Goal: Task Accomplishment & Management: Manage account settings

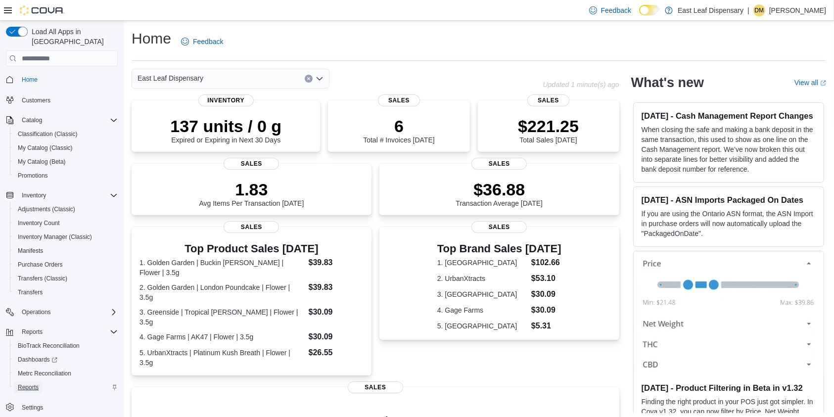
click at [35, 383] on span "Reports" at bounding box center [28, 387] width 21 height 8
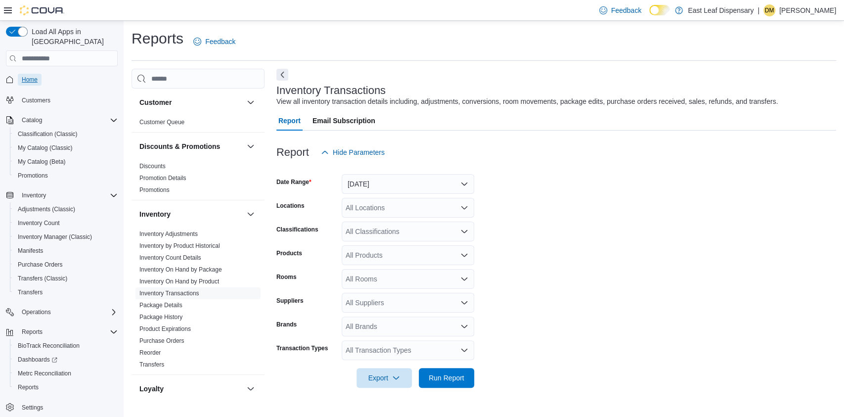
click at [32, 76] on span "Home" at bounding box center [30, 80] width 16 height 8
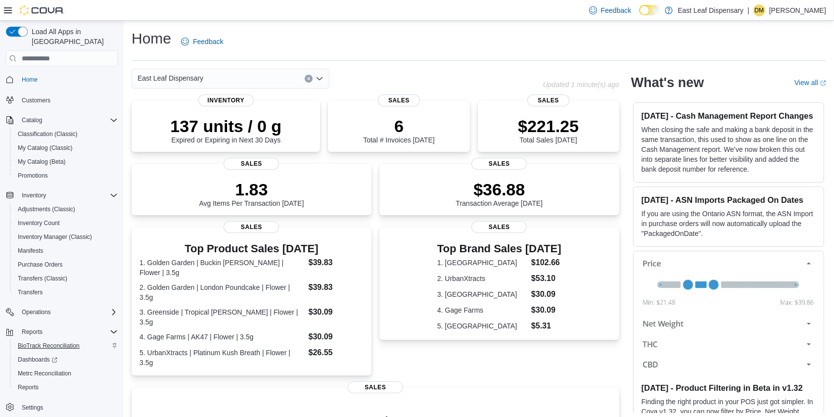
scroll to position [0, 0]
click at [31, 383] on span "Reports" at bounding box center [28, 387] width 21 height 8
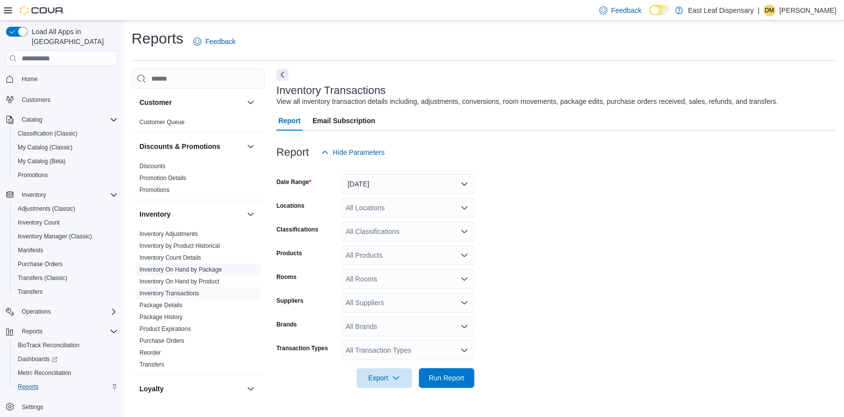
click at [166, 268] on link "Inventory On Hand by Package" at bounding box center [180, 269] width 83 height 7
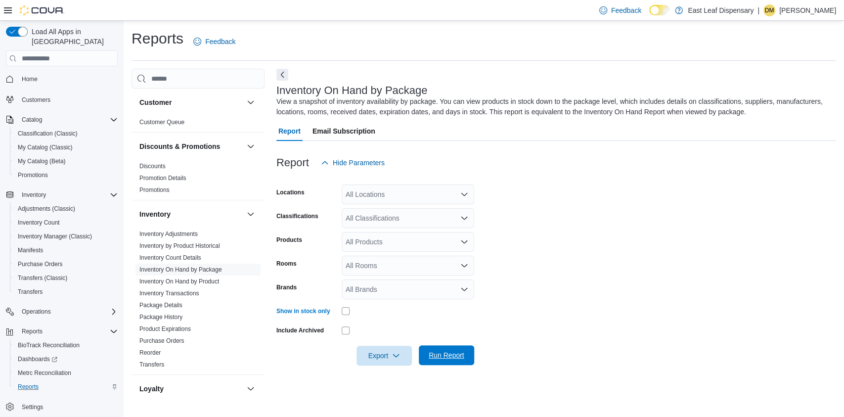
click at [464, 358] on span "Run Report" at bounding box center [447, 355] width 44 height 20
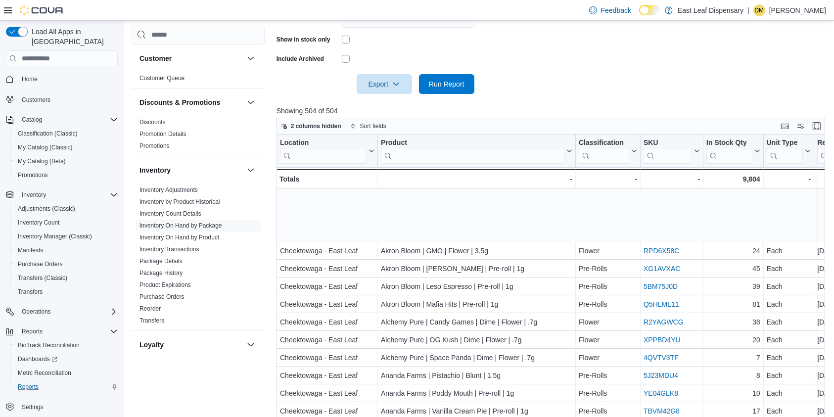
scroll to position [79, 0]
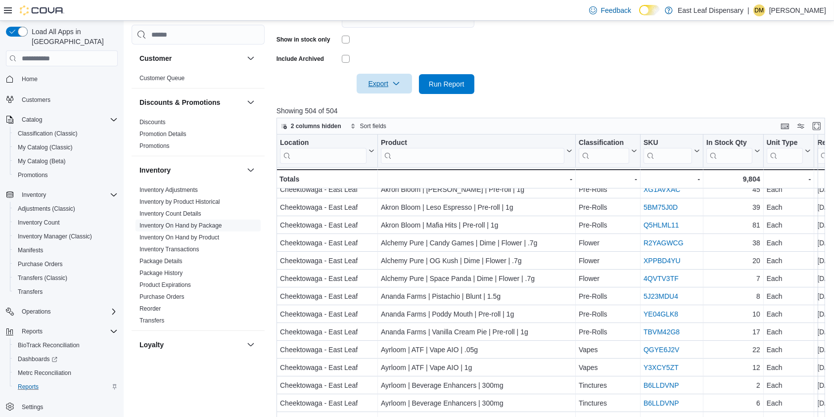
click at [406, 83] on span "Export" at bounding box center [385, 84] width 44 height 20
click at [391, 104] on span "Export to Excel" at bounding box center [386, 104] width 45 height 8
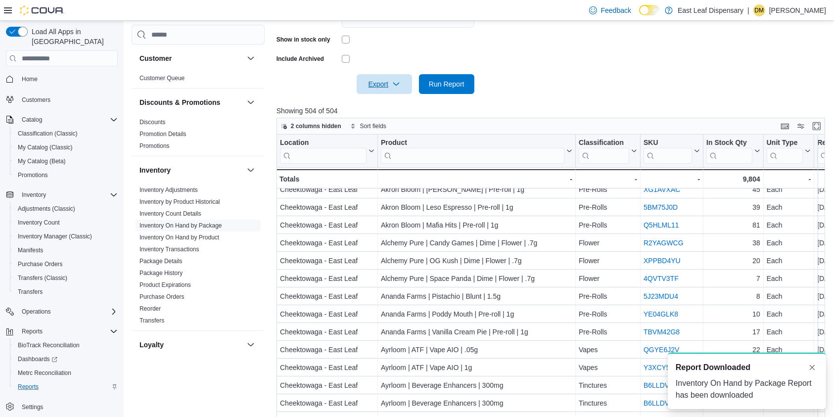
scroll to position [0, 0]
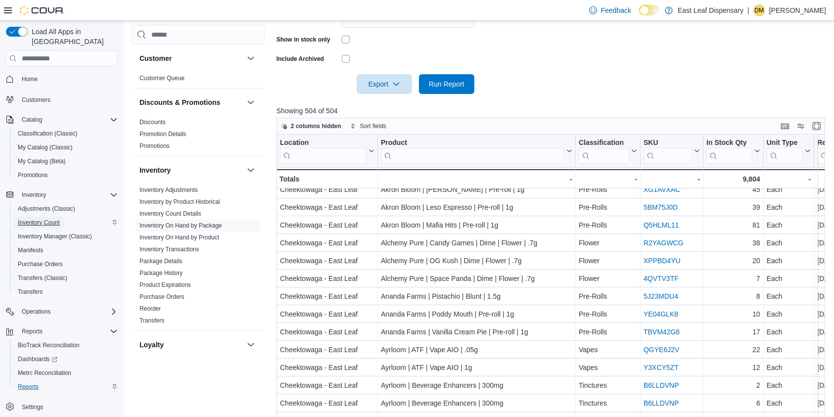
click at [46, 219] on span "Inventory Count" at bounding box center [39, 223] width 42 height 8
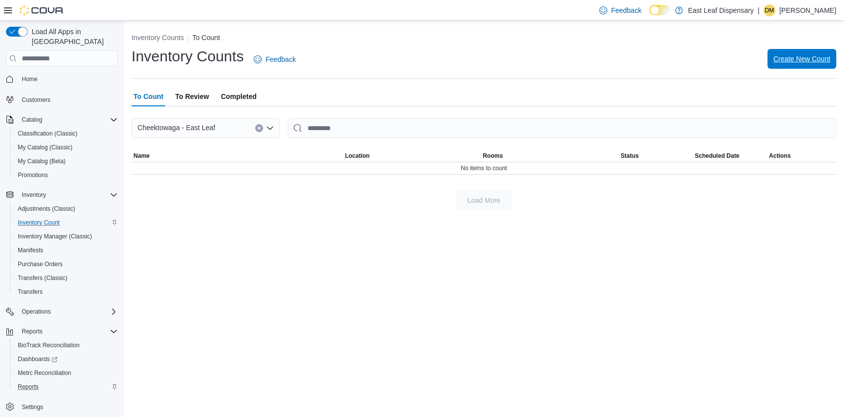
click at [785, 56] on span "Create New Count" at bounding box center [802, 59] width 57 height 10
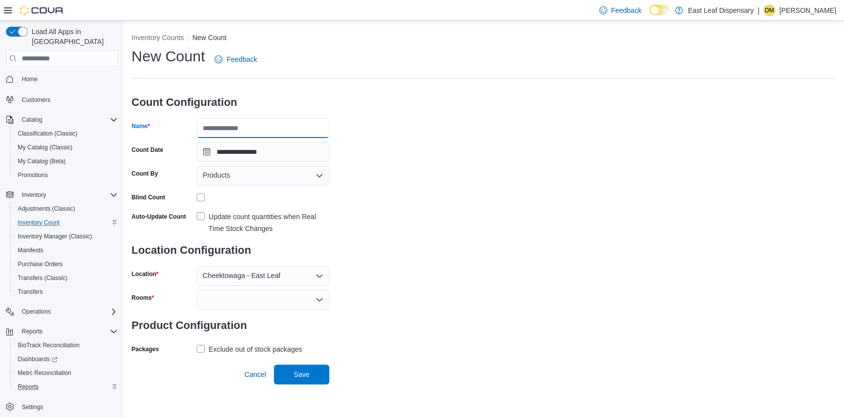
click at [247, 133] on input "Name" at bounding box center [263, 128] width 133 height 20
type input "********"
click at [211, 296] on div at bounding box center [263, 300] width 133 height 20
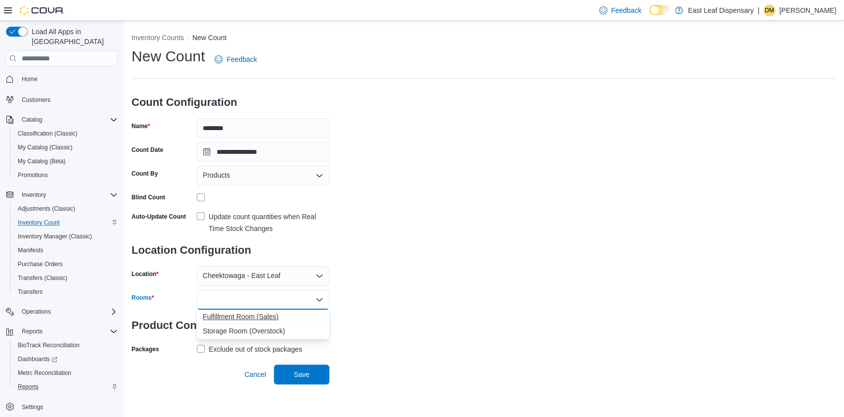
click at [230, 318] on span "Fulfillment Room (Sales)" at bounding box center [263, 317] width 121 height 10
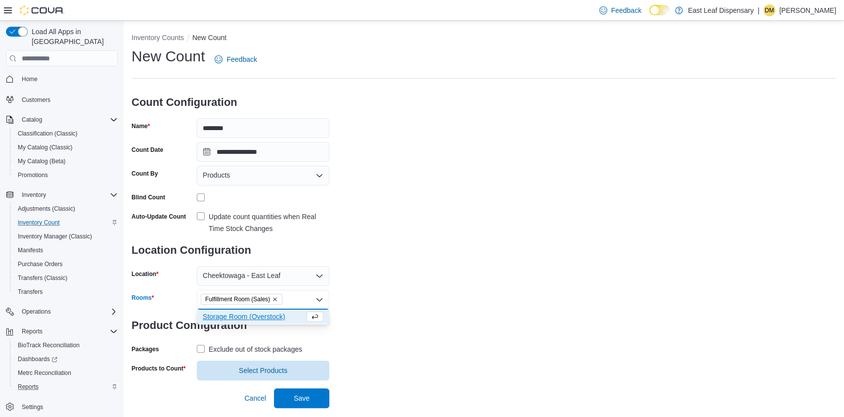
click at [203, 218] on label "Update count quantities when Real Time Stock Changes" at bounding box center [263, 223] width 133 height 24
click at [530, 223] on div "**********" at bounding box center [484, 213] width 705 height 334
click at [197, 352] on label "Exclude out of stock packages" at bounding box center [249, 349] width 105 height 12
click at [233, 365] on span "Select Products" at bounding box center [263, 370] width 121 height 20
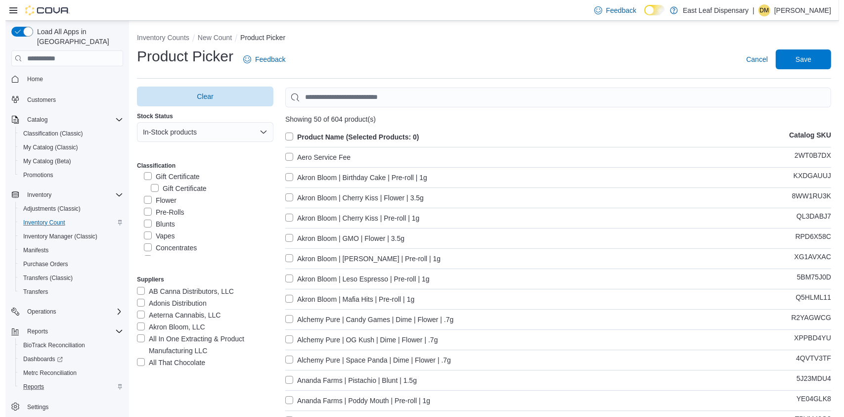
scroll to position [117, 0]
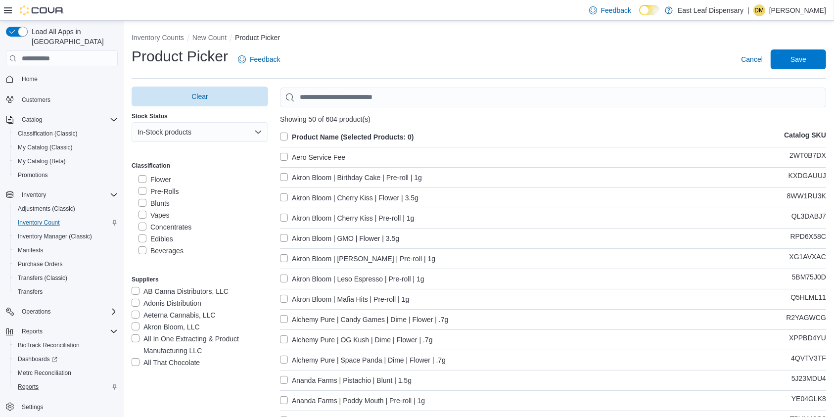
click at [146, 189] on label "Pre-Rolls" at bounding box center [158, 191] width 41 height 12
click at [290, 133] on label "Product Name (Selected Products: 0)" at bounding box center [347, 137] width 134 height 12
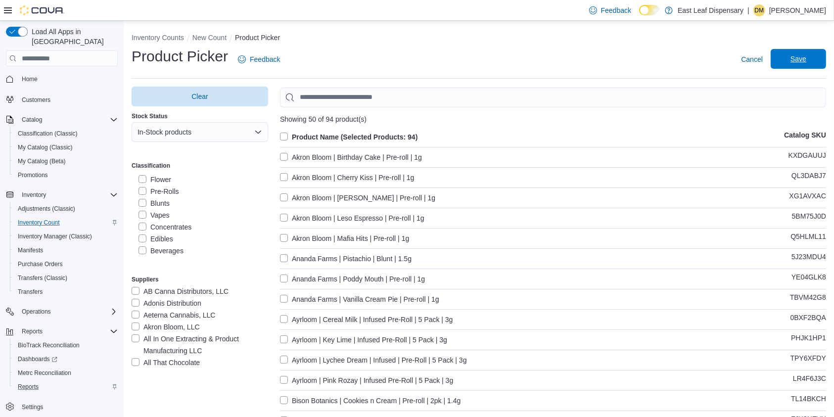
click at [803, 58] on span "Save" at bounding box center [798, 59] width 16 height 10
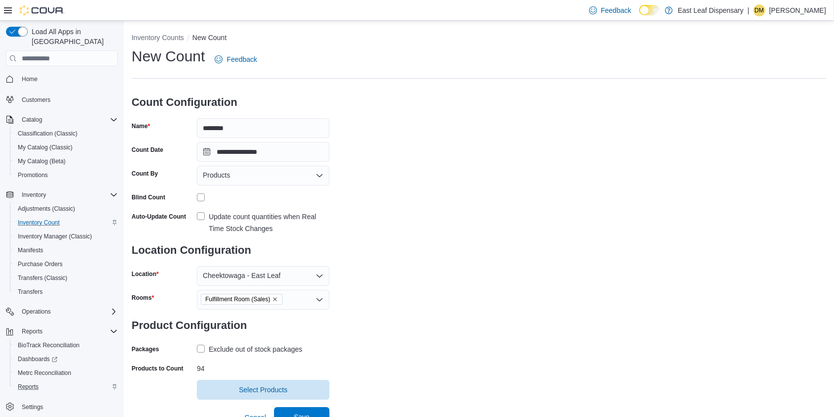
click at [312, 413] on span "Save" at bounding box center [302, 417] width 44 height 20
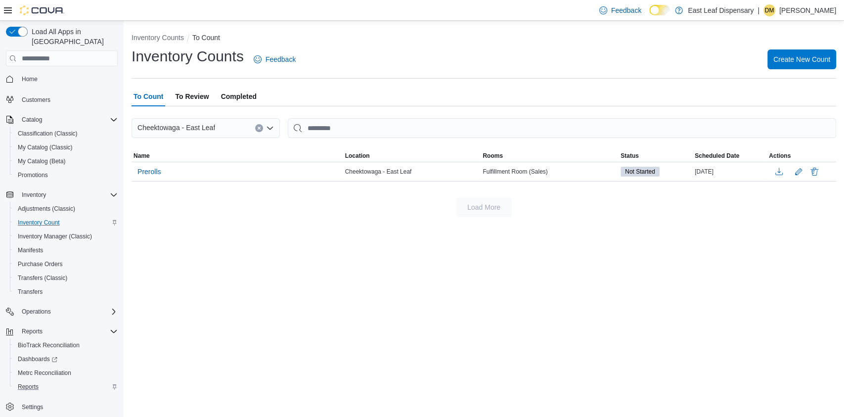
click at [245, 93] on span "Completed" at bounding box center [239, 97] width 36 height 20
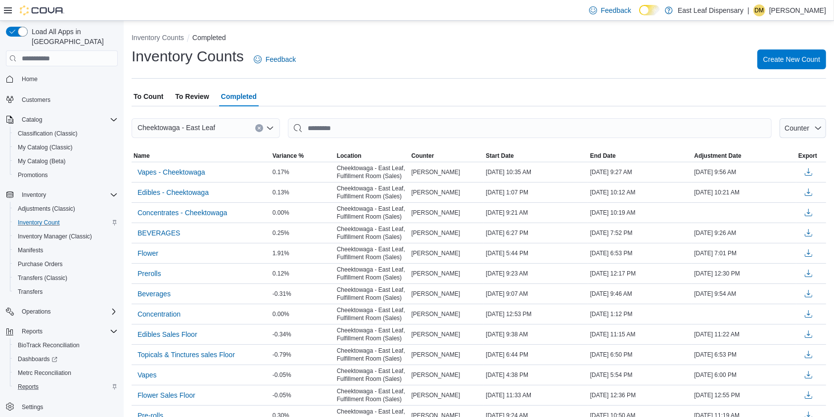
click at [158, 97] on span "To Count" at bounding box center [149, 97] width 30 height 20
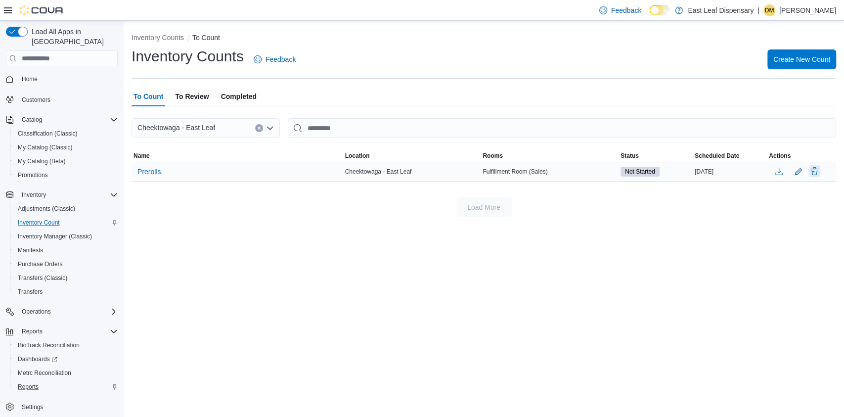
click at [815, 172] on button "Delete" at bounding box center [815, 171] width 12 height 12
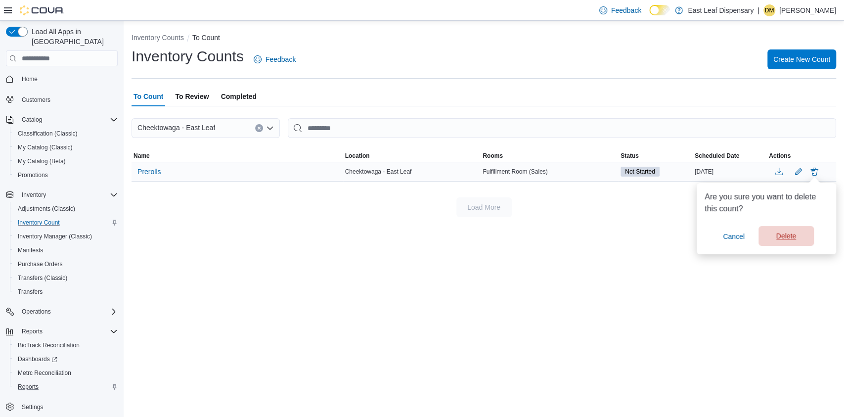
click at [779, 236] on span "Delete" at bounding box center [787, 236] width 20 height 10
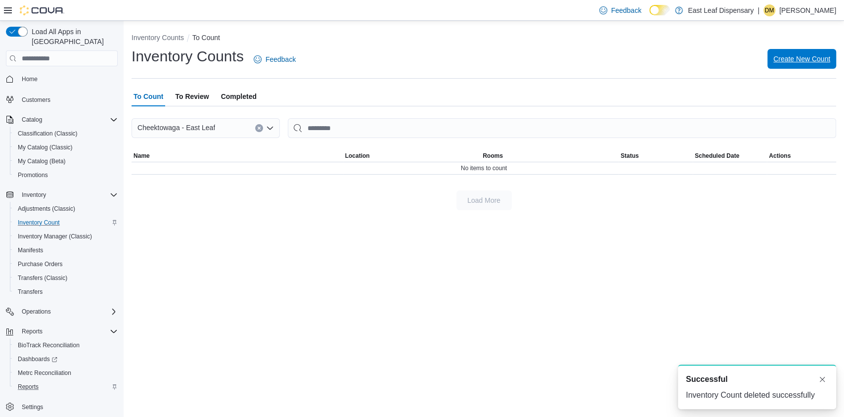
click at [801, 61] on span "Create New Count" at bounding box center [802, 59] width 57 height 10
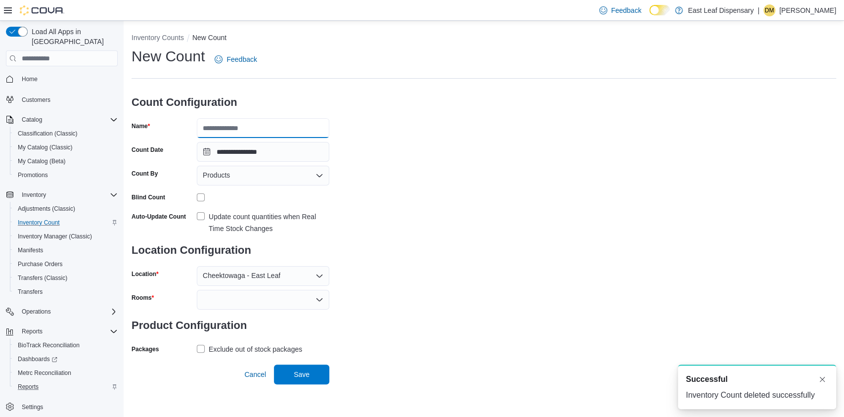
click at [271, 131] on input "Name" at bounding box center [263, 128] width 133 height 20
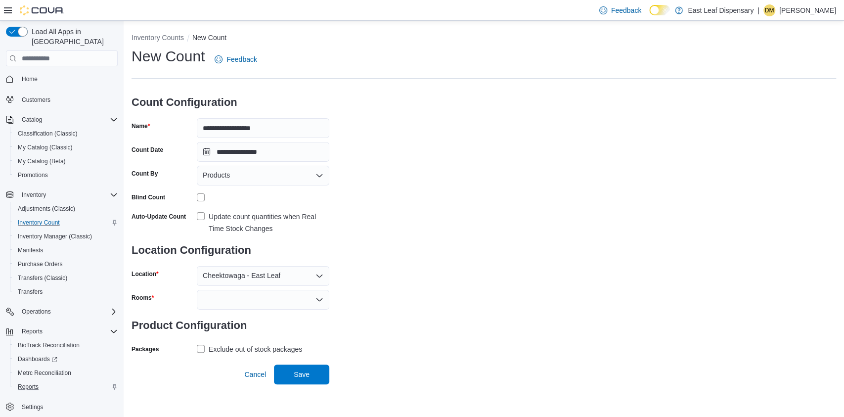
click at [437, 154] on div "**********" at bounding box center [484, 201] width 705 height 310
click at [229, 128] on input "**********" at bounding box center [263, 128] width 133 height 20
type input "**********"
click at [503, 152] on div "**********" at bounding box center [484, 201] width 705 height 310
click at [199, 219] on label "Update count quantities when Real Time Stock Changes" at bounding box center [263, 223] width 133 height 24
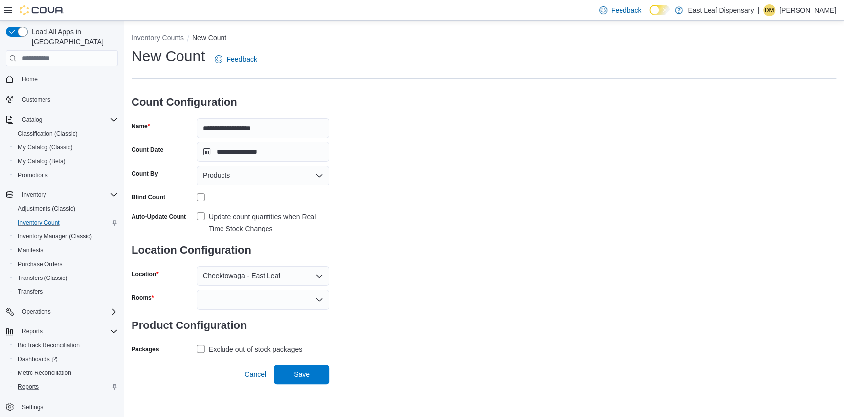
click at [475, 211] on div "**********" at bounding box center [484, 201] width 705 height 310
click at [197, 349] on label "Exclude out of stock packages" at bounding box center [249, 349] width 105 height 12
click at [287, 304] on div at bounding box center [263, 300] width 133 height 20
click at [240, 317] on span "Fulfillment Room (Sales)" at bounding box center [263, 317] width 121 height 10
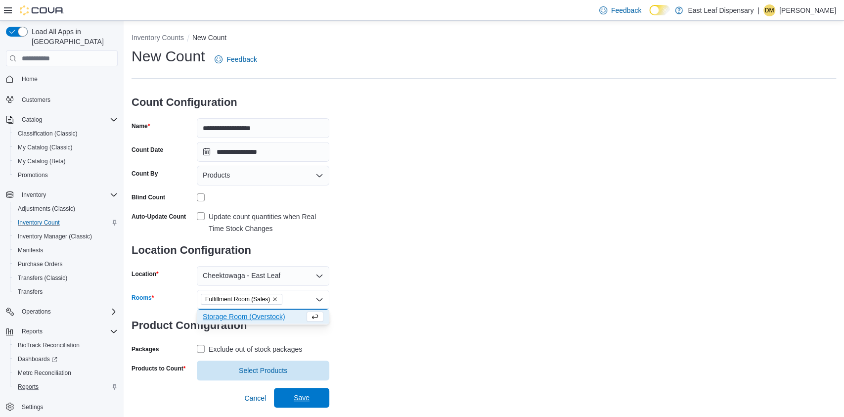
click at [297, 395] on span "Save" at bounding box center [302, 398] width 16 height 10
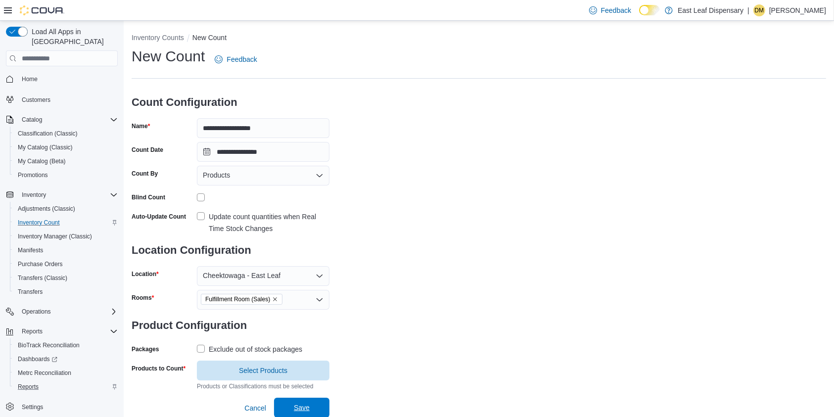
click at [300, 406] on span "Save" at bounding box center [302, 408] width 16 height 10
click at [269, 367] on span "Select Products" at bounding box center [263, 370] width 48 height 10
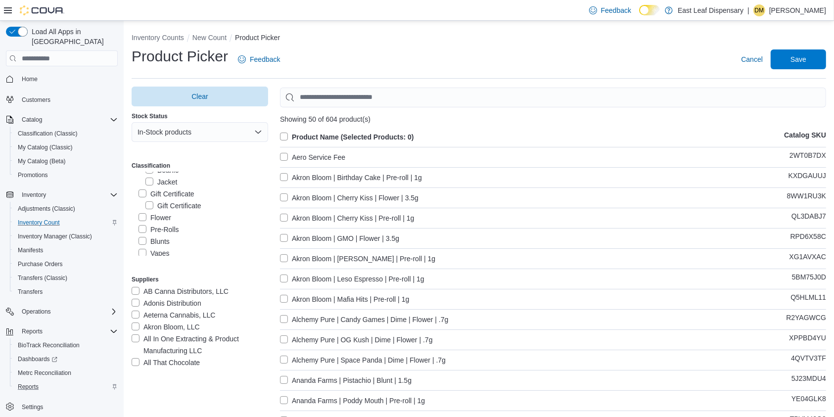
scroll to position [105, 0]
click at [143, 200] on label "Pre-Rolls" at bounding box center [158, 203] width 41 height 12
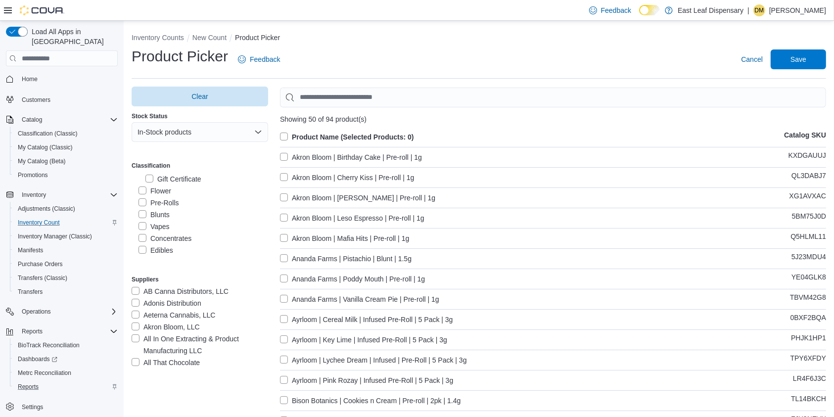
click at [286, 135] on label "Product Name (Selected Products: 0)" at bounding box center [347, 137] width 134 height 12
click at [806, 57] on span "Save" at bounding box center [798, 59] width 16 height 10
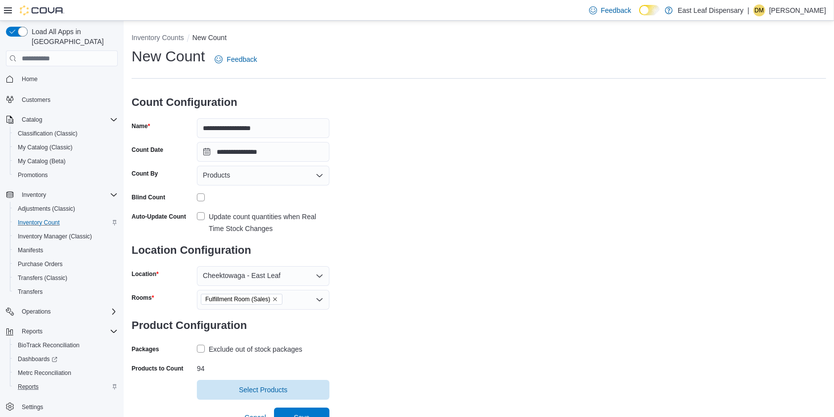
click at [580, 204] on div "**********" at bounding box center [479, 222] width 694 height 353
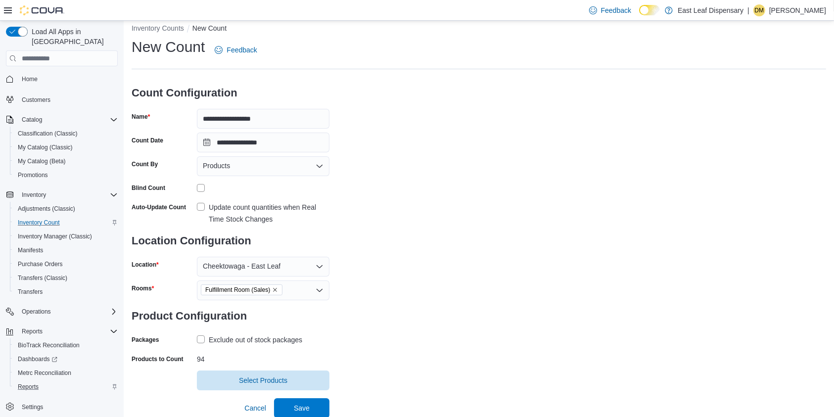
scroll to position [10, 0]
click at [249, 378] on span "Select Products" at bounding box center [263, 379] width 48 height 10
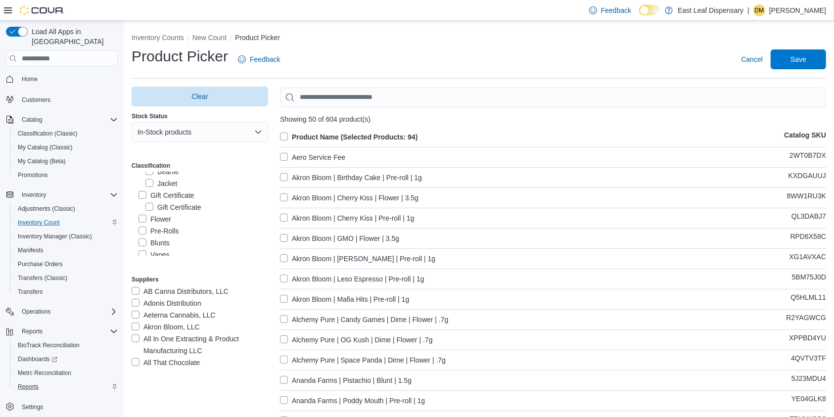
scroll to position [82, 0]
click at [144, 225] on label "Pre-Rolls" at bounding box center [158, 227] width 41 height 12
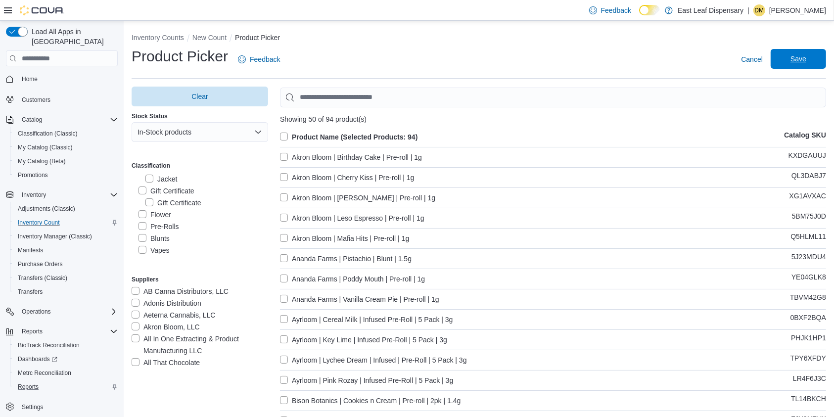
click at [814, 54] on span "Save" at bounding box center [799, 59] width 44 height 20
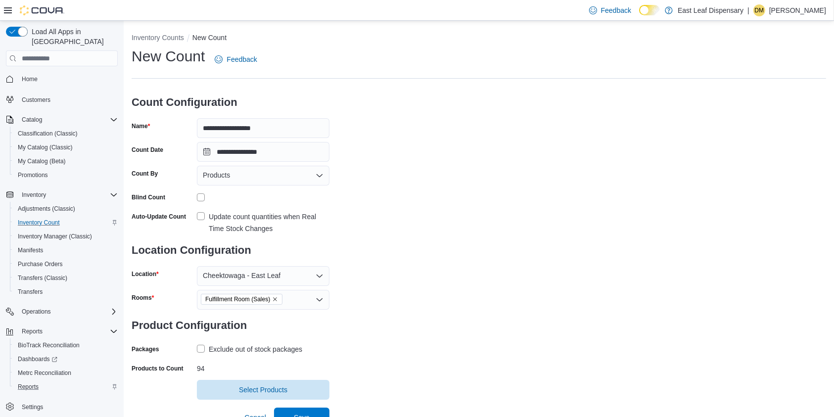
scroll to position [10, 0]
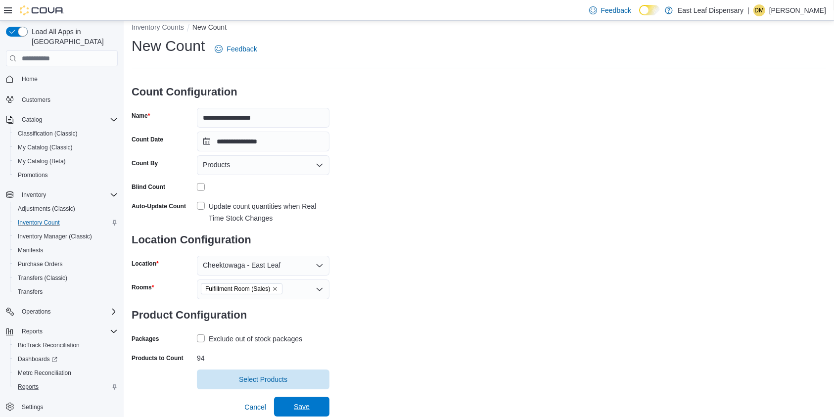
click at [309, 402] on span "Save" at bounding box center [302, 407] width 44 height 20
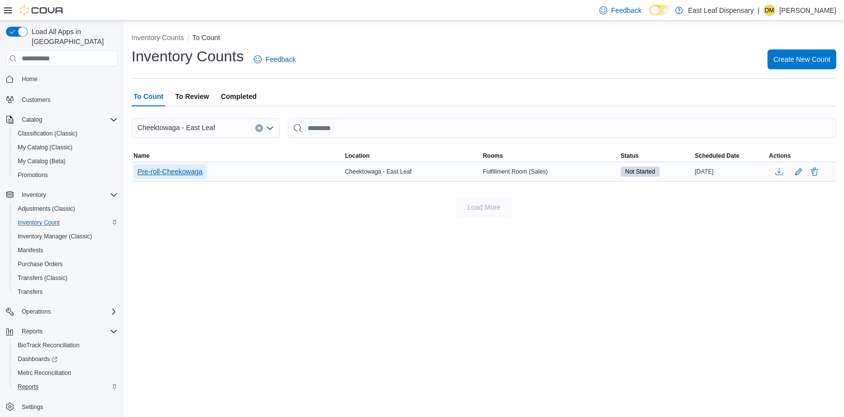
click at [173, 171] on span "Pre-roll-Cheekowaga" at bounding box center [170, 172] width 65 height 10
click at [176, 172] on span "Pre-roll-Cheekowaga" at bounding box center [170, 172] width 65 height 10
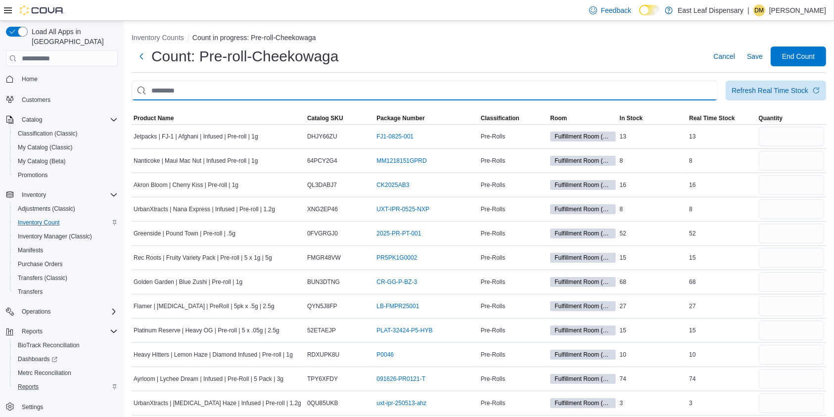
click at [299, 92] on input "This is a search bar. After typing your query, hit enter to filter the results …" at bounding box center [425, 91] width 586 height 20
type input "*"
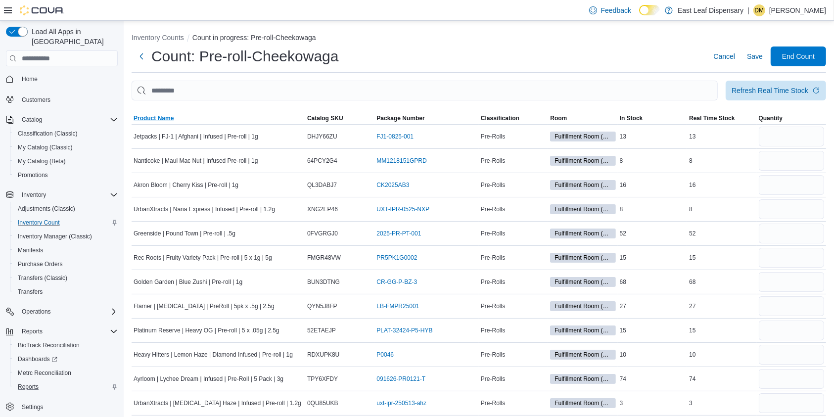
click at [152, 115] on span "Product Name" at bounding box center [154, 118] width 40 height 8
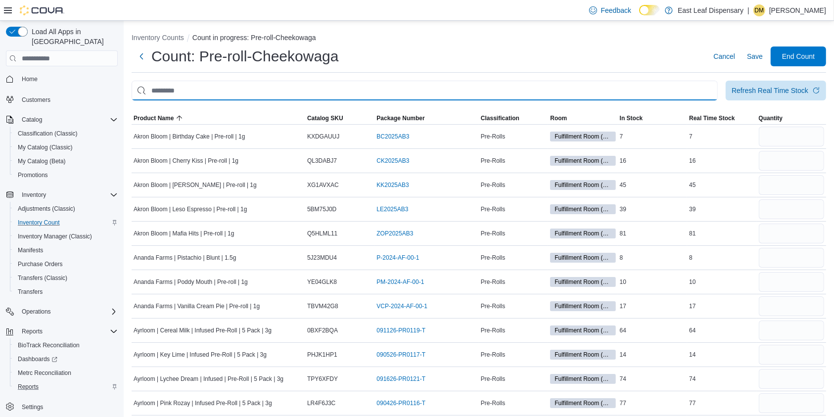
click at [168, 91] on input "This is a search bar. After typing your query, hit enter to filter the results …" at bounding box center [425, 91] width 586 height 20
type input "******"
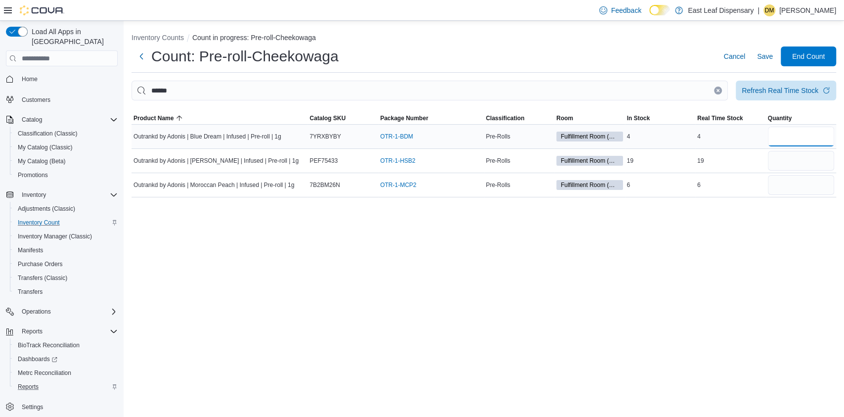
click at [788, 133] on input "number" at bounding box center [801, 137] width 67 height 20
type input "*"
click at [788, 160] on input "number" at bounding box center [801, 161] width 67 height 20
type input "**"
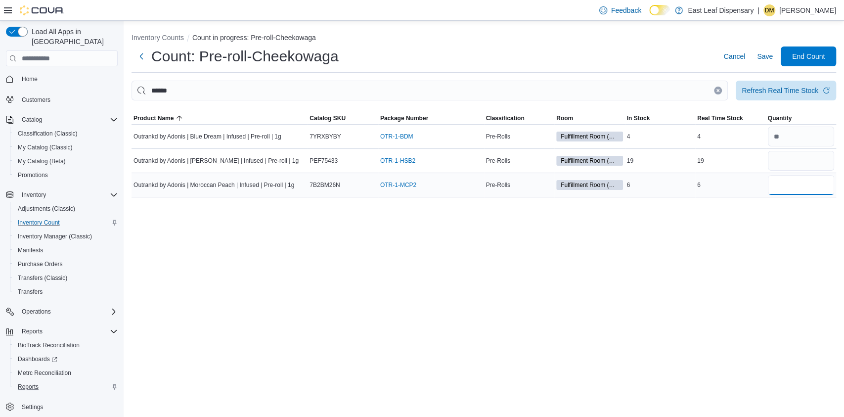
click at [795, 189] on input "number" at bounding box center [801, 185] width 67 height 20
type input "*"
click at [715, 88] on button "Clear input" at bounding box center [718, 91] width 8 height 8
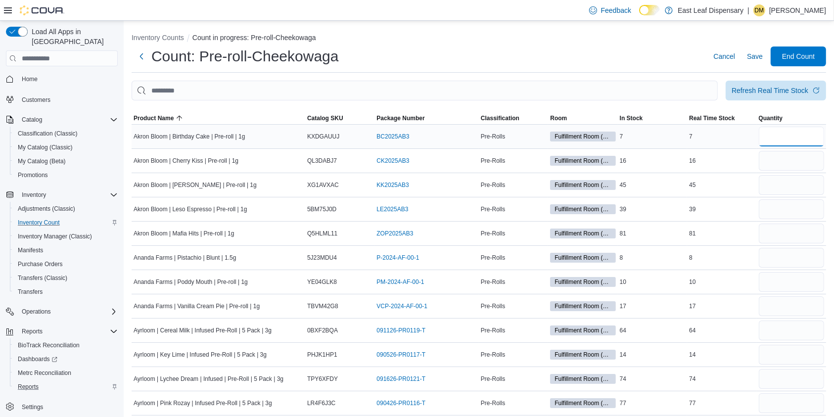
click at [808, 132] on input "number" at bounding box center [791, 137] width 65 height 20
type input "*"
click at [796, 164] on input "number" at bounding box center [791, 161] width 65 height 20
type input "**"
click at [786, 183] on input "number" at bounding box center [791, 185] width 65 height 20
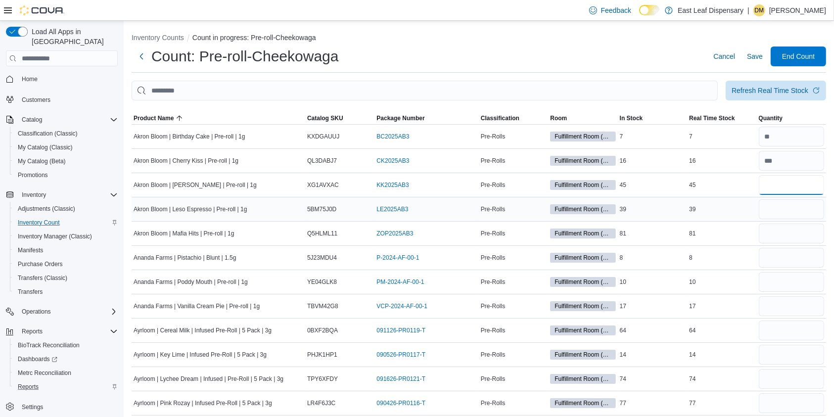
type input "**"
click at [791, 208] on input "number" at bounding box center [791, 209] width 65 height 20
type input "**"
click at [797, 237] on input "number" at bounding box center [791, 234] width 65 height 20
type input "**"
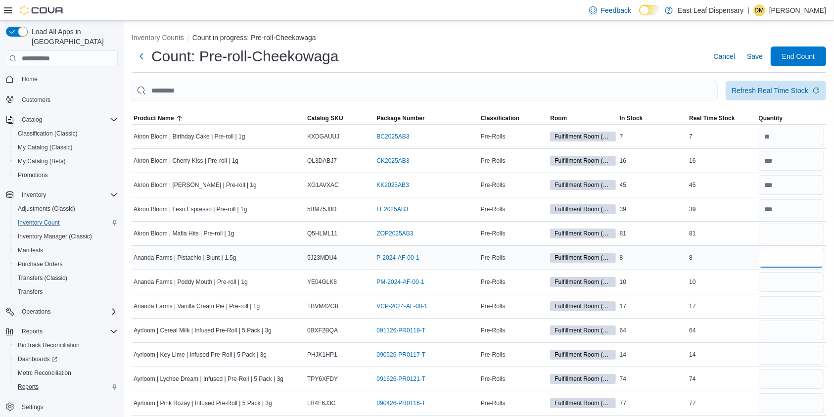
click at [784, 260] on input "number" at bounding box center [791, 258] width 65 height 20
click at [787, 238] on input "number" at bounding box center [791, 234] width 65 height 20
type input "**"
click at [777, 259] on input "number" at bounding box center [791, 258] width 65 height 20
click at [790, 258] on input "number" at bounding box center [791, 258] width 65 height 20
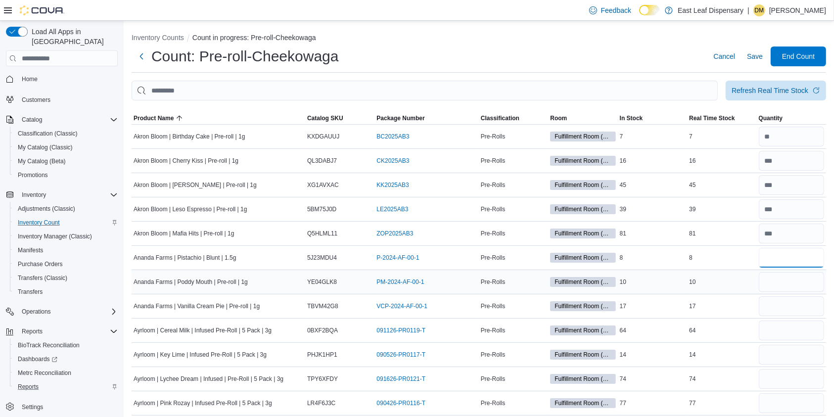
type input "*"
click at [805, 281] on input "number" at bounding box center [791, 282] width 65 height 20
type input "**"
click at [792, 303] on input "number" at bounding box center [791, 306] width 65 height 20
type input "**"
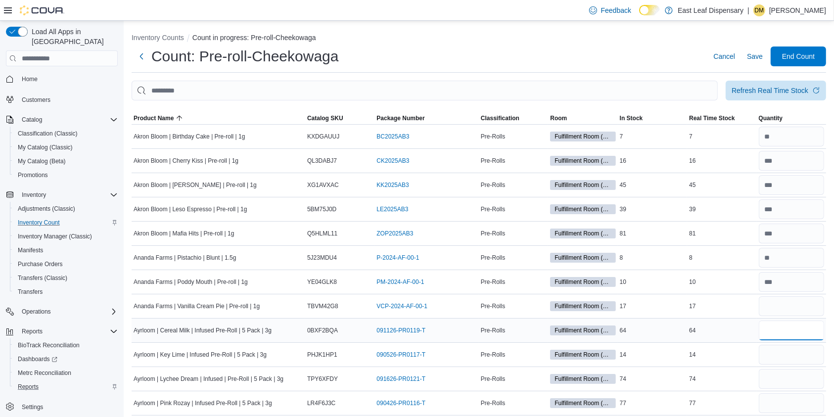
click at [794, 333] on input "number" at bounding box center [791, 331] width 65 height 20
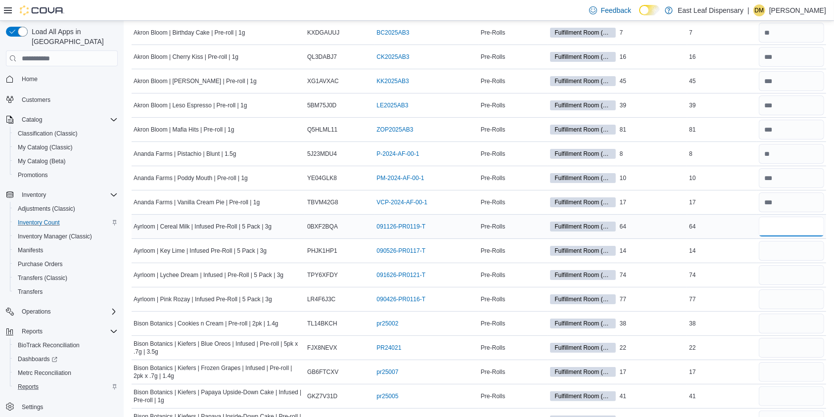
scroll to position [109, 0]
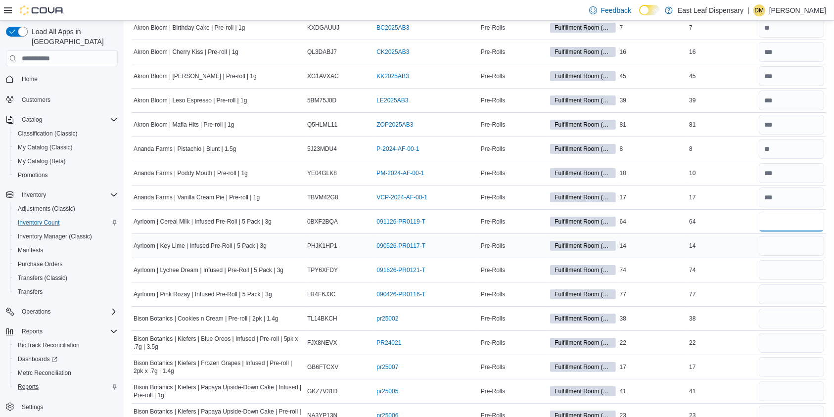
type input "**"
click at [790, 243] on input "number" at bounding box center [791, 246] width 65 height 20
type input "**"
click at [784, 271] on input "number" at bounding box center [791, 270] width 65 height 20
type input "**"
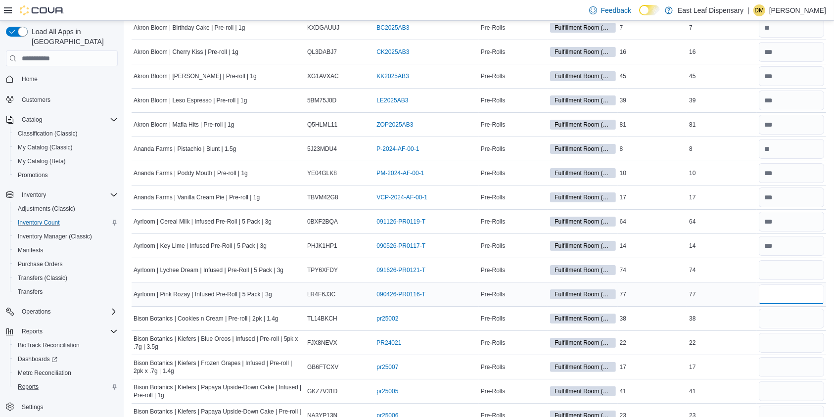
click at [779, 299] on input "number" at bounding box center [791, 294] width 65 height 20
type input "**"
click at [794, 319] on input "number" at bounding box center [791, 319] width 65 height 20
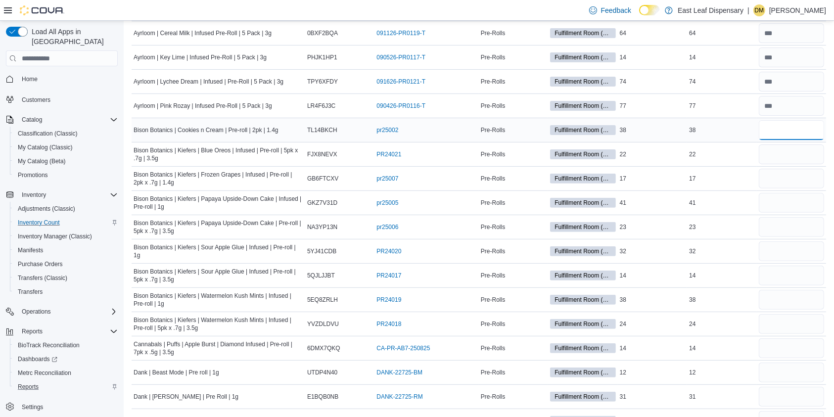
click at [781, 125] on input "number" at bounding box center [791, 130] width 65 height 20
type input "**"
click at [781, 152] on input "number" at bounding box center [791, 154] width 65 height 20
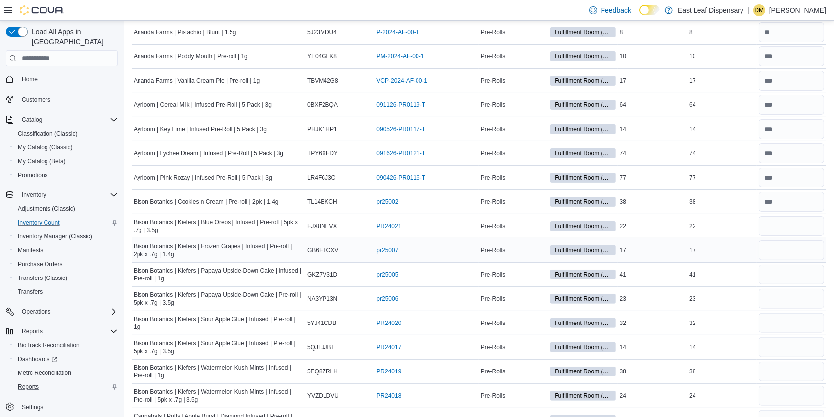
scroll to position [228, 0]
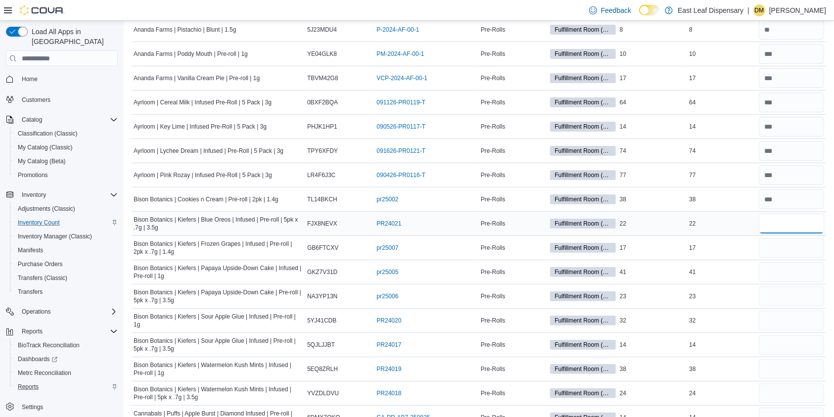
click at [783, 220] on input "number" at bounding box center [791, 224] width 65 height 20
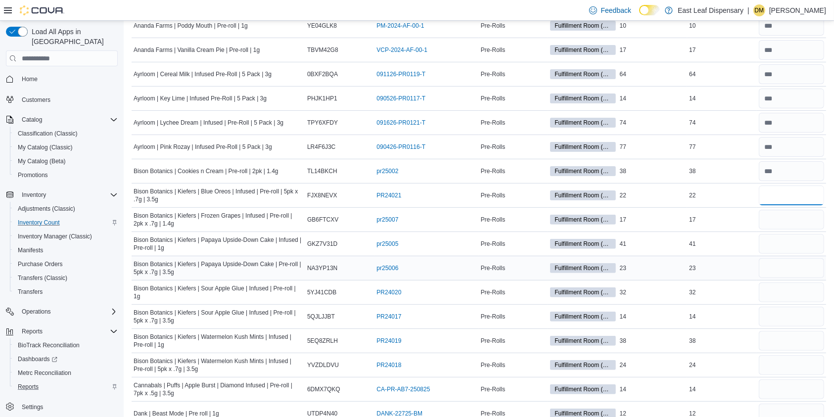
scroll to position [257, 0]
click at [780, 265] on input "number" at bounding box center [791, 267] width 65 height 20
click at [785, 237] on input "number" at bounding box center [791, 243] width 65 height 20
type input "**"
click at [782, 290] on input "number" at bounding box center [791, 291] width 65 height 20
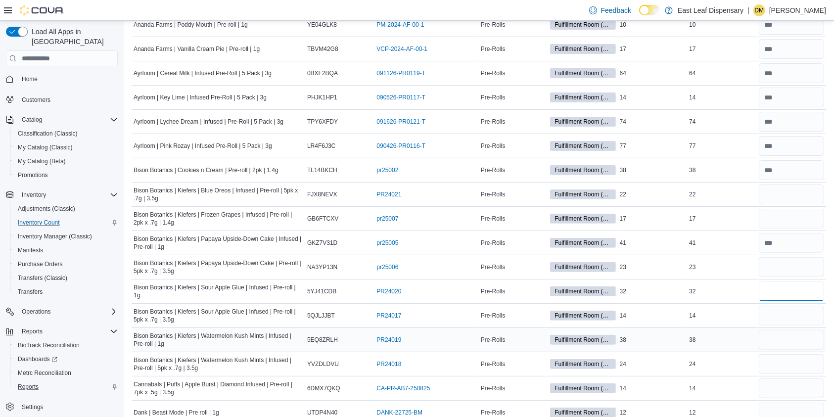
type input "**"
click at [789, 337] on input "number" at bounding box center [791, 340] width 65 height 20
type input "**"
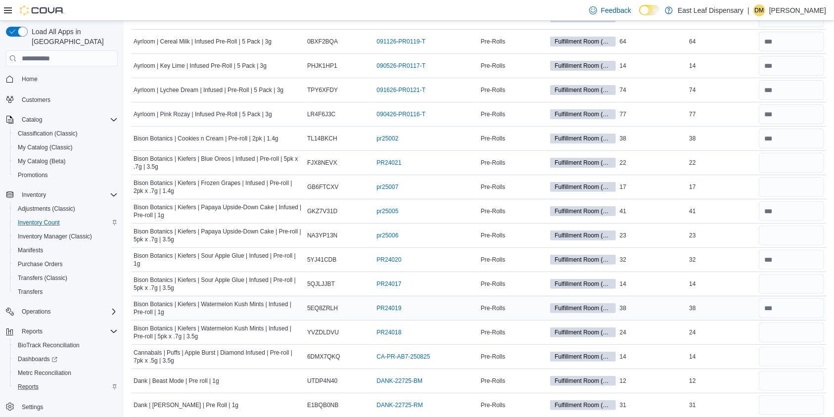
scroll to position [293, 0]
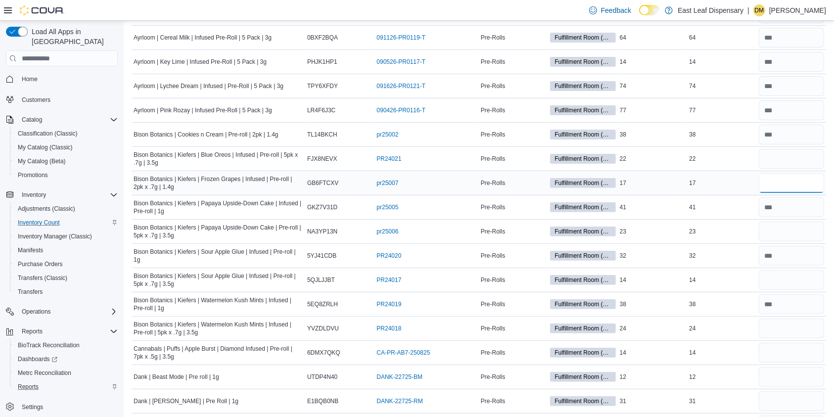
click at [786, 186] on input "number" at bounding box center [791, 183] width 65 height 20
type input "**"
click at [781, 151] on input "number" at bounding box center [791, 159] width 65 height 20
type input "**"
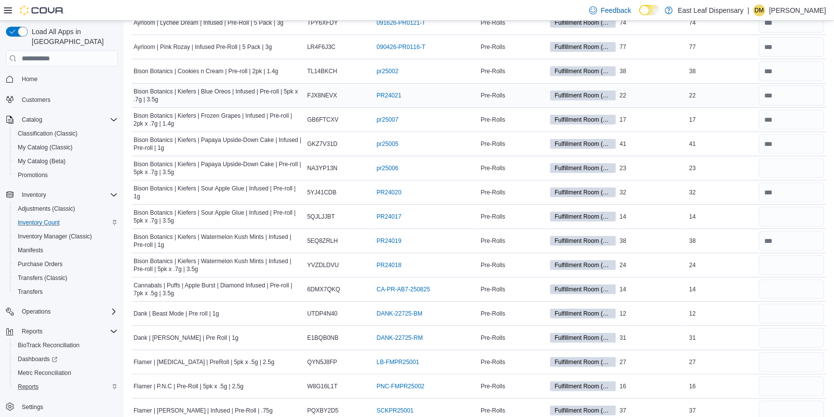
scroll to position [356, 0]
click at [784, 168] on input "number" at bounding box center [791, 168] width 65 height 20
click at [806, 213] on input "number" at bounding box center [791, 217] width 65 height 20
type input "**"
click at [779, 171] on input "number" at bounding box center [791, 168] width 65 height 20
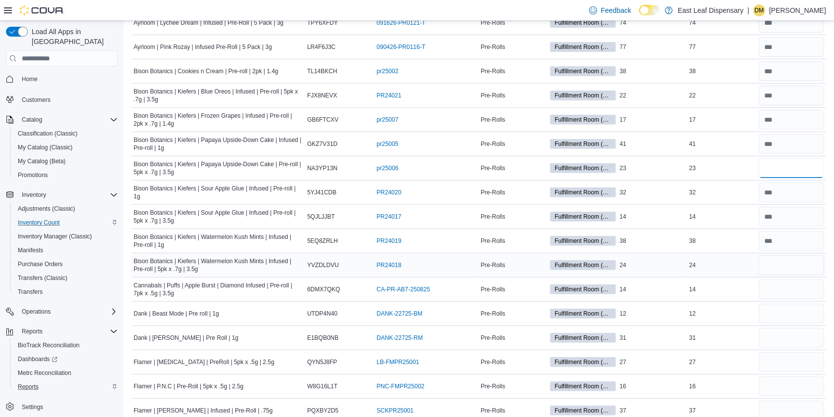
type input "**"
click at [795, 259] on input "number" at bounding box center [791, 265] width 65 height 20
type input "**"
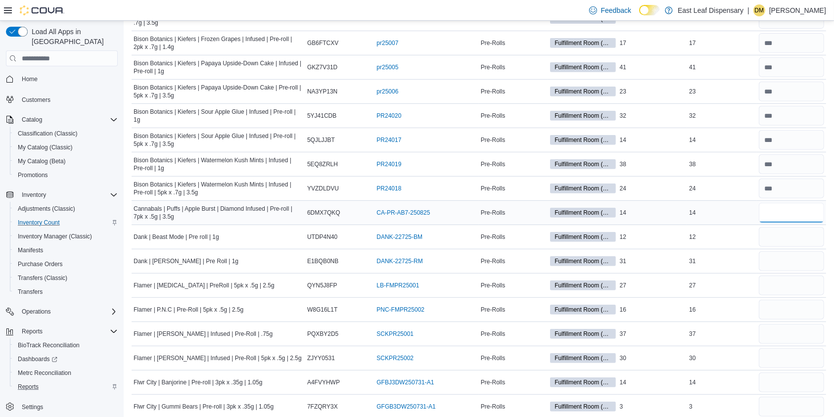
click at [787, 215] on input "number" at bounding box center [791, 213] width 65 height 20
type input "**"
click at [782, 233] on input "number" at bounding box center [791, 237] width 65 height 20
type input "**"
click at [787, 261] on input "number" at bounding box center [791, 261] width 65 height 20
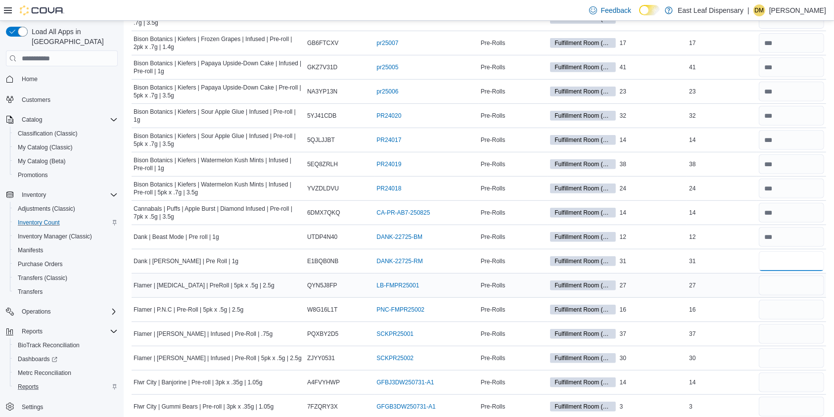
type input "**"
click at [791, 285] on input "number" at bounding box center [791, 286] width 65 height 20
click at [778, 330] on input "number" at bounding box center [791, 334] width 65 height 20
type input "**"
click at [780, 283] on input "number" at bounding box center [791, 286] width 65 height 20
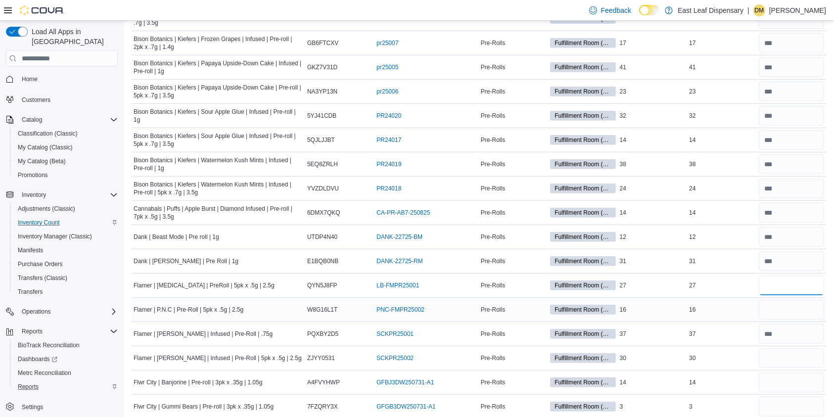
type input "**"
click at [781, 305] on input "number" at bounding box center [791, 310] width 65 height 20
type input "**"
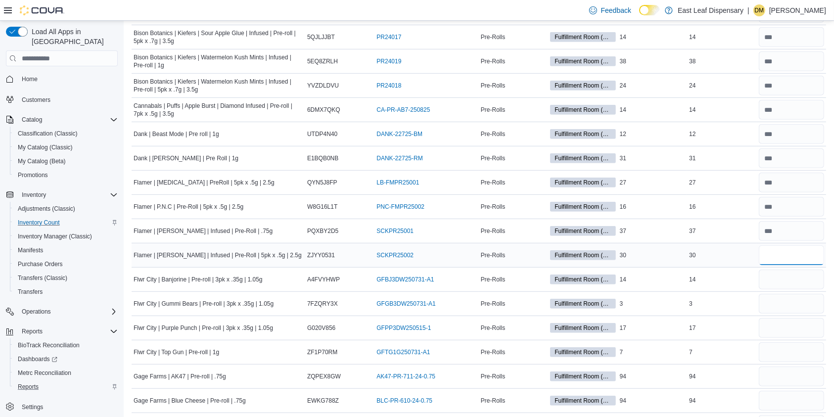
click at [782, 253] on input "number" at bounding box center [791, 255] width 65 height 20
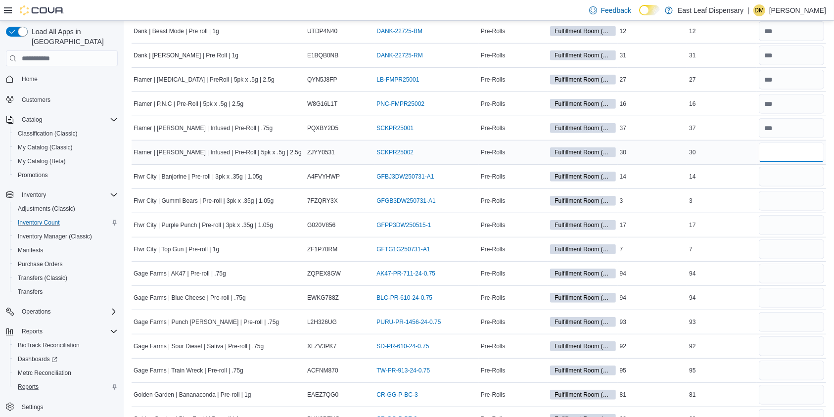
scroll to position [640, 0]
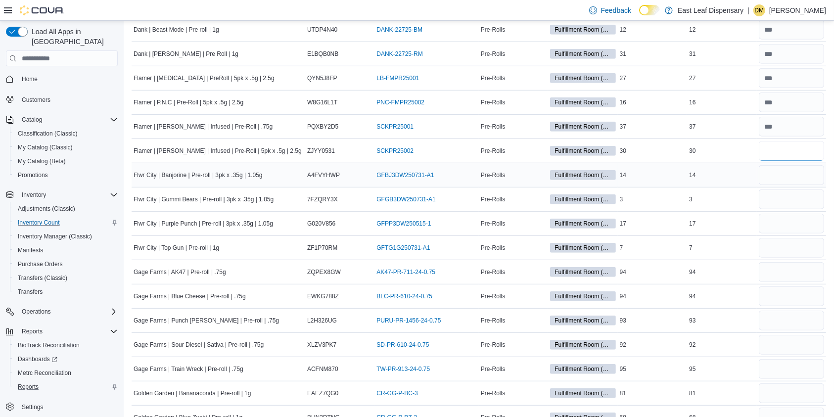
type input "**"
click at [791, 168] on input "number" at bounding box center [791, 175] width 65 height 20
click at [791, 247] on input "number" at bounding box center [791, 248] width 65 height 20
type input "*"
click at [783, 177] on input "number" at bounding box center [791, 175] width 65 height 20
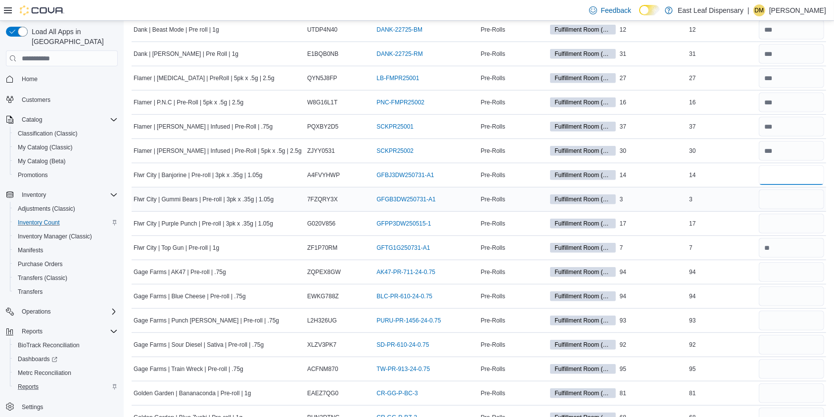
type input "**"
click at [777, 199] on input "number" at bounding box center [791, 199] width 65 height 20
type input "*"
click at [780, 225] on input "number" at bounding box center [791, 224] width 65 height 20
type input "**"
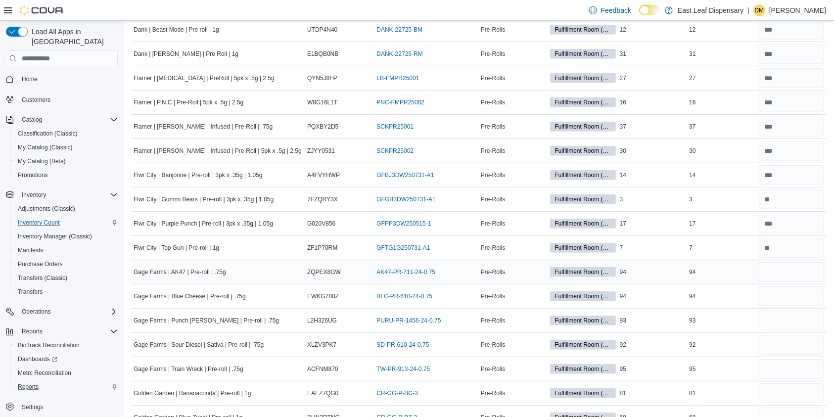
scroll to position [695, 0]
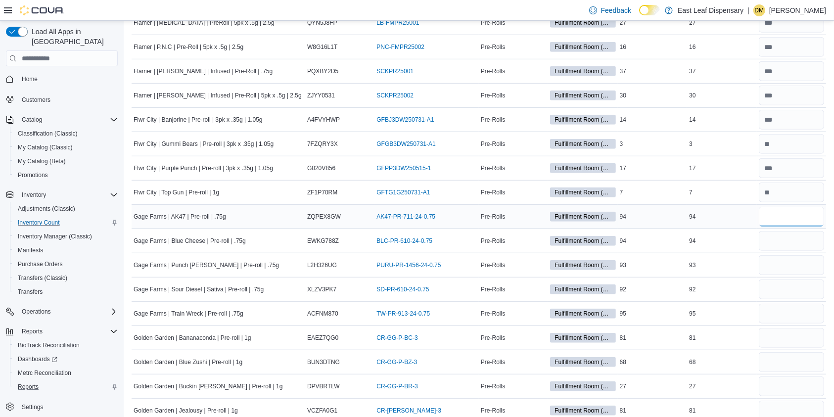
click at [782, 212] on input "number" at bounding box center [791, 217] width 65 height 20
type input "**"
click at [786, 238] on input "number" at bounding box center [791, 241] width 65 height 20
type input "**"
click at [781, 268] on input "number" at bounding box center [791, 265] width 65 height 20
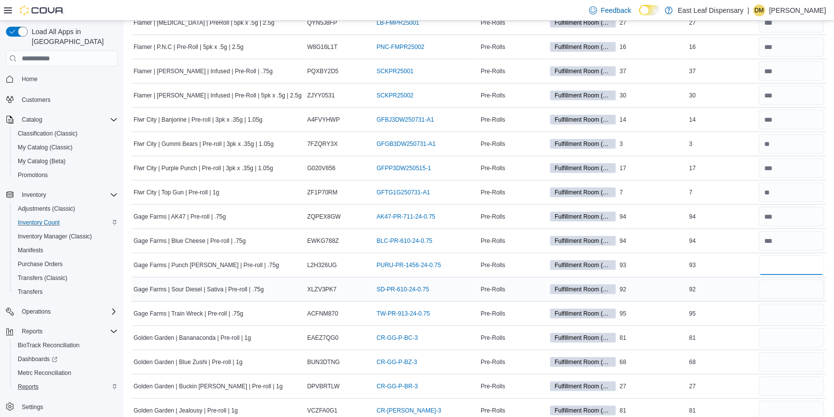
type input "**"
click at [794, 290] on input "number" at bounding box center [791, 289] width 65 height 20
type input "**"
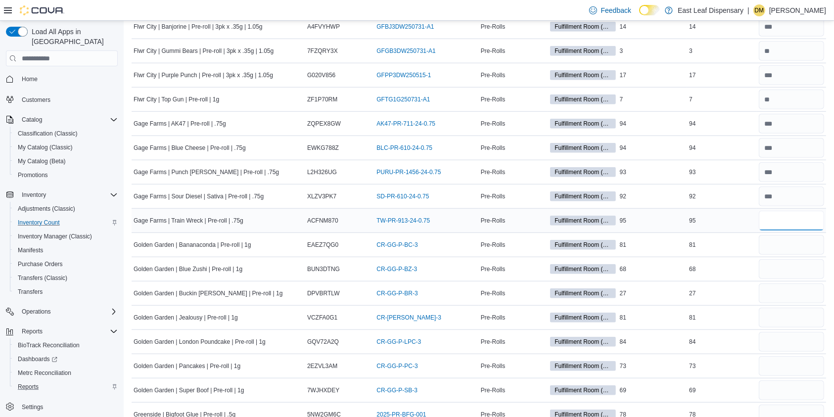
click at [787, 218] on input "number" at bounding box center [791, 221] width 65 height 20
type input "**"
click at [787, 246] on input "number" at bounding box center [791, 245] width 65 height 20
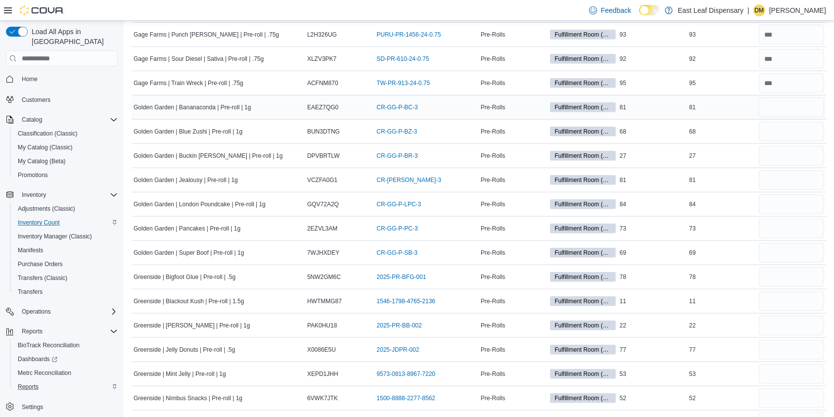
scroll to position [927, 0]
click at [781, 98] on input "number" at bounding box center [791, 106] width 65 height 20
type input "**"
click at [783, 125] on input "number" at bounding box center [791, 131] width 65 height 20
click at [783, 127] on input "number" at bounding box center [791, 131] width 65 height 20
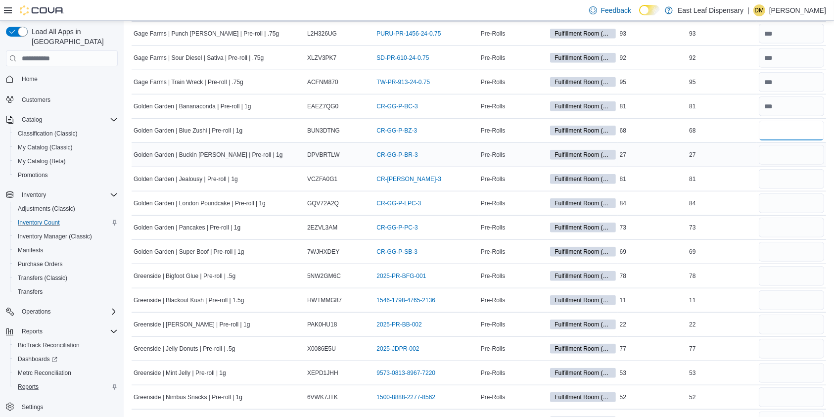
type input "**"
click at [783, 154] on input "number" at bounding box center [791, 155] width 65 height 20
type input "**"
click at [780, 177] on input "number" at bounding box center [791, 179] width 65 height 20
click at [790, 202] on input "number" at bounding box center [791, 203] width 65 height 20
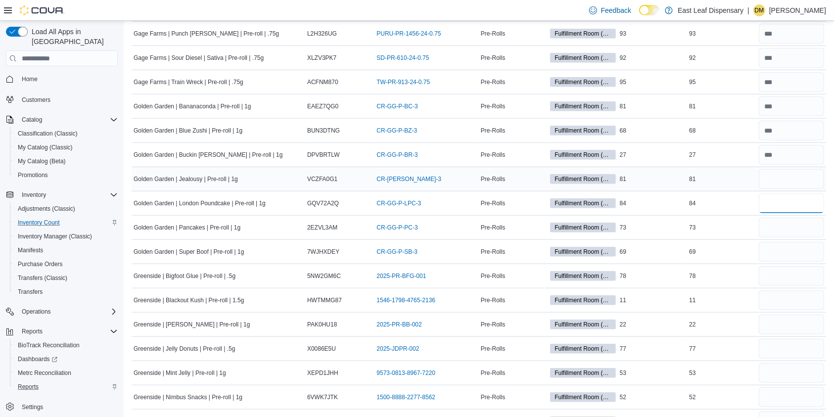
type input "**"
click at [780, 176] on input "number" at bounding box center [791, 179] width 65 height 20
click at [784, 227] on input "number" at bounding box center [791, 228] width 65 height 20
type input "**"
click at [785, 259] on input "number" at bounding box center [791, 252] width 65 height 20
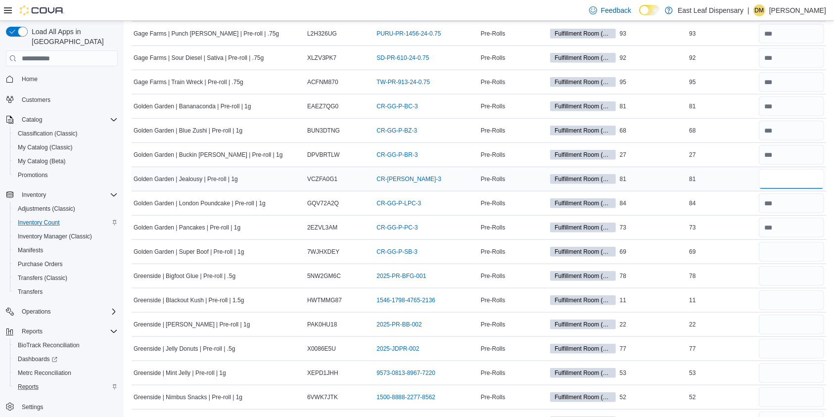
click at [782, 174] on input "number" at bounding box center [791, 179] width 65 height 20
type input "**"
click at [795, 253] on input "number" at bounding box center [791, 252] width 65 height 20
type input "**"
click at [786, 273] on input "number" at bounding box center [791, 276] width 65 height 20
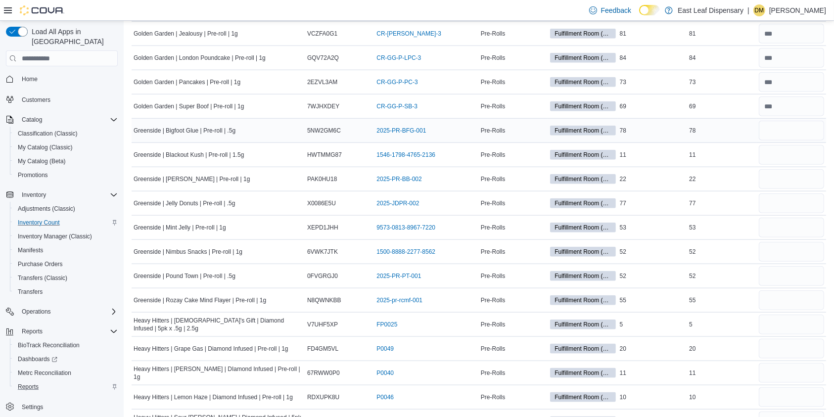
scroll to position [1073, 0]
click at [795, 135] on input "number" at bounding box center [791, 130] width 65 height 20
click at [780, 129] on input "number" at bounding box center [791, 130] width 65 height 20
type input "**"
click at [791, 196] on input "number" at bounding box center [791, 202] width 65 height 20
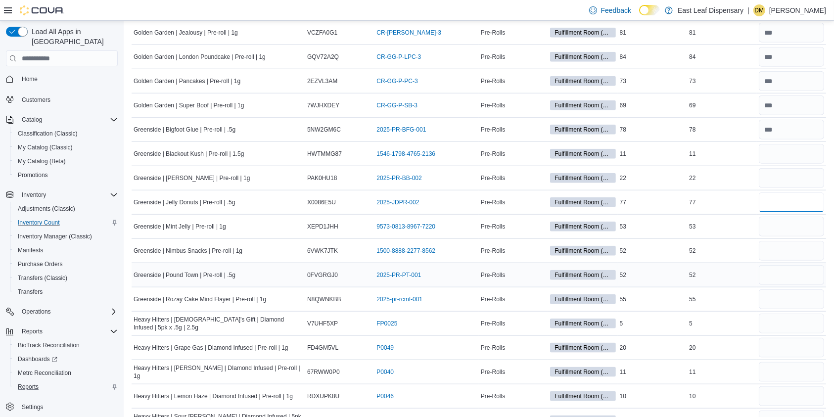
type input "**"
click at [793, 272] on input "number" at bounding box center [791, 275] width 65 height 20
type input "**"
click at [797, 220] on input "number" at bounding box center [791, 227] width 65 height 20
type input "**"
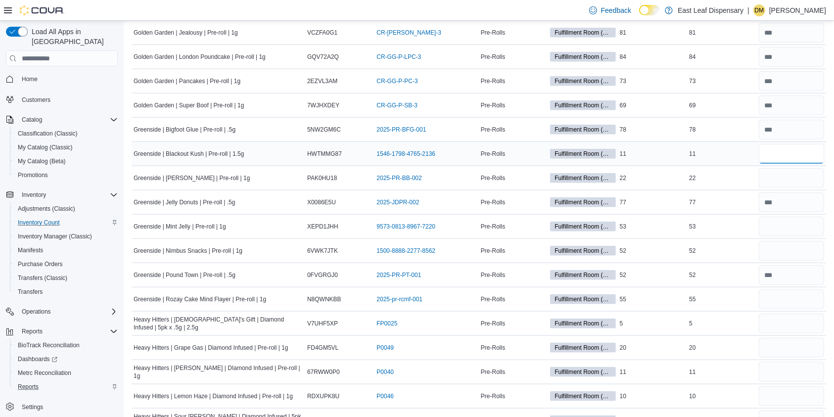
click at [783, 158] on input "number" at bounding box center [791, 154] width 65 height 20
type input "**"
click at [776, 177] on input "number" at bounding box center [791, 178] width 65 height 20
type input "**"
click at [786, 291] on input "number" at bounding box center [791, 299] width 65 height 20
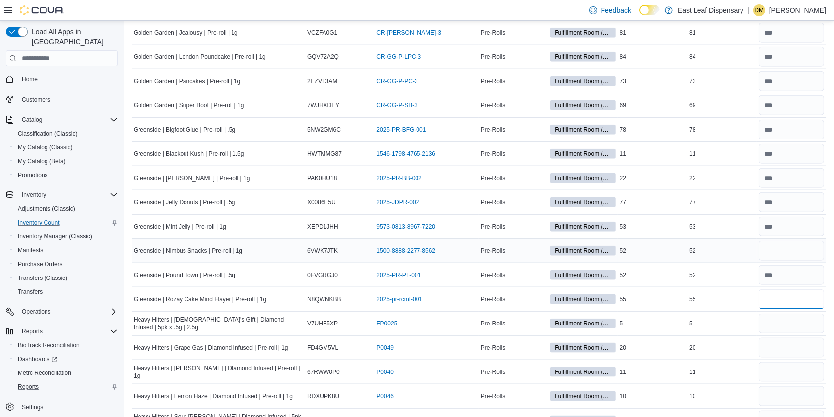
type input "**"
click at [790, 243] on input "number" at bounding box center [791, 251] width 65 height 20
type input "**"
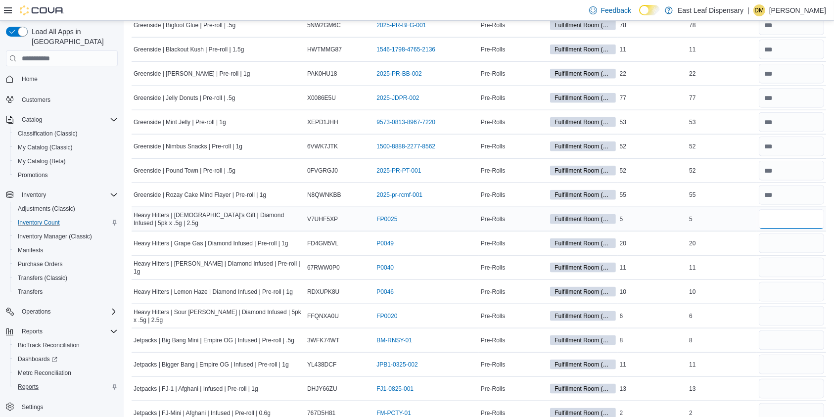
click at [795, 215] on input "number" at bounding box center [791, 219] width 65 height 20
click at [777, 262] on input "number" at bounding box center [791, 268] width 65 height 20
type input "**"
click at [782, 295] on input "number" at bounding box center [791, 292] width 65 height 20
click at [787, 239] on input "number" at bounding box center [791, 243] width 65 height 20
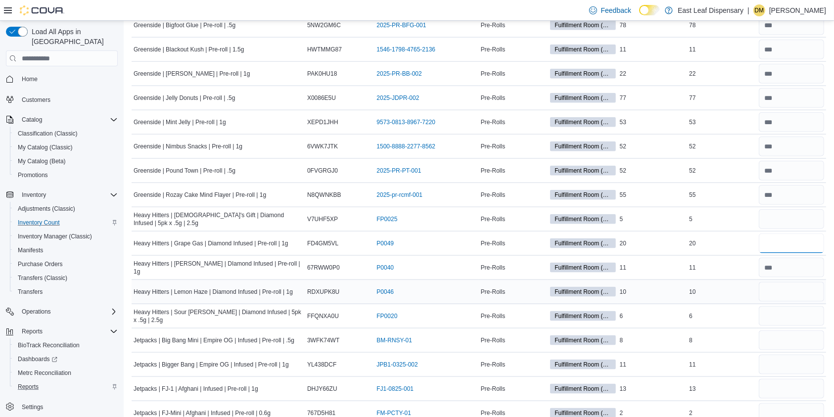
type input "**"
click at [790, 286] on input "number" at bounding box center [791, 292] width 65 height 20
click at [803, 292] on input "number" at bounding box center [791, 292] width 65 height 20
type input "*"
type input "**"
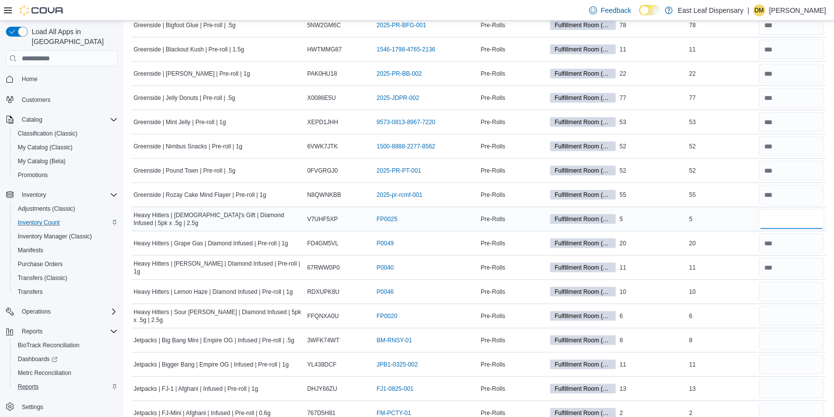
click at [779, 212] on input "number" at bounding box center [791, 219] width 65 height 20
type input "*"
click at [802, 315] on input "number" at bounding box center [791, 316] width 65 height 20
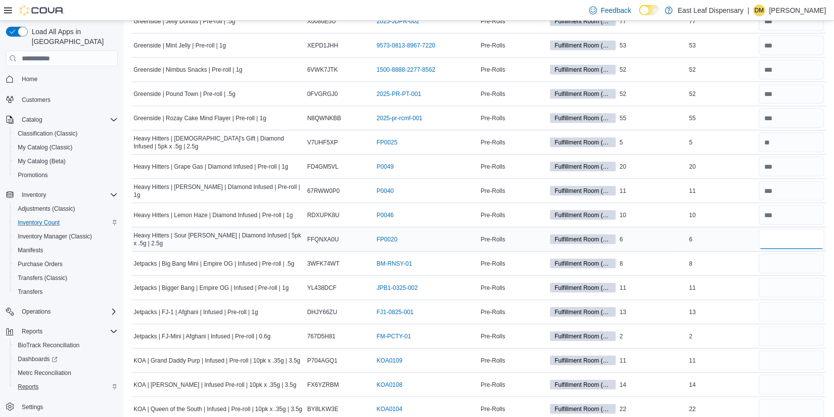
scroll to position [1255, 0]
type input "*"
click at [786, 261] on input "number" at bounding box center [791, 263] width 65 height 20
click at [790, 330] on input "number" at bounding box center [791, 335] width 65 height 20
type input "*"
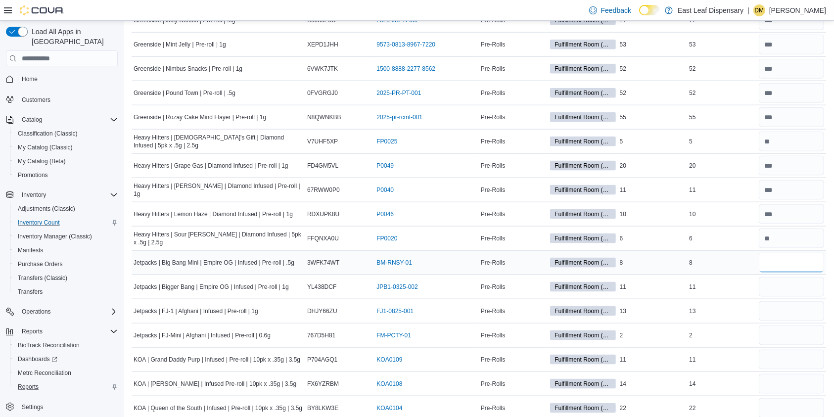
click at [798, 259] on input "number" at bounding box center [791, 263] width 65 height 20
type input "*"
click at [787, 285] on input "number" at bounding box center [791, 287] width 65 height 20
click at [780, 306] on input "number" at bounding box center [791, 311] width 65 height 20
type input "**"
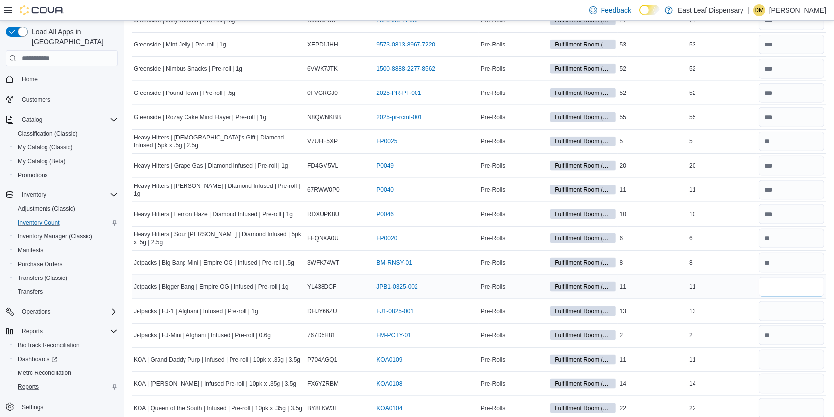
click at [787, 282] on input "number" at bounding box center [791, 287] width 65 height 20
type input "**"
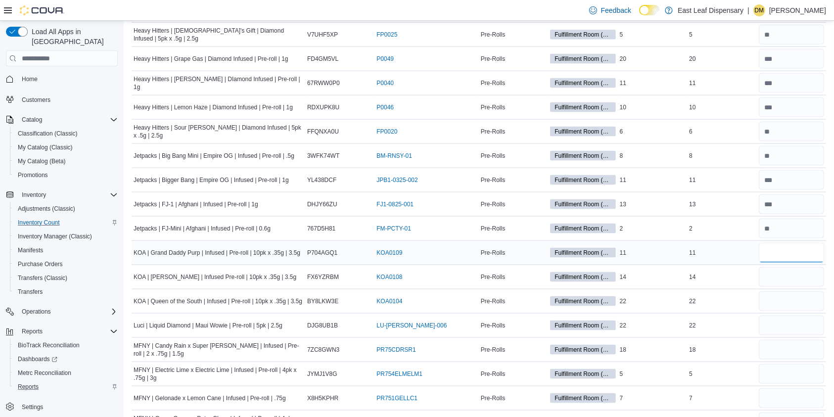
click at [788, 251] on input "number" at bounding box center [791, 253] width 65 height 20
type input "**"
click at [783, 271] on input "number" at bounding box center [791, 277] width 65 height 20
type input "**"
click at [781, 299] on input "number" at bounding box center [791, 301] width 65 height 20
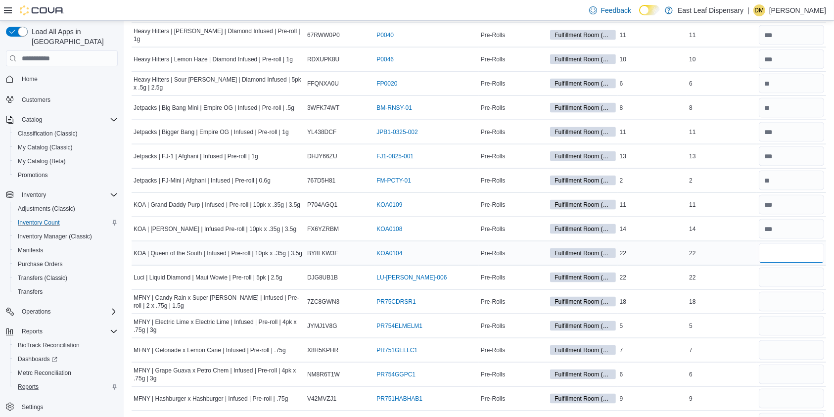
scroll to position [1428, 0]
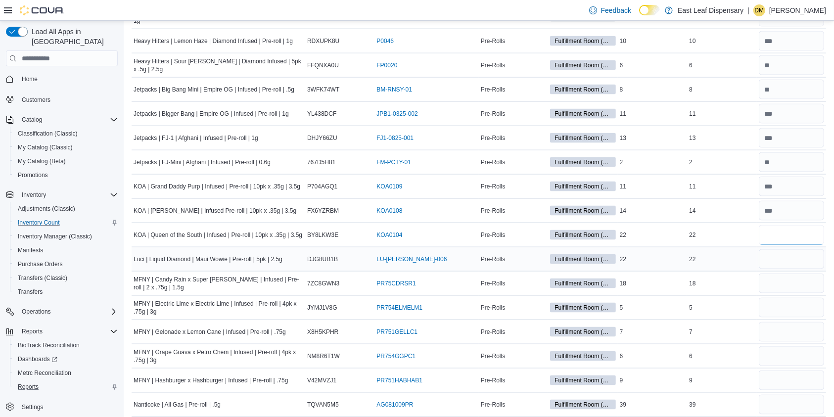
type input "**"
click at [783, 256] on input "number" at bounding box center [791, 259] width 65 height 20
type input "**"
click at [784, 274] on input "number" at bounding box center [791, 284] width 65 height 20
click at [788, 325] on input "number" at bounding box center [791, 332] width 65 height 20
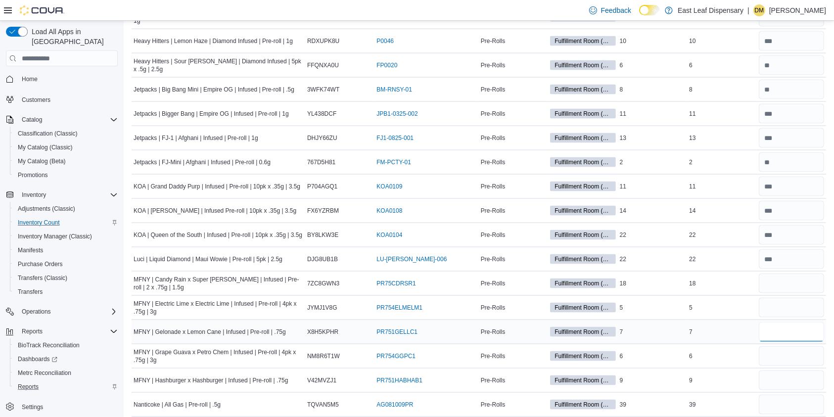
type input "*"
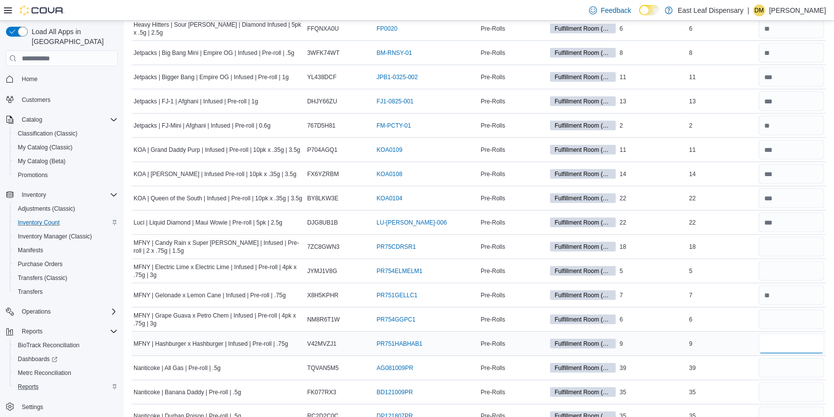
click at [779, 342] on input "number" at bounding box center [791, 344] width 65 height 20
type input "*"
click at [782, 243] on input "number" at bounding box center [791, 247] width 65 height 20
type input "*"
type input "**"
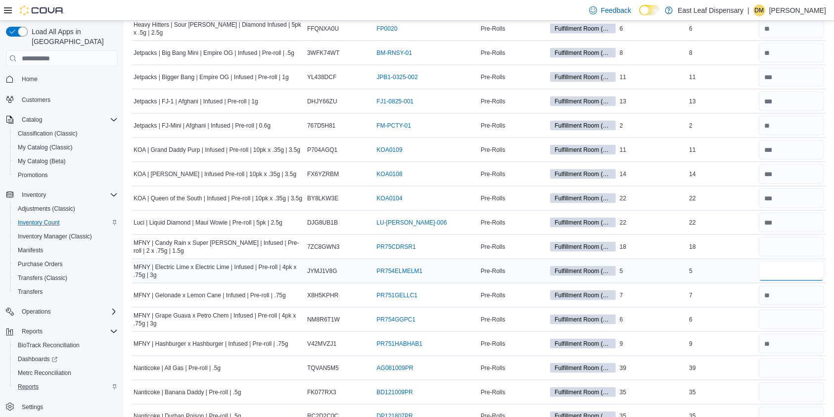
click at [786, 270] on input "number" at bounding box center [791, 271] width 65 height 20
type input "*"
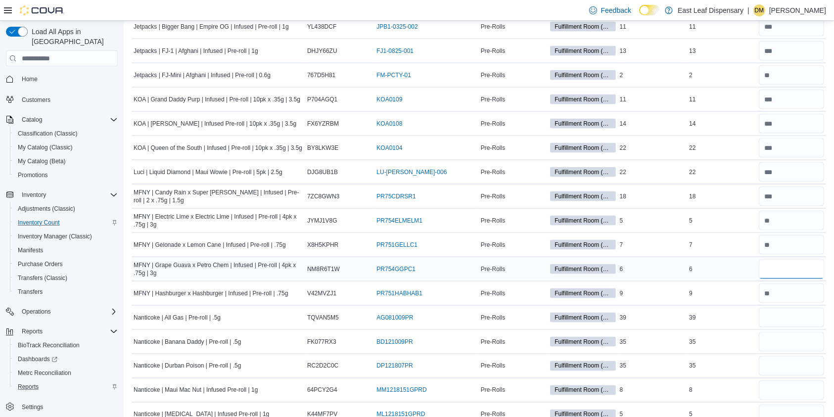
click at [787, 262] on input "number" at bounding box center [791, 269] width 65 height 20
type input "*"
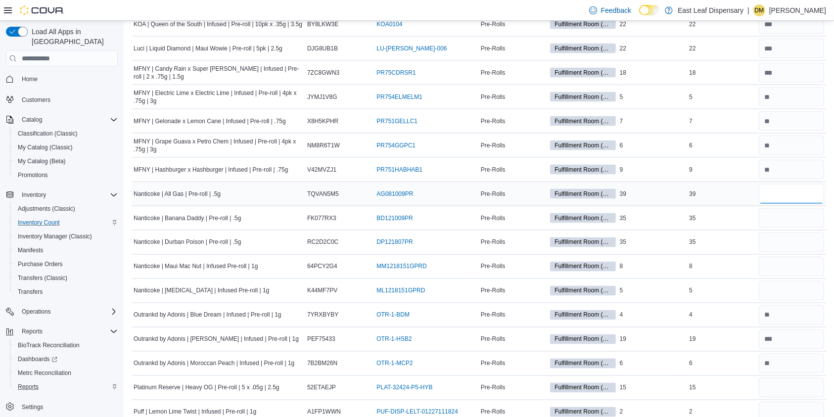
click at [786, 190] on input "number" at bounding box center [791, 194] width 65 height 20
click at [782, 192] on input "number" at bounding box center [791, 194] width 65 height 20
type input "**"
click at [781, 212] on input "number" at bounding box center [791, 218] width 65 height 20
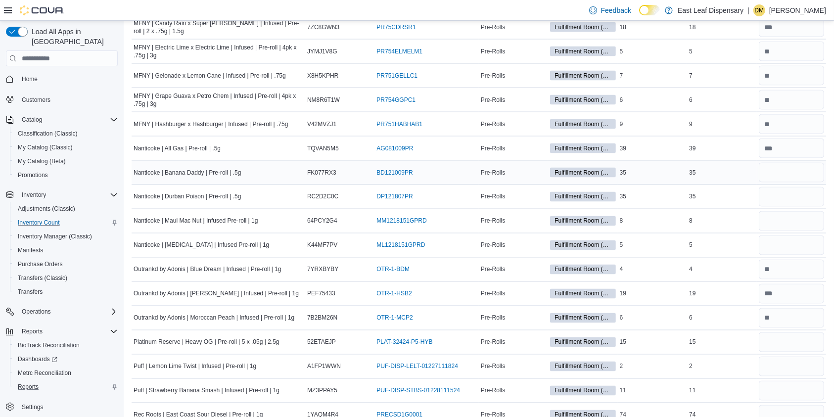
scroll to position [1686, 0]
click at [784, 162] on input "number" at bounding box center [791, 172] width 65 height 20
type input "**"
click at [789, 188] on input "number" at bounding box center [791, 196] width 65 height 20
type input "**"
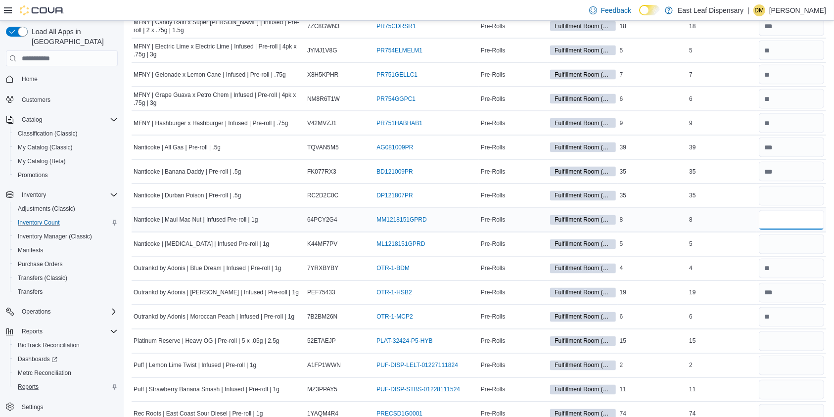
click at [783, 219] on input "number" at bounding box center [791, 220] width 65 height 20
click at [788, 244] on input "number" at bounding box center [791, 244] width 65 height 20
type input "*"
click at [785, 219] on input "number" at bounding box center [791, 220] width 65 height 20
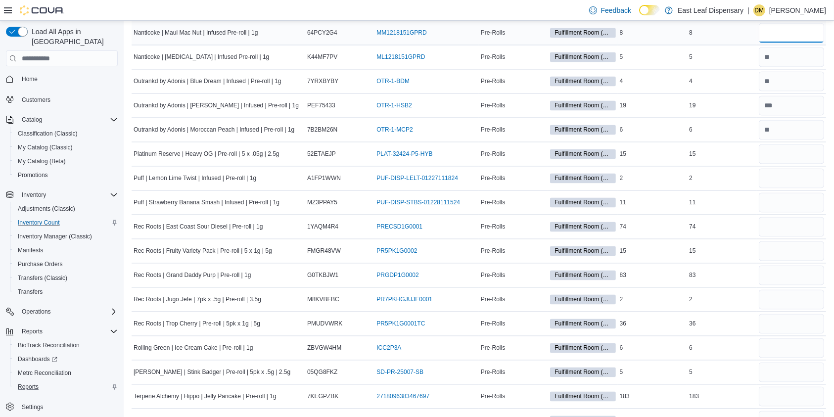
scroll to position [1848, 0]
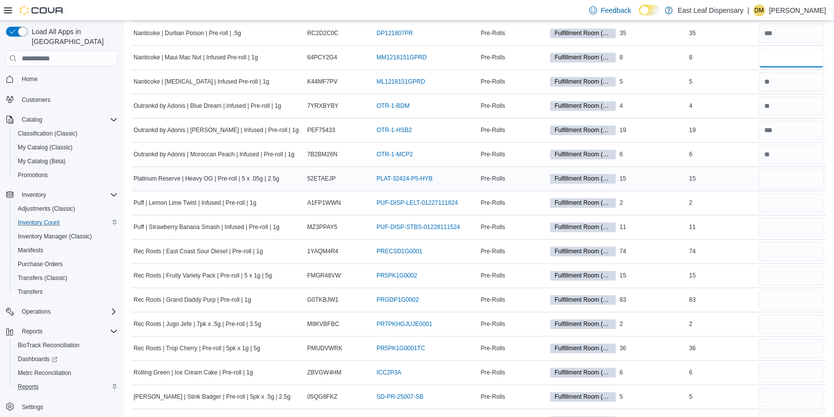
type input "*"
click at [790, 172] on input "number" at bounding box center [791, 179] width 65 height 20
type input "**"
click at [787, 200] on input "number" at bounding box center [791, 203] width 65 height 20
type input "*"
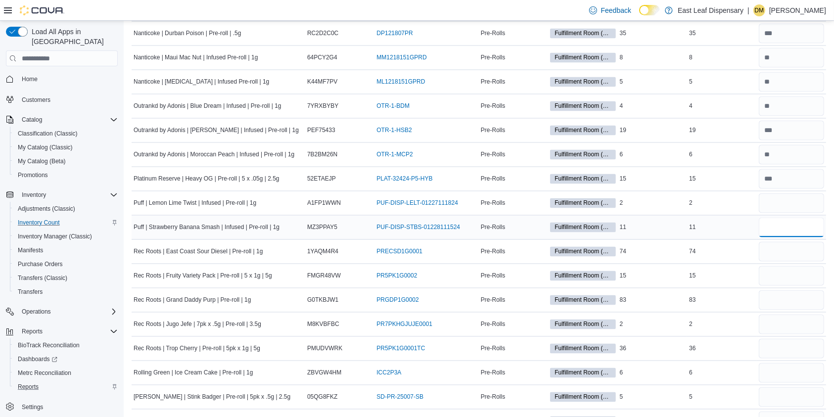
click at [785, 224] on input "number" at bounding box center [791, 228] width 65 height 20
type input "**"
click at [785, 247] on input "number" at bounding box center [791, 252] width 65 height 20
type input "**"
click at [778, 269] on input "number" at bounding box center [791, 276] width 65 height 20
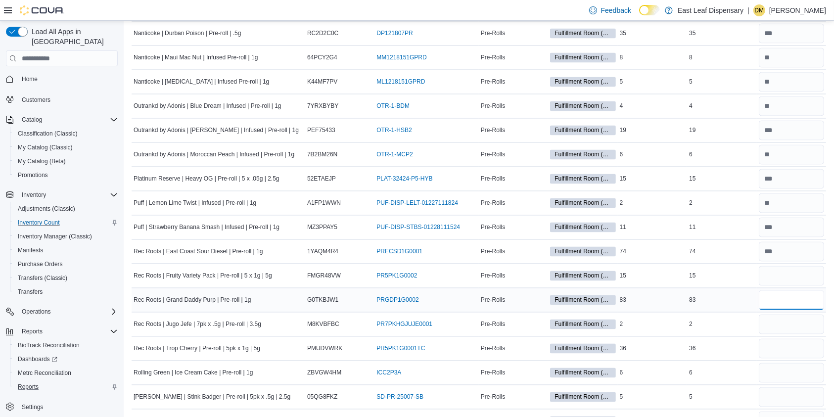
click at [778, 295] on input "number" at bounding box center [791, 300] width 65 height 20
type input "**"
click at [792, 266] on input "number" at bounding box center [791, 276] width 65 height 20
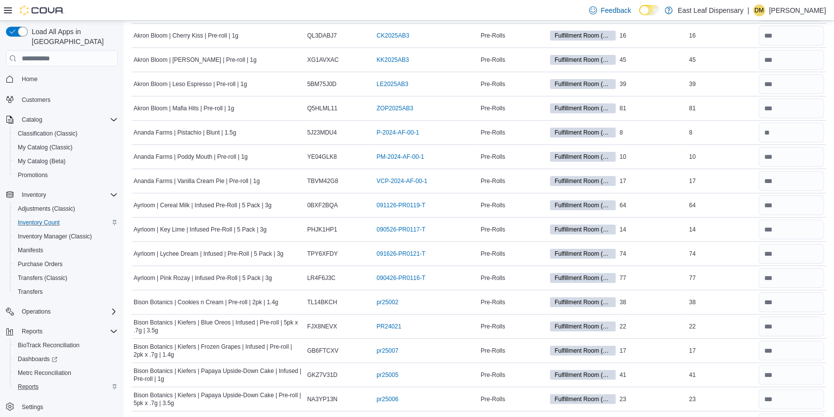
scroll to position [0, 0]
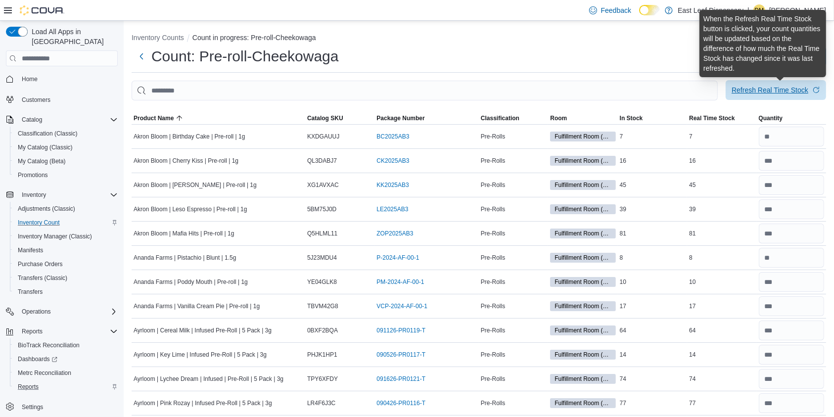
click at [769, 92] on div "Refresh Real Time Stock" at bounding box center [770, 90] width 77 height 10
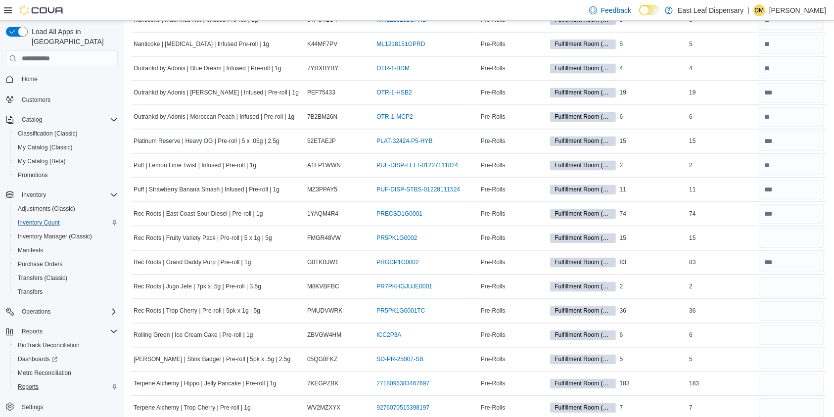
scroll to position [1887, 0]
click at [791, 231] on input "number" at bounding box center [791, 237] width 65 height 20
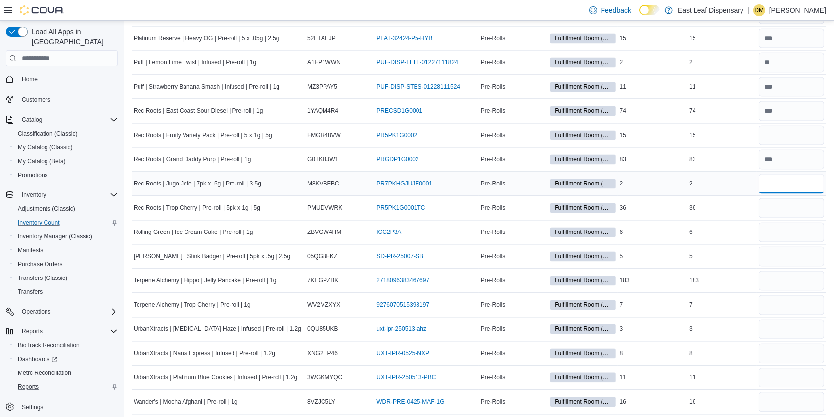
click at [805, 184] on input "number" at bounding box center [791, 184] width 65 height 20
click at [791, 129] on input "number" at bounding box center [791, 135] width 65 height 20
click at [784, 180] on input "number" at bounding box center [791, 184] width 65 height 20
type input "*"
click at [791, 129] on input "number" at bounding box center [791, 135] width 65 height 20
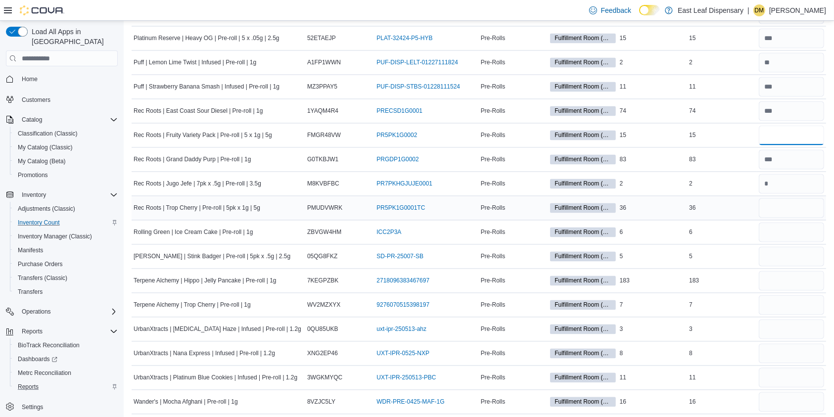
type input "**"
click at [782, 202] on input "number" at bounding box center [791, 208] width 65 height 20
type input "**"
click at [783, 228] on input "number" at bounding box center [791, 232] width 65 height 20
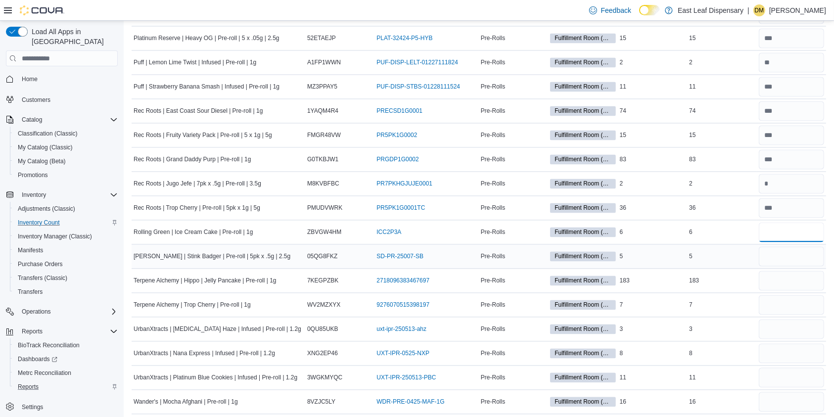
type input "*"
click at [789, 249] on input "number" at bounding box center [791, 256] width 65 height 20
type input "*"
click at [784, 274] on input "number" at bounding box center [791, 281] width 65 height 20
type input "***"
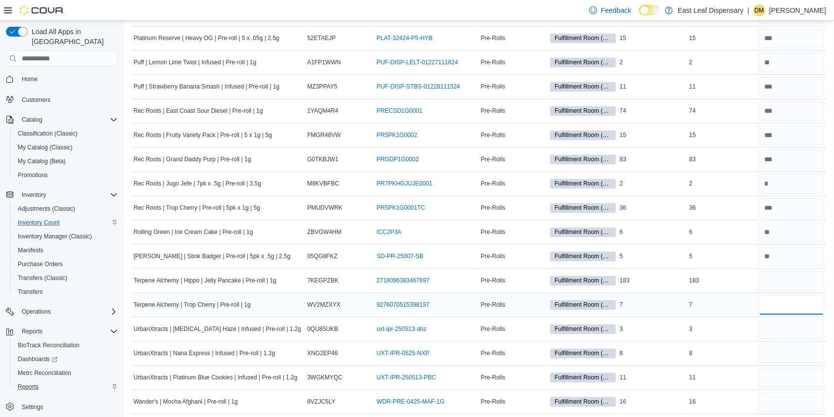
click at [785, 300] on input "number" at bounding box center [791, 305] width 65 height 20
type input "*"
click at [786, 324] on input "number" at bounding box center [791, 329] width 65 height 20
type input "*"
click at [783, 350] on input "number" at bounding box center [791, 353] width 65 height 20
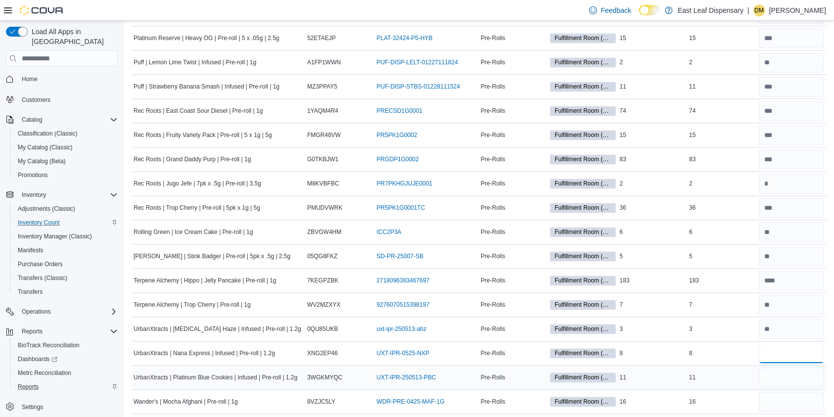
type input "*"
click at [786, 373] on input "number" at bounding box center [791, 378] width 65 height 20
type input "**"
click at [789, 394] on input "number" at bounding box center [791, 402] width 65 height 20
type input "**"
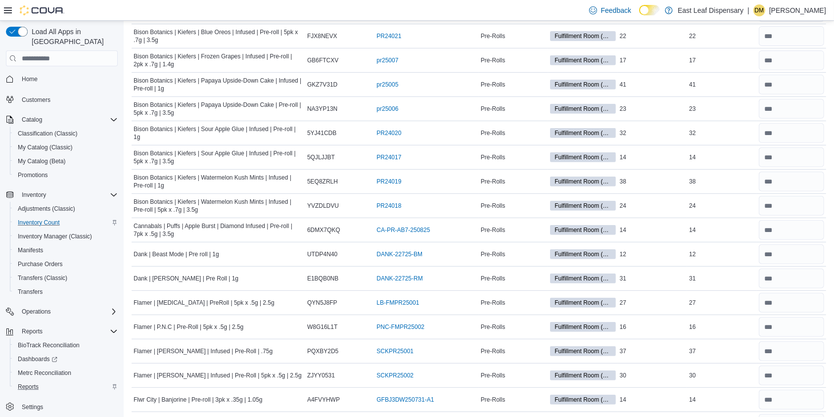
scroll to position [0, 0]
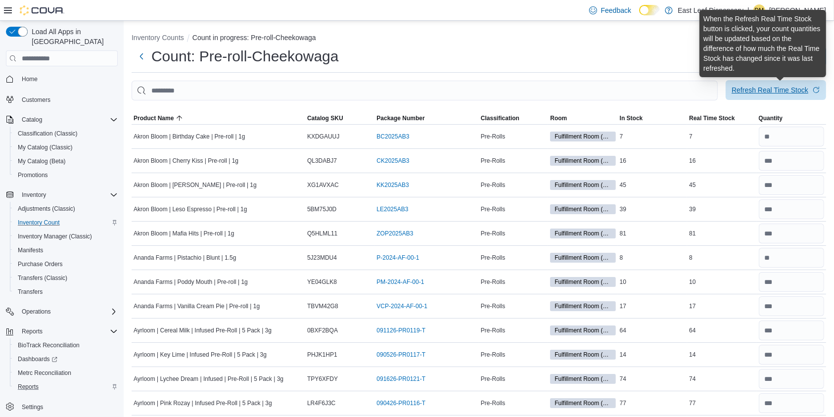
click at [773, 91] on div "Refresh Real Time Stock" at bounding box center [770, 90] width 77 height 10
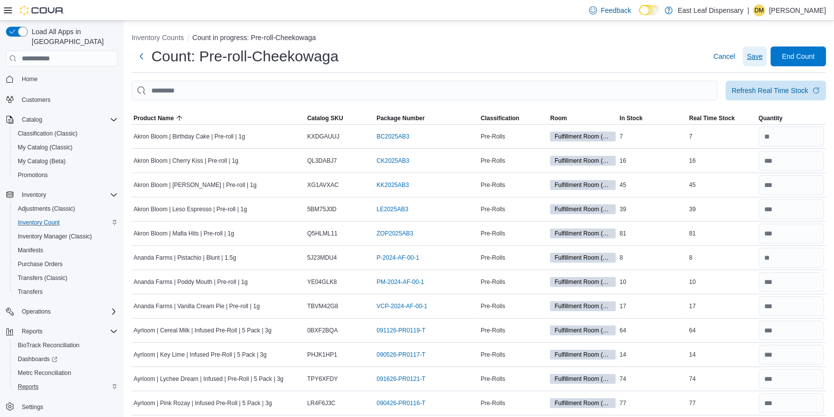
click at [763, 56] on span "Save" at bounding box center [755, 56] width 16 height 10
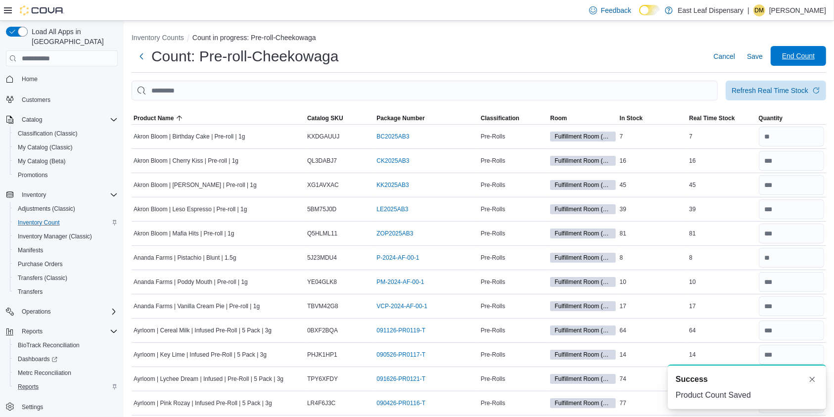
click at [813, 52] on span "End Count" at bounding box center [798, 56] width 33 height 10
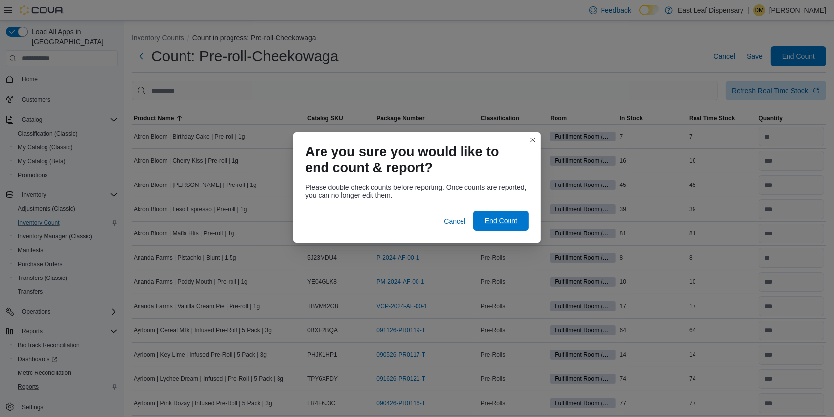
click at [495, 224] on span "End Count" at bounding box center [501, 221] width 33 height 10
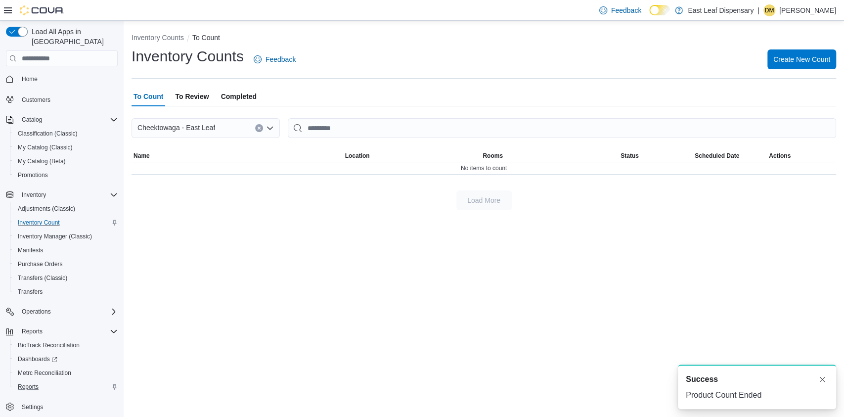
click at [200, 97] on span "To Review" at bounding box center [192, 97] width 34 height 20
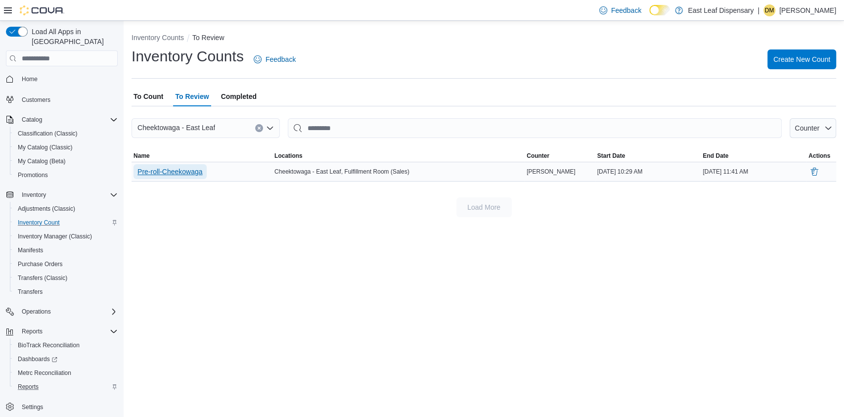
click at [164, 171] on span "Pre-roll-Cheekowaga" at bounding box center [170, 172] width 65 height 10
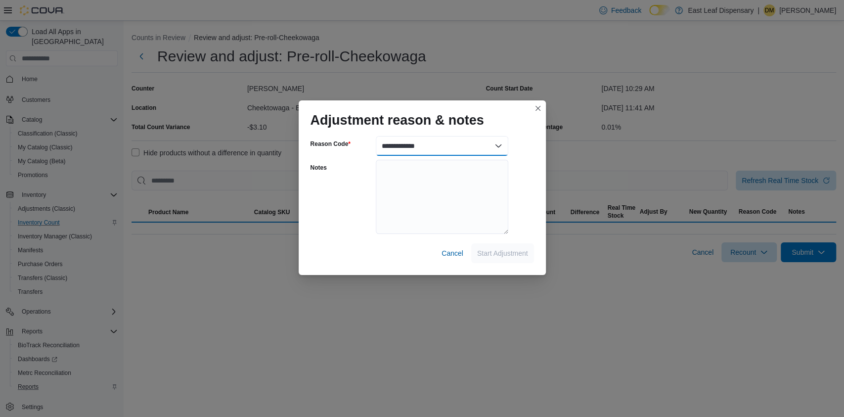
click at [497, 147] on select "**********" at bounding box center [442, 146] width 133 height 20
click at [500, 148] on select "**********" at bounding box center [442, 146] width 133 height 20
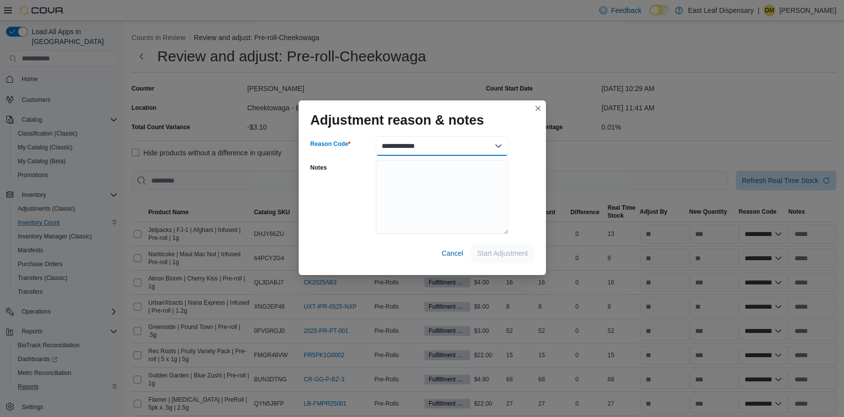
click at [492, 144] on select "**********" at bounding box center [442, 146] width 133 height 20
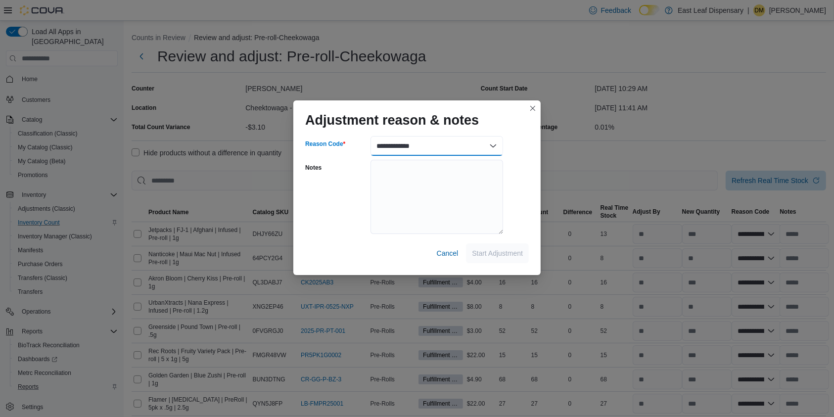
select select "**********"
click at [370, 136] on select "**********" at bounding box center [436, 146] width 133 height 20
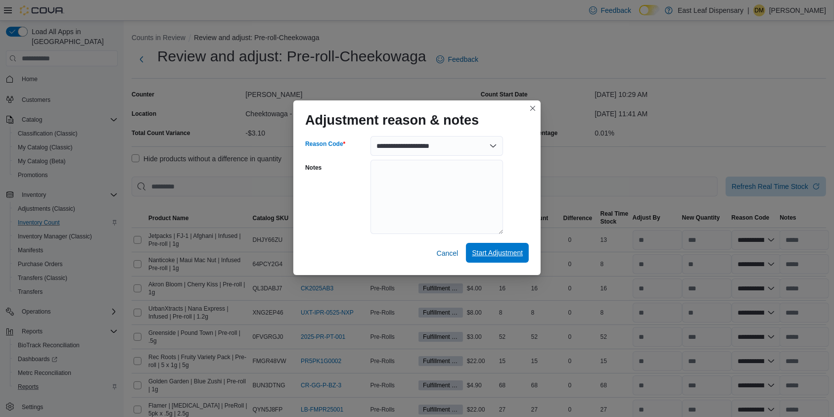
click at [504, 253] on span "Start Adjustment" at bounding box center [497, 253] width 51 height 10
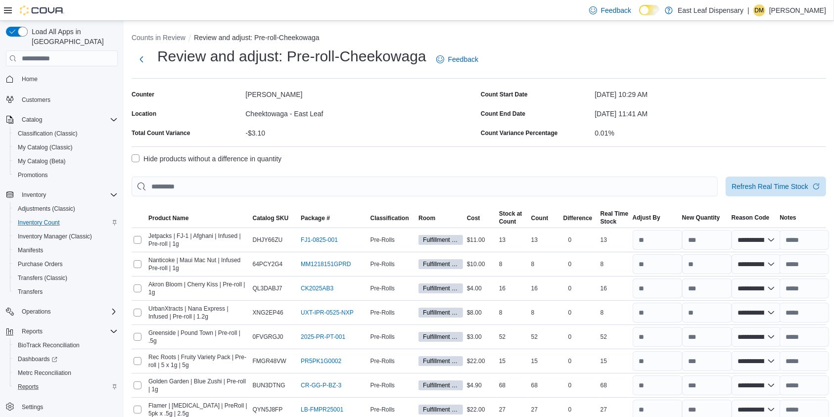
select select "**********"
click at [138, 157] on label "Hide products without a difference in quantity" at bounding box center [207, 159] width 150 height 12
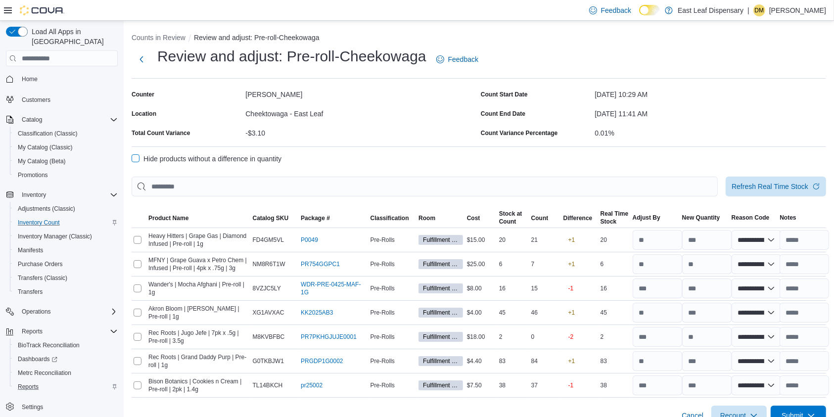
scroll to position [16, 0]
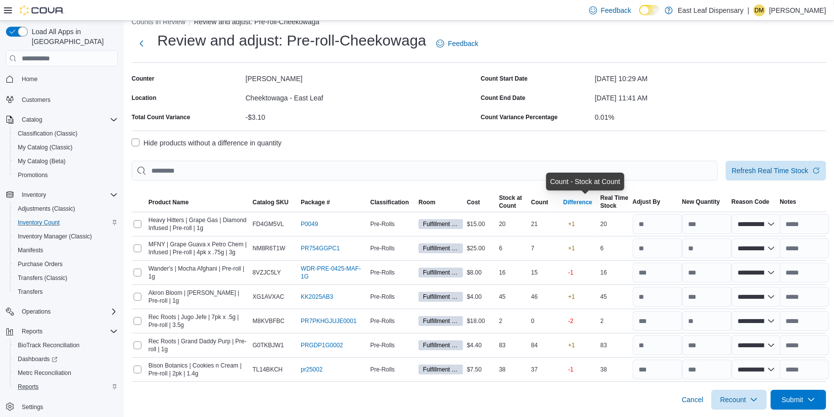
click at [584, 204] on div "Difference" at bounding box center [577, 202] width 29 height 8
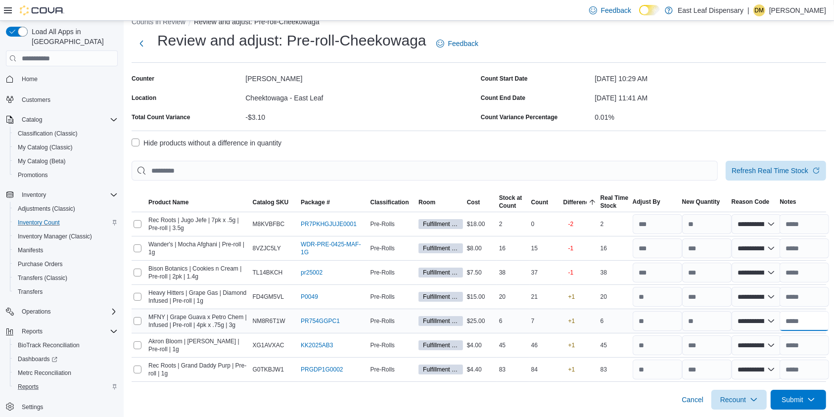
click at [800, 323] on input "text" at bounding box center [804, 321] width 49 height 20
click at [817, 216] on input "text" at bounding box center [804, 224] width 49 height 20
click at [801, 321] on input "text" at bounding box center [804, 321] width 49 height 20
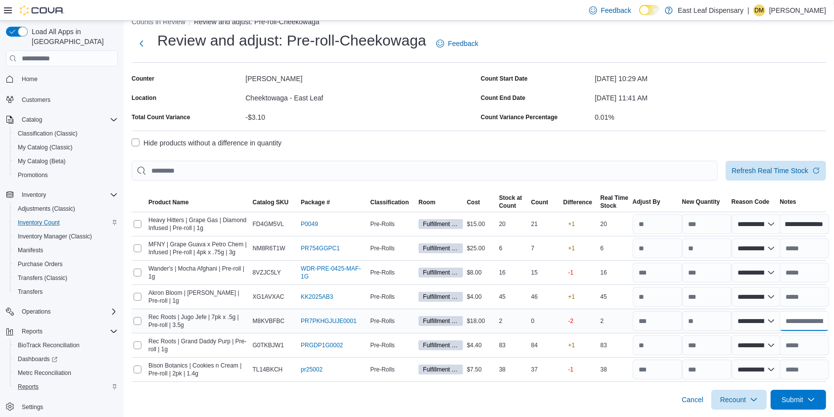
scroll to position [0, 0]
click at [586, 200] on div "Difference" at bounding box center [577, 202] width 29 height 8
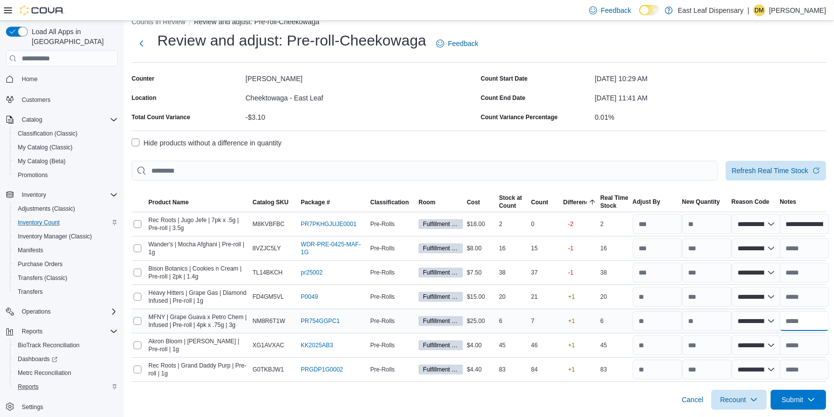
click at [806, 320] on input "text" at bounding box center [804, 321] width 49 height 20
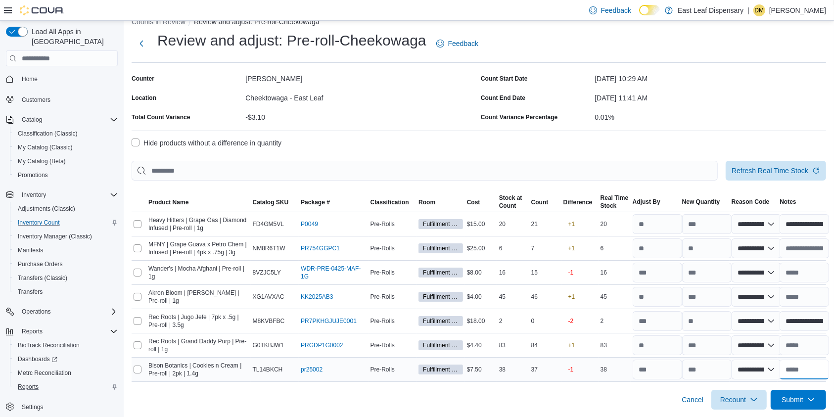
click at [802, 368] on input "text" at bounding box center [804, 370] width 49 height 20
click at [809, 349] on input "text" at bounding box center [804, 345] width 49 height 20
click at [807, 274] on input "text" at bounding box center [804, 273] width 49 height 20
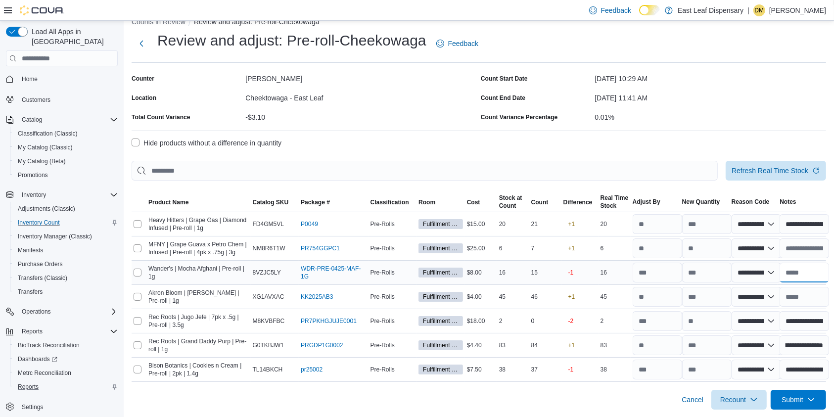
scroll to position [0, 0]
click at [809, 294] on input "text" at bounding box center [804, 297] width 49 height 20
click at [807, 276] on input "text" at bounding box center [804, 273] width 49 height 20
click at [814, 295] on input "text" at bounding box center [804, 297] width 49 height 20
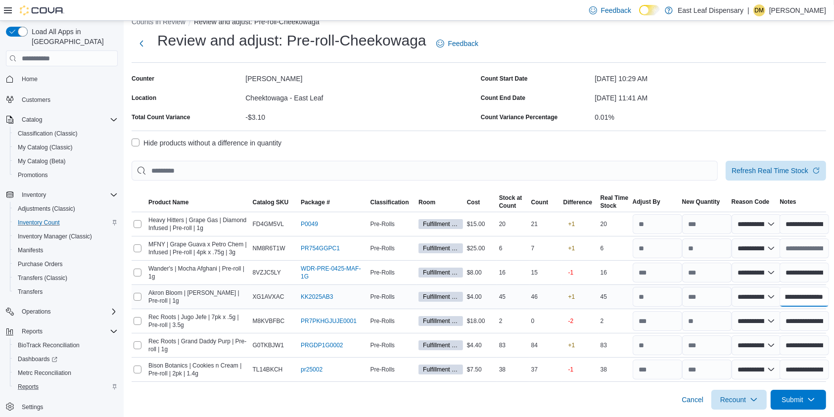
scroll to position [0, 222]
click at [816, 339] on input "**********" at bounding box center [804, 345] width 49 height 20
click at [803, 399] on span "Submit" at bounding box center [793, 399] width 22 height 10
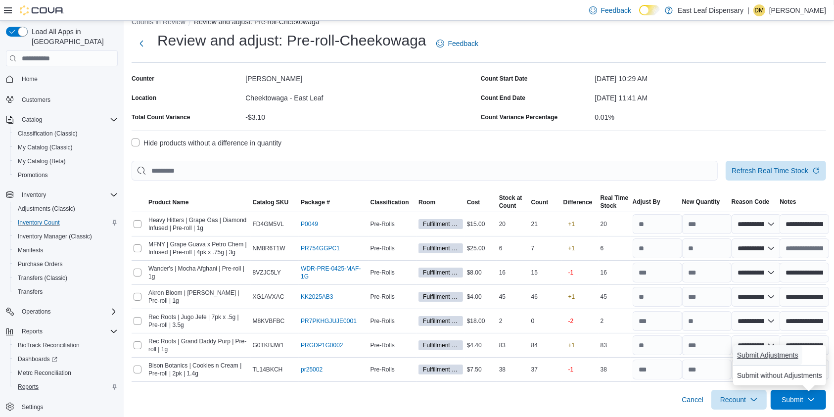
click at [787, 354] on span "Submit Adjustments" at bounding box center [767, 355] width 61 height 10
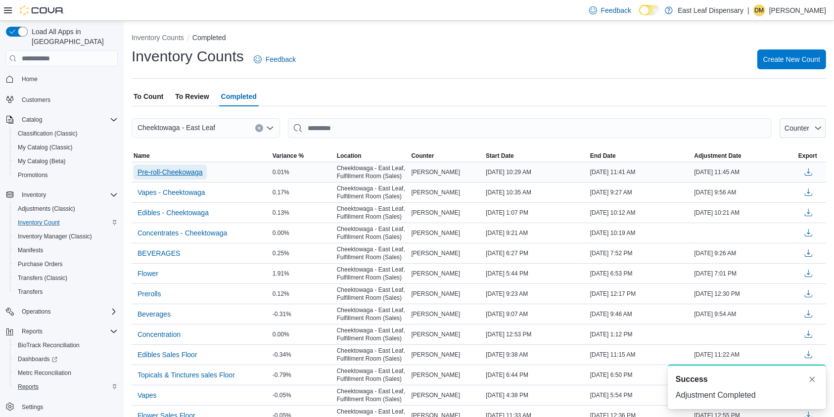
click at [172, 176] on span "Pre-roll-Cheekowaga" at bounding box center [170, 172] width 65 height 10
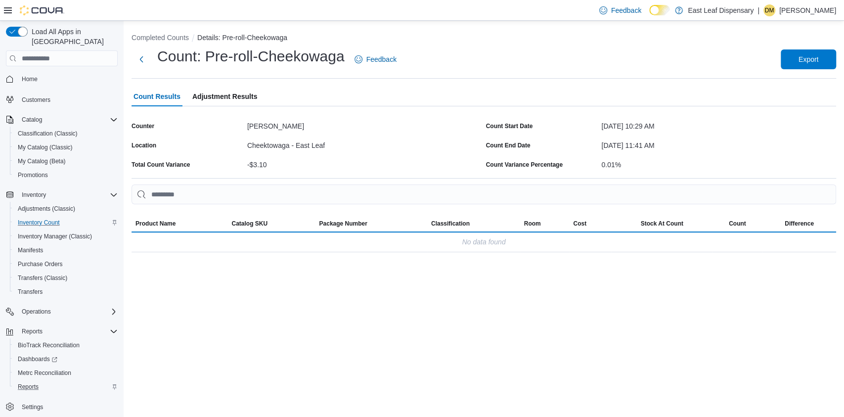
click at [213, 94] on span "Adjustment Results" at bounding box center [224, 97] width 65 height 20
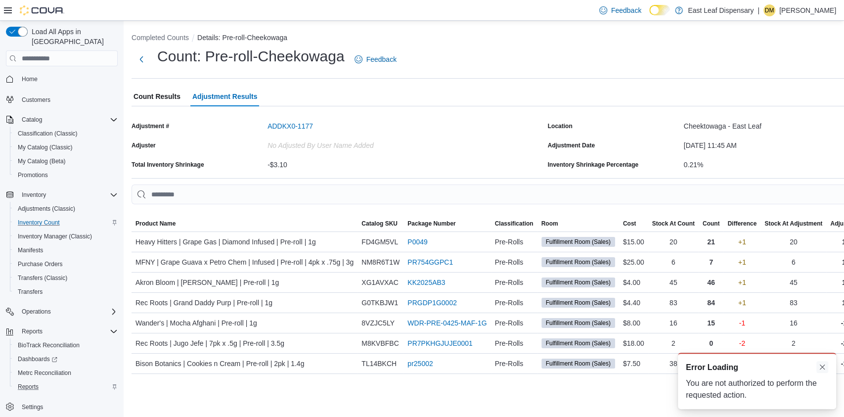
click at [824, 368] on button "Dismiss toast" at bounding box center [823, 367] width 12 height 12
drag, startPoint x: 666, startPoint y: 382, endPoint x: 746, endPoint y: 390, distance: 81.0
click at [746, 390] on div "A new notification appears Error Loading You are not authorized to perform the …" at bounding box center [745, 381] width 198 height 72
click at [818, 368] on button "Dismiss toast" at bounding box center [823, 367] width 12 height 12
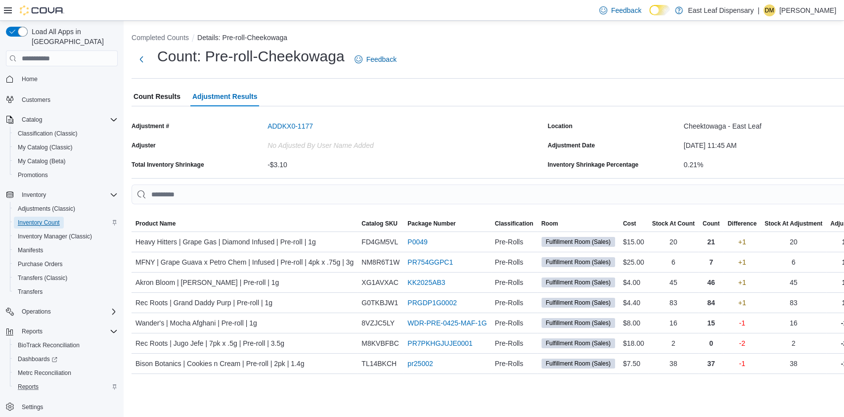
click at [38, 219] on span "Inventory Count" at bounding box center [39, 223] width 42 height 8
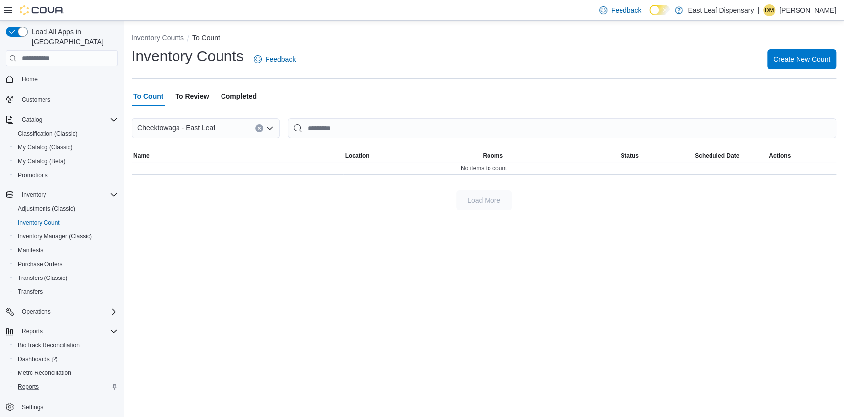
click at [417, 68] on div "Inventory Counts Feedback Create New Count" at bounding box center [484, 59] width 705 height 26
click at [783, 53] on span "Create New Count" at bounding box center [802, 59] width 57 height 20
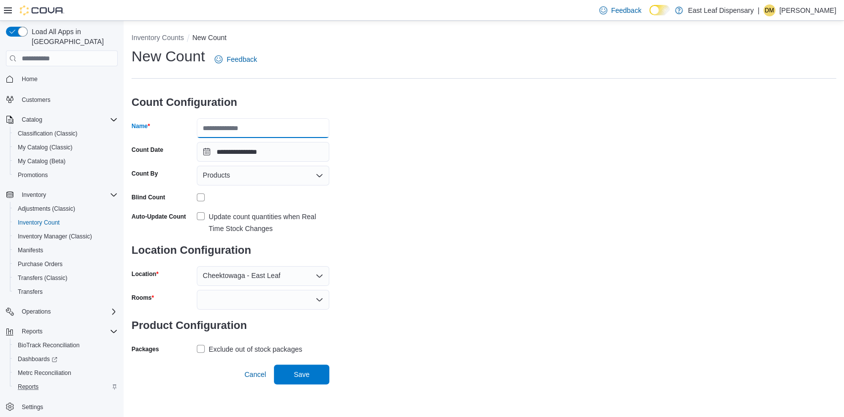
click at [289, 122] on input "Name" at bounding box center [263, 128] width 133 height 20
click at [475, 145] on div "**********" at bounding box center [484, 201] width 705 height 310
click at [201, 214] on label "Update count quantities when Real Time Stock Changes" at bounding box center [263, 223] width 133 height 24
click at [436, 193] on div "**********" at bounding box center [484, 201] width 705 height 310
click at [262, 134] on input "******" at bounding box center [263, 128] width 133 height 20
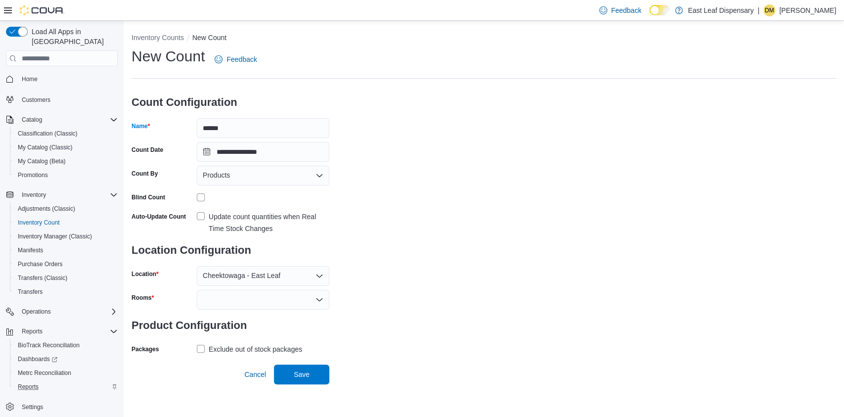
click at [416, 91] on div "**********" at bounding box center [484, 201] width 705 height 310
click at [277, 126] on input "******" at bounding box center [263, 128] width 133 height 20
click at [233, 299] on div at bounding box center [263, 300] width 133 height 20
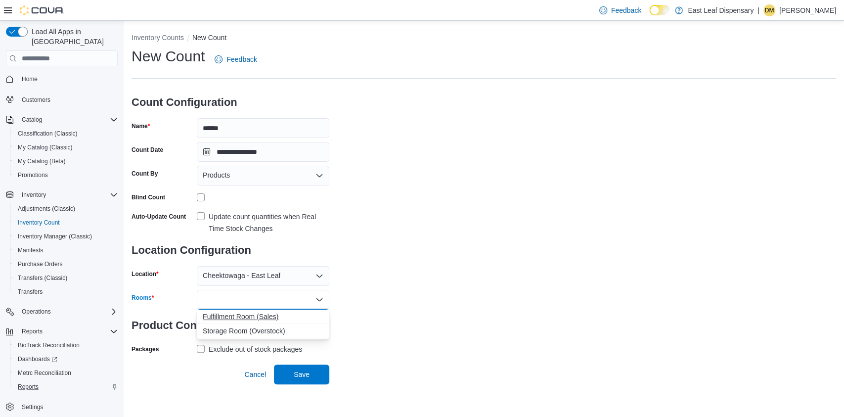
click at [234, 318] on span "Fulfillment Room (Sales)" at bounding box center [263, 317] width 121 height 10
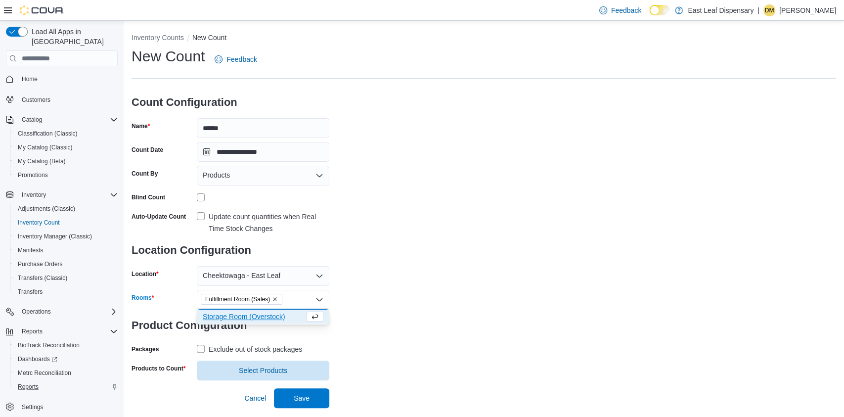
click at [450, 261] on div "**********" at bounding box center [484, 213] width 705 height 334
click at [250, 365] on span "Select Products" at bounding box center [263, 371] width 121 height 20
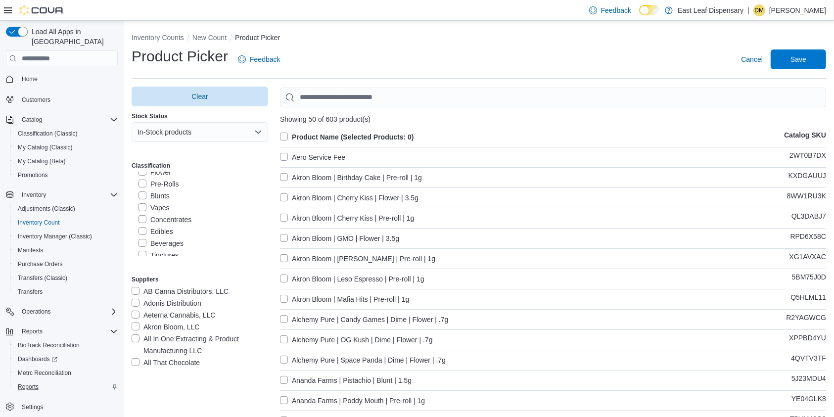
scroll to position [132, 0]
click at [142, 201] on label "Vapes" at bounding box center [153, 200] width 31 height 12
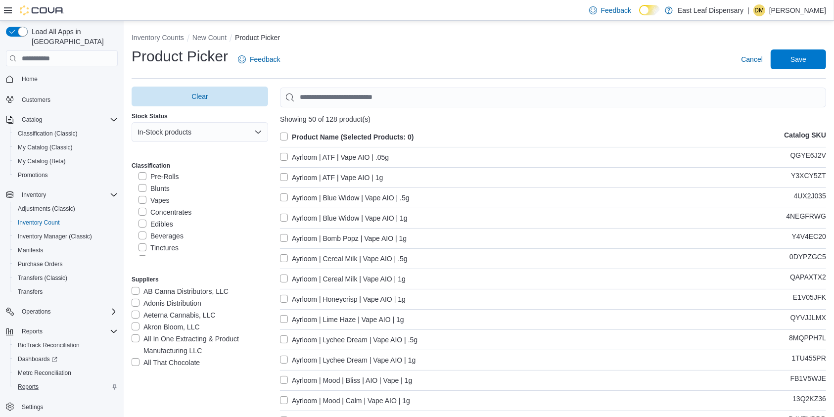
click at [286, 134] on label "Product Name (Selected Products: 0)" at bounding box center [347, 137] width 134 height 12
click at [806, 61] on span "Save" at bounding box center [798, 59] width 16 height 10
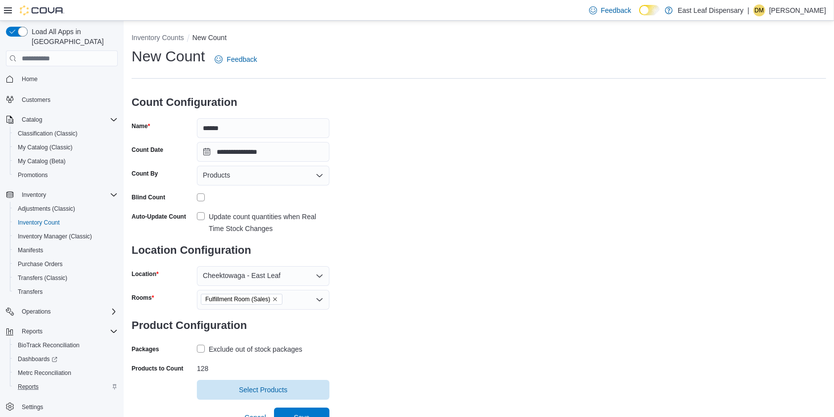
scroll to position [10, 0]
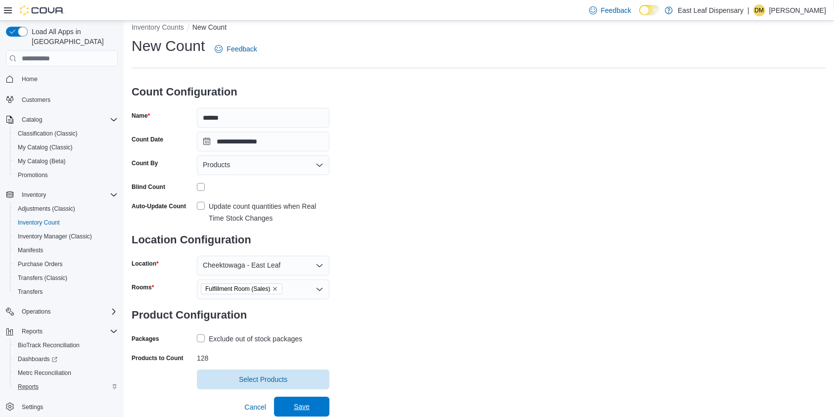
click at [289, 408] on span "Save" at bounding box center [302, 407] width 44 height 20
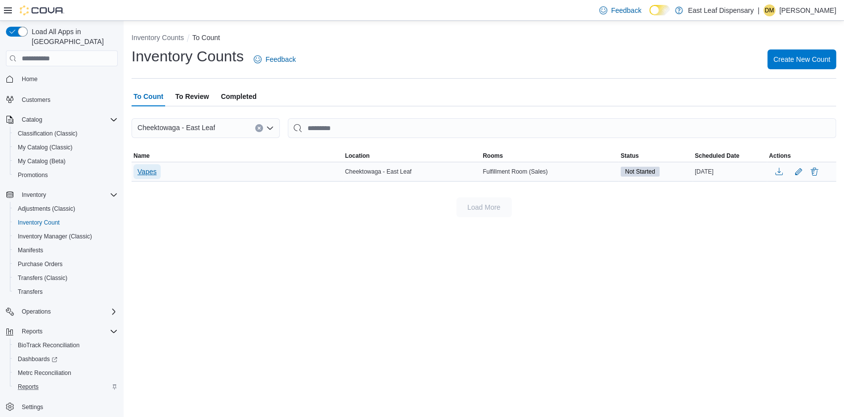
click at [150, 175] on span "Vapes" at bounding box center [147, 172] width 19 height 10
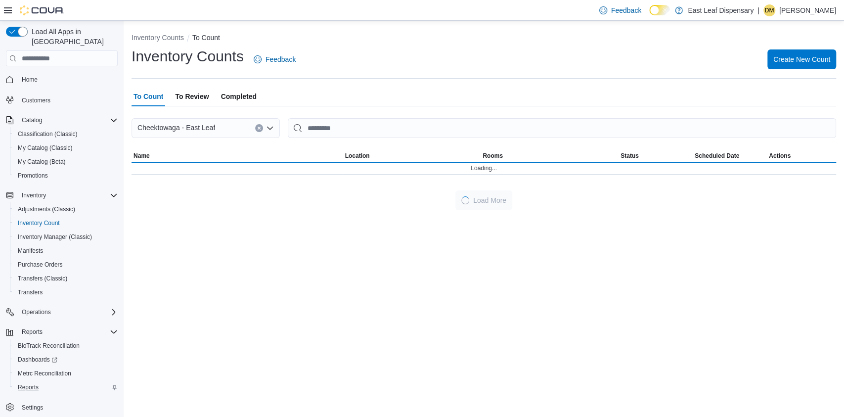
click at [162, 39] on button "Inventory Counts" at bounding box center [158, 38] width 52 height 8
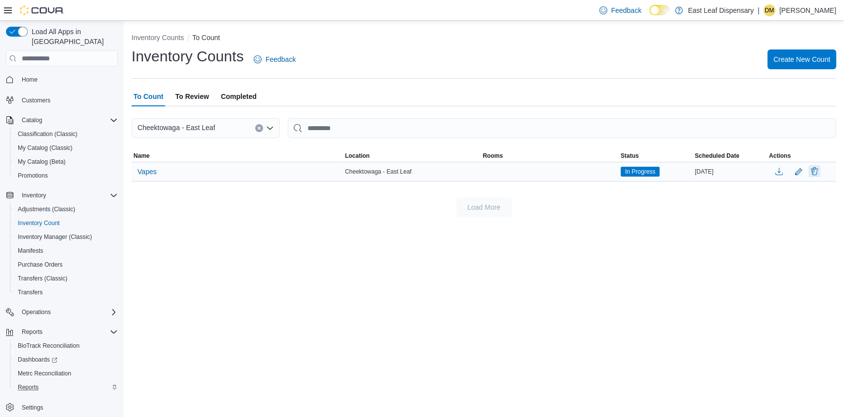
click at [814, 172] on button "Delete" at bounding box center [815, 171] width 12 height 12
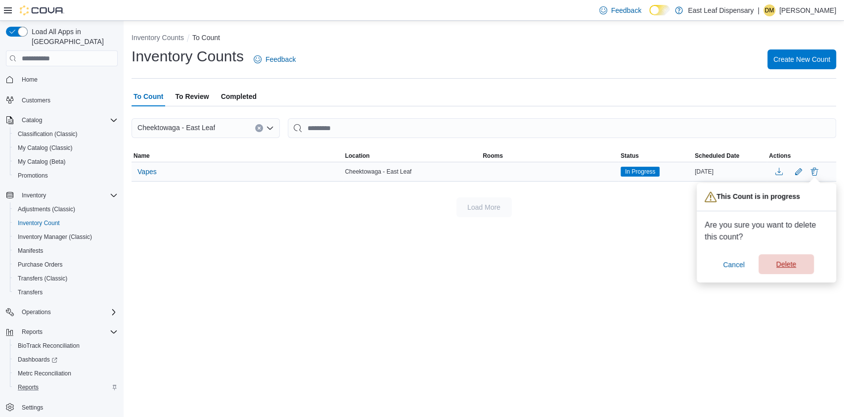
click at [778, 265] on span "Delete" at bounding box center [787, 264] width 20 height 10
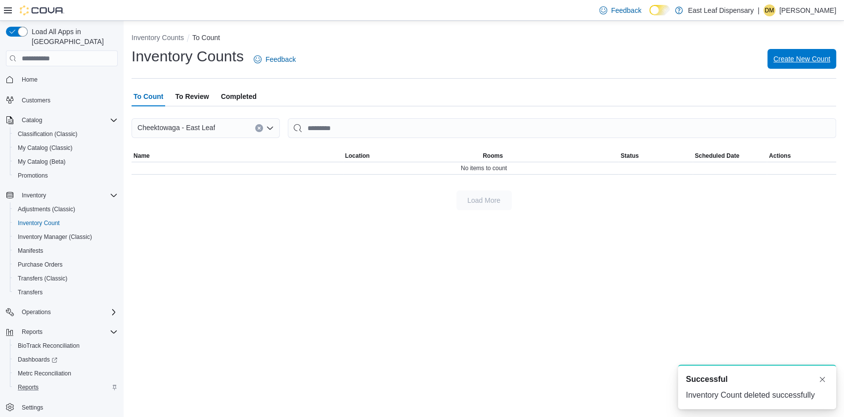
click at [788, 59] on span "Create New Count" at bounding box center [802, 59] width 57 height 10
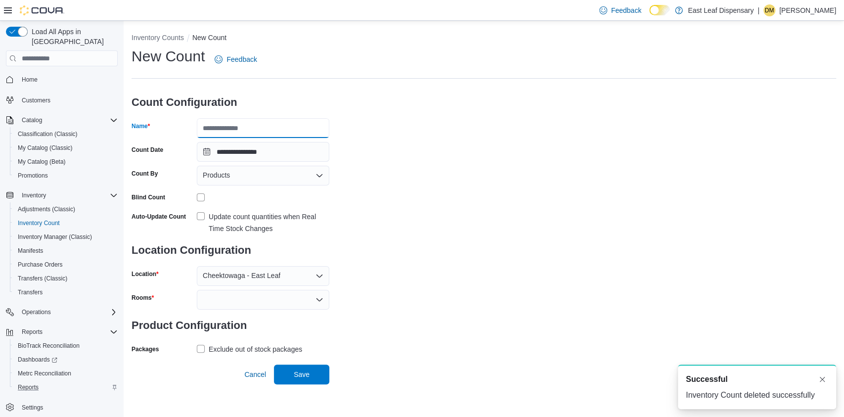
click at [290, 119] on input "Name" at bounding box center [263, 128] width 133 height 20
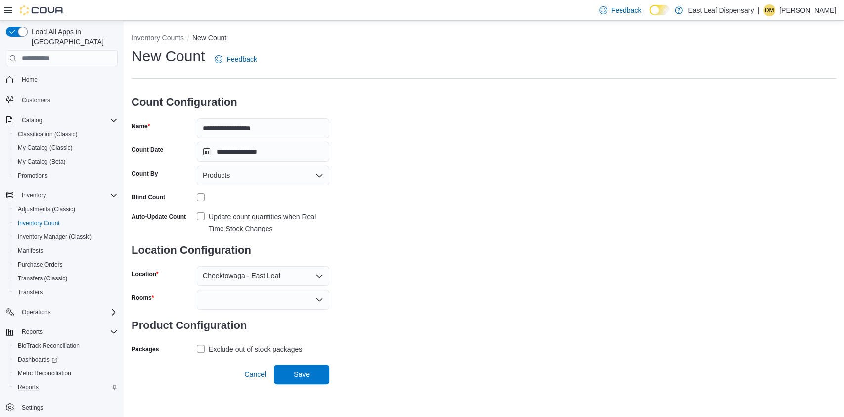
click at [467, 154] on div "**********" at bounding box center [484, 201] width 705 height 310
click at [200, 217] on label "Update count quantities when Real Time Stock Changes" at bounding box center [263, 223] width 133 height 24
click at [486, 197] on div "**********" at bounding box center [484, 201] width 705 height 310
click at [222, 300] on div at bounding box center [263, 300] width 133 height 20
click at [225, 315] on span "Fulfillment Room (Sales)" at bounding box center [263, 317] width 121 height 10
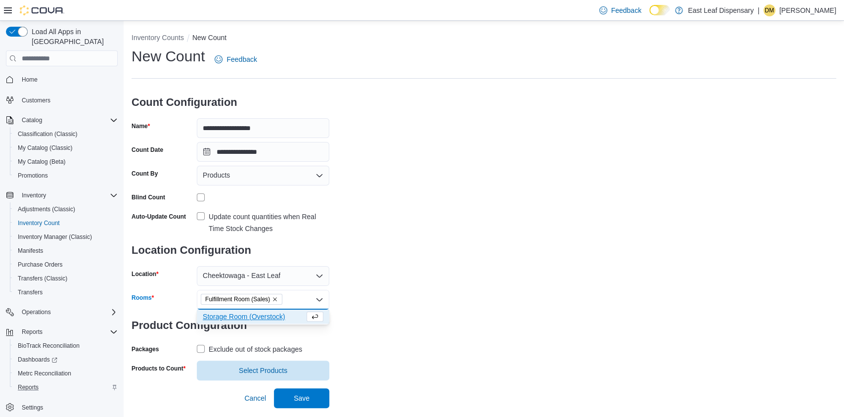
click at [497, 246] on div "**********" at bounding box center [484, 213] width 705 height 334
click at [199, 350] on label "Exclude out of stock packages" at bounding box center [249, 349] width 105 height 12
click at [240, 366] on span "Select Products" at bounding box center [263, 370] width 48 height 10
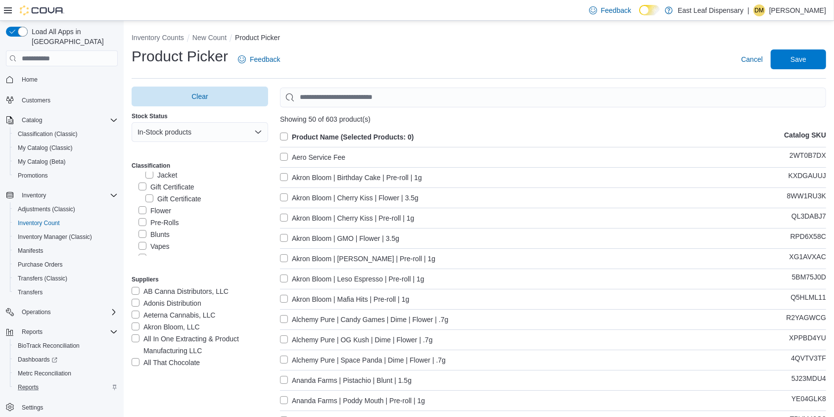
scroll to position [132, 0]
click at [140, 201] on label "Vapes" at bounding box center [153, 200] width 31 height 12
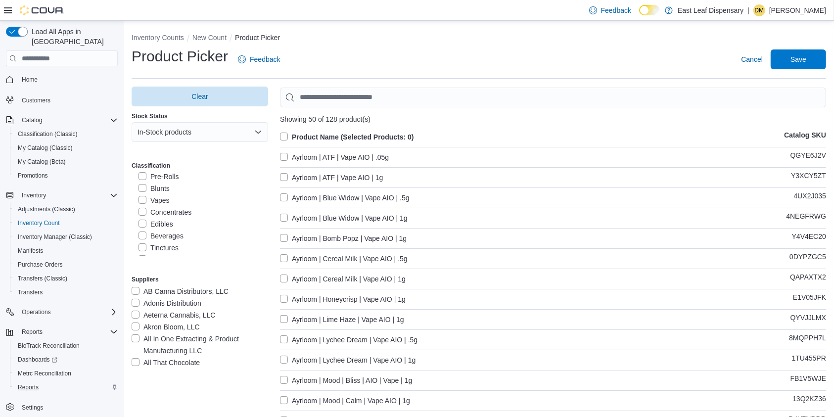
click at [285, 133] on label "Product Name (Selected Products: 0)" at bounding box center [347, 137] width 134 height 12
click at [811, 52] on span "Save" at bounding box center [799, 59] width 44 height 20
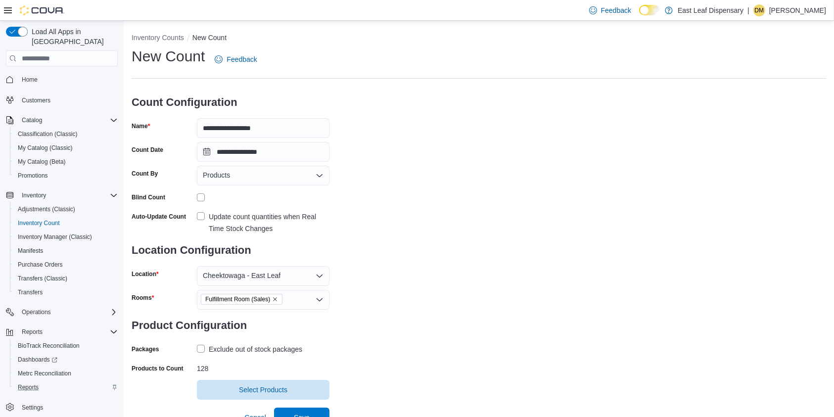
scroll to position [10, 0]
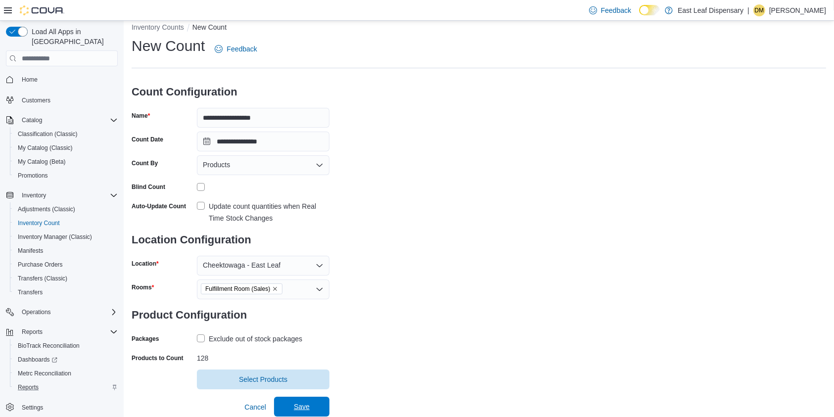
click at [303, 400] on span "Save" at bounding box center [302, 407] width 44 height 20
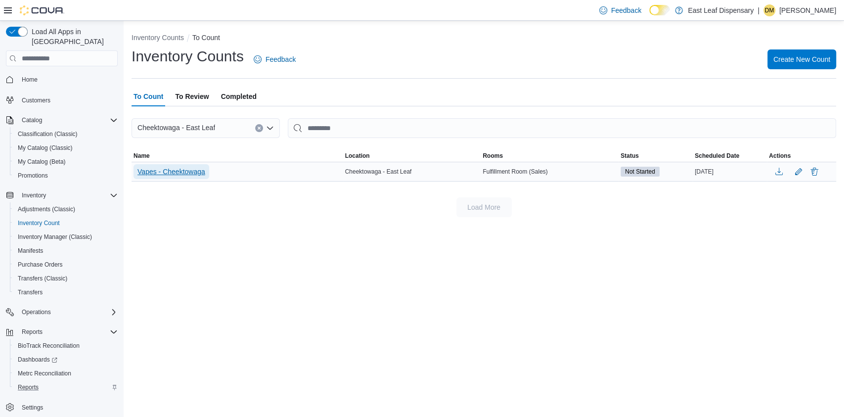
click at [187, 165] on span "Vapes - Cheektowaga" at bounding box center [172, 171] width 68 height 15
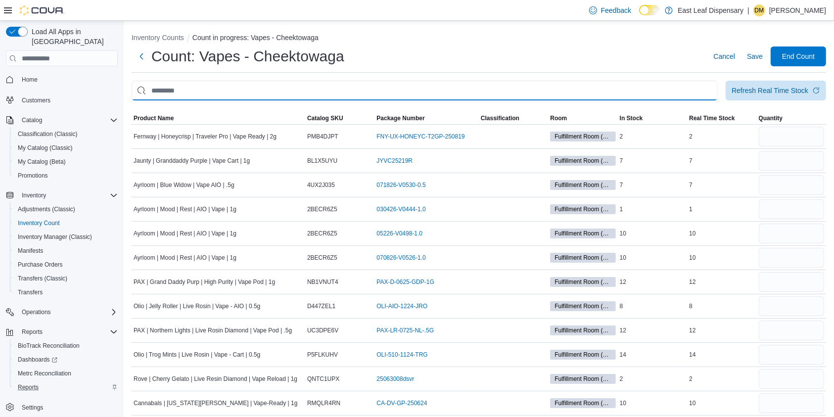
click at [387, 85] on input "This is a search bar. After typing your query, hit enter to filter the results …" at bounding box center [425, 91] width 586 height 20
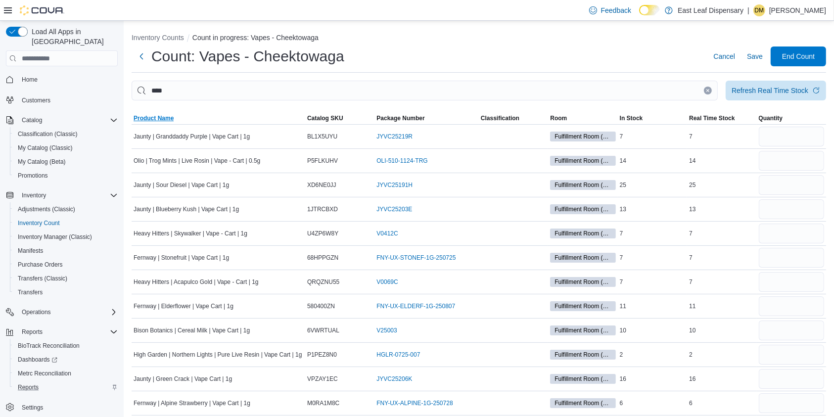
click at [167, 117] on span "Product Name" at bounding box center [154, 118] width 40 height 8
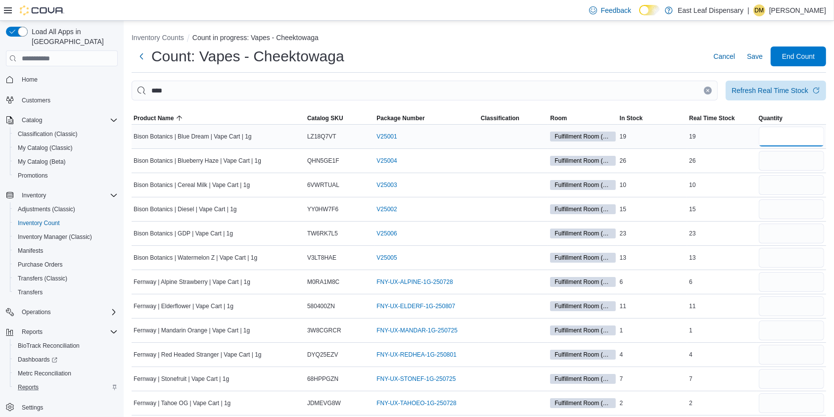
click at [802, 131] on input "number" at bounding box center [791, 137] width 65 height 20
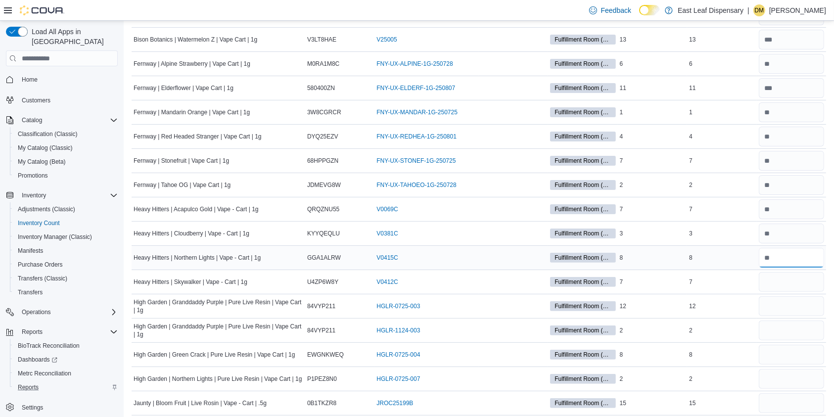
click at [817, 253] on input "number" at bounding box center [791, 258] width 65 height 20
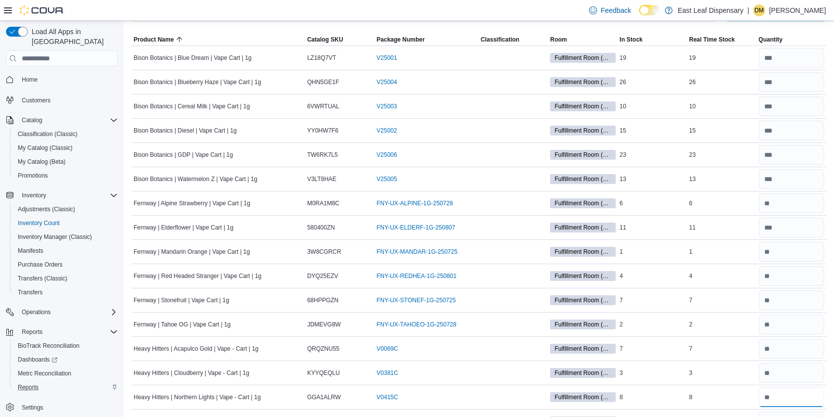
scroll to position [0, 0]
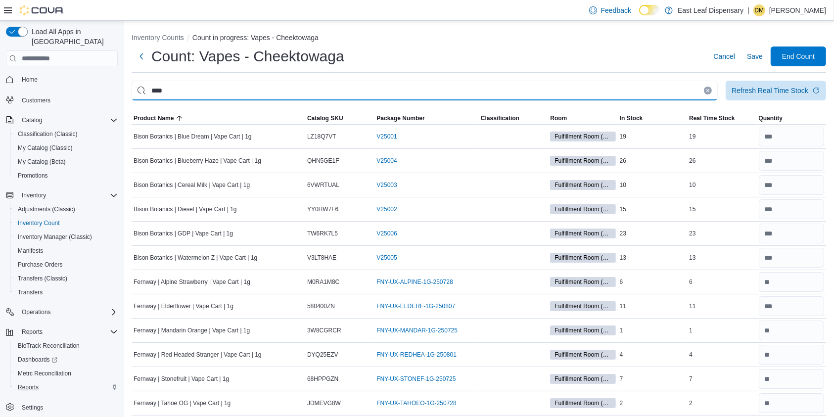
click at [253, 87] on input "****" at bounding box center [425, 91] width 586 height 20
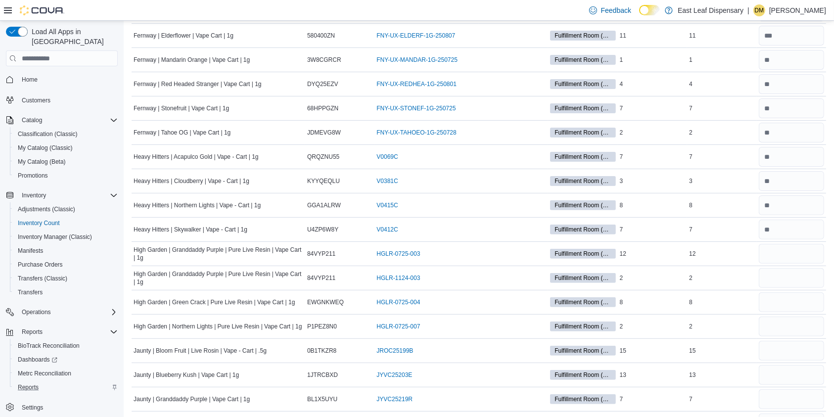
scroll to position [290, 0]
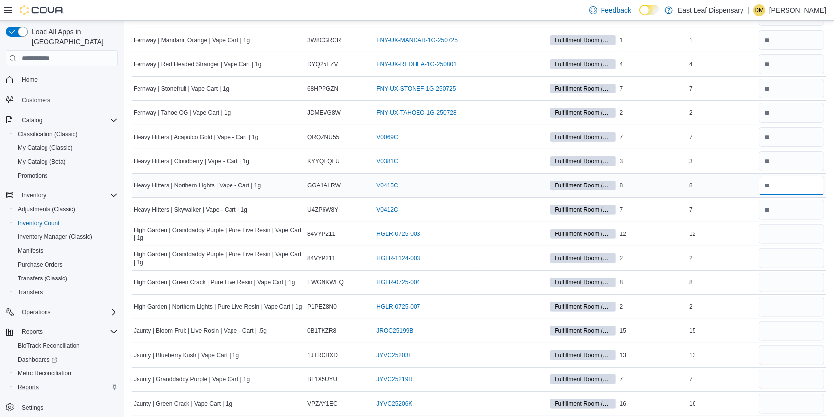
click at [787, 180] on input "number" at bounding box center [791, 186] width 65 height 20
click at [783, 235] on input "number" at bounding box center [791, 234] width 65 height 20
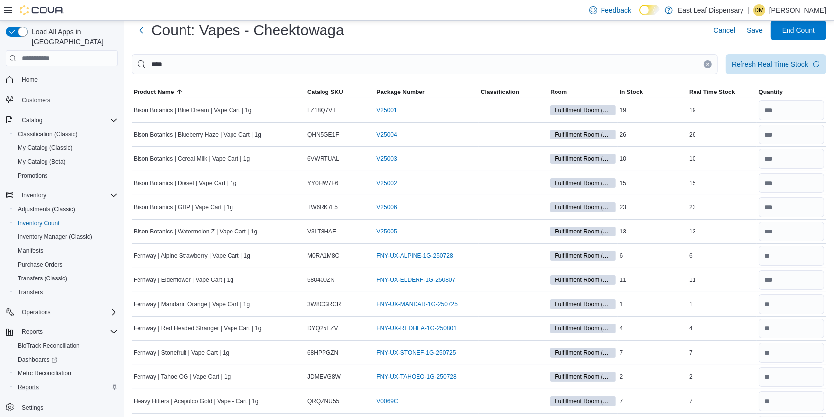
scroll to position [0, 0]
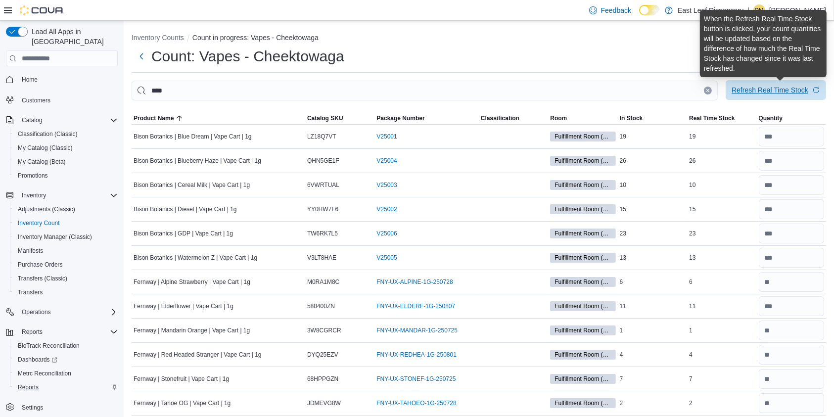
click at [776, 87] on div "Refresh Real Time Stock" at bounding box center [770, 90] width 77 height 10
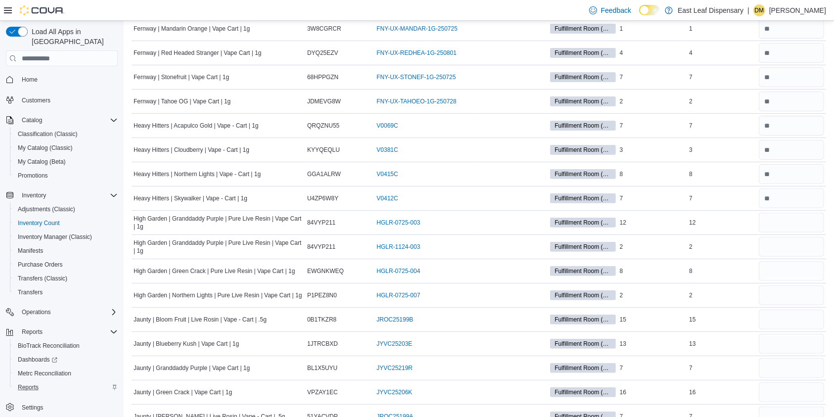
scroll to position [320, 0]
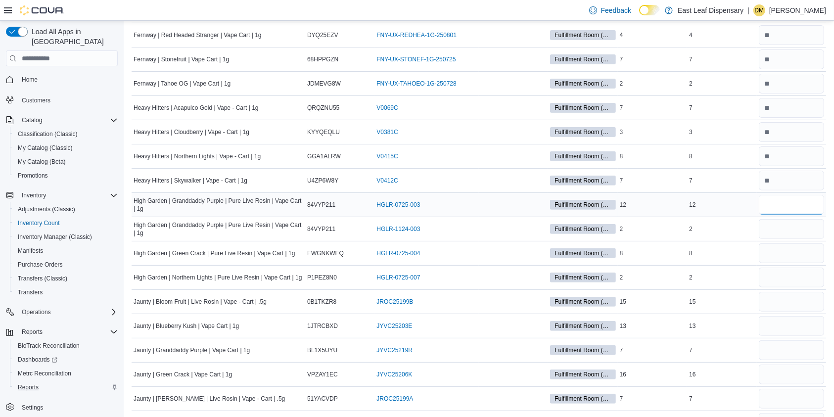
click at [807, 207] on input "number" at bounding box center [791, 205] width 65 height 20
click at [782, 228] on input "number" at bounding box center [791, 229] width 65 height 20
click at [793, 252] on input "number" at bounding box center [791, 253] width 65 height 20
click at [786, 280] on input "number" at bounding box center [791, 278] width 65 height 20
click at [785, 294] on input "number" at bounding box center [791, 302] width 65 height 20
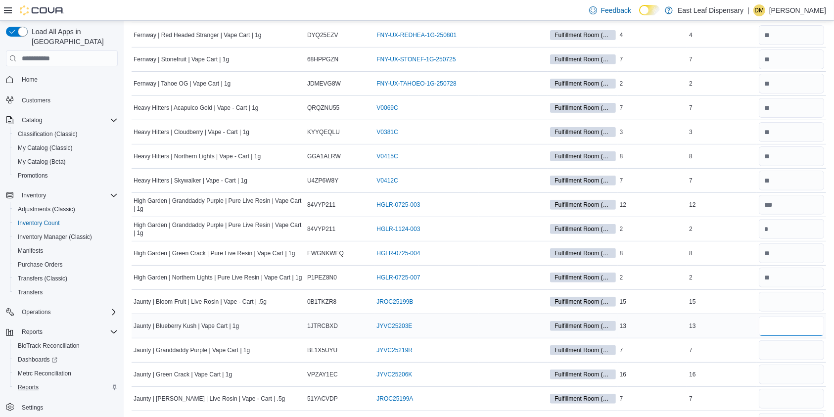
click at [780, 320] on input "number" at bounding box center [791, 326] width 65 height 20
click at [782, 343] on input "number" at bounding box center [791, 350] width 65 height 20
click at [779, 377] on input "number" at bounding box center [791, 375] width 65 height 20
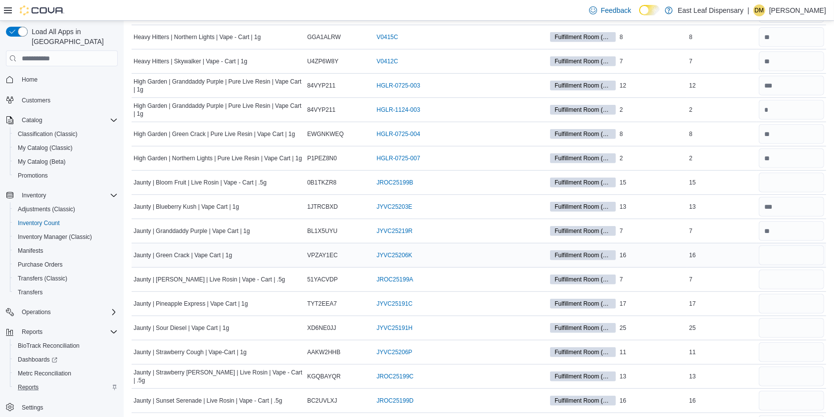
scroll to position [460, 0]
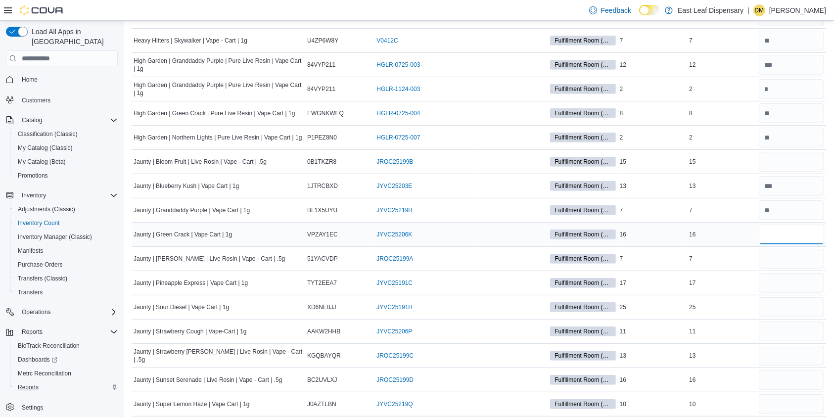
click at [796, 230] on input "number" at bounding box center [791, 235] width 65 height 20
click at [803, 260] on input "number" at bounding box center [791, 259] width 65 height 20
click at [798, 277] on input "number" at bounding box center [791, 283] width 65 height 20
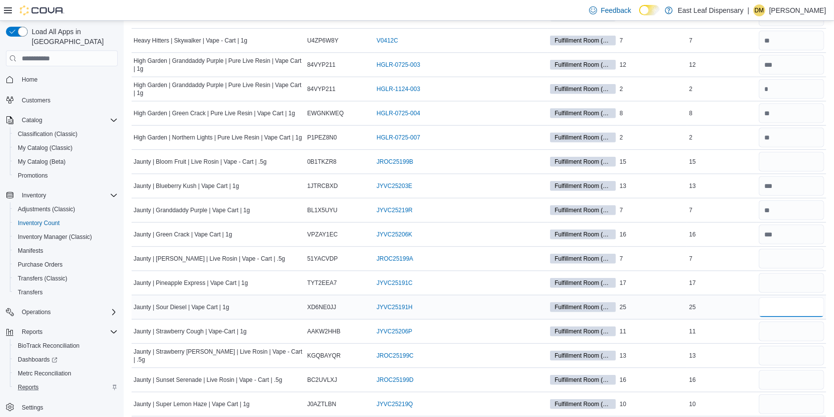
click at [791, 307] on input "number" at bounding box center [791, 307] width 65 height 20
click at [782, 329] on input "number" at bounding box center [791, 332] width 65 height 20
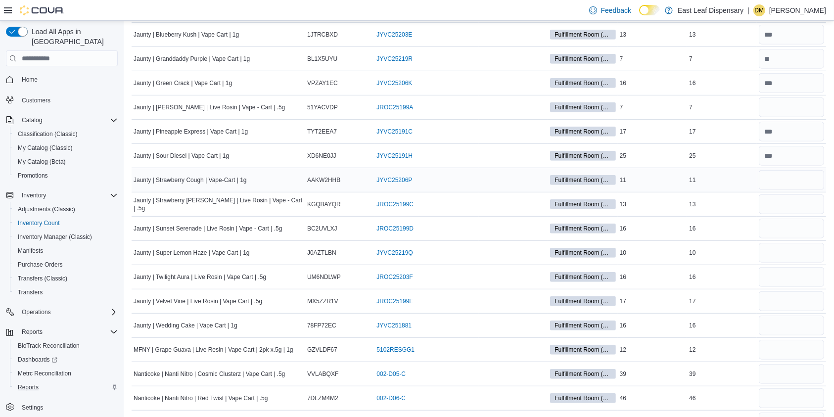
scroll to position [665, 0]
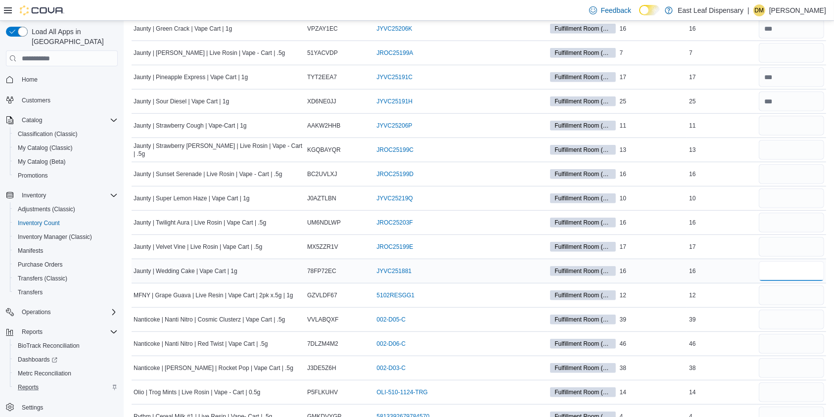
click at [781, 269] on input "number" at bounding box center [791, 271] width 65 height 20
click at [778, 291] on input "number" at bounding box center [791, 295] width 65 height 20
click at [802, 313] on input "number" at bounding box center [791, 320] width 65 height 20
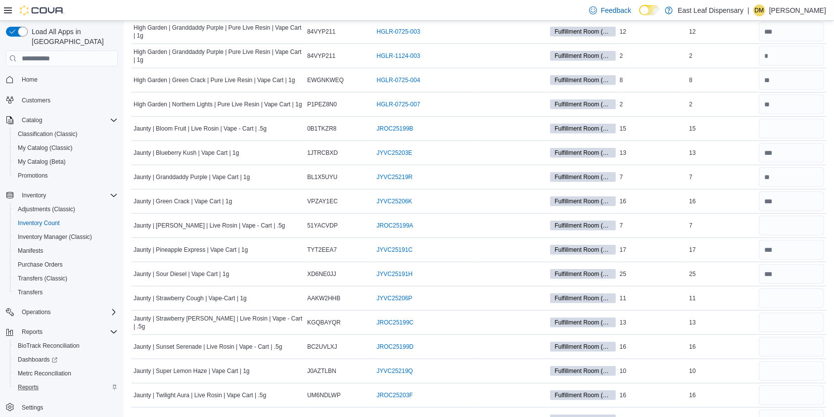
scroll to position [683, 0]
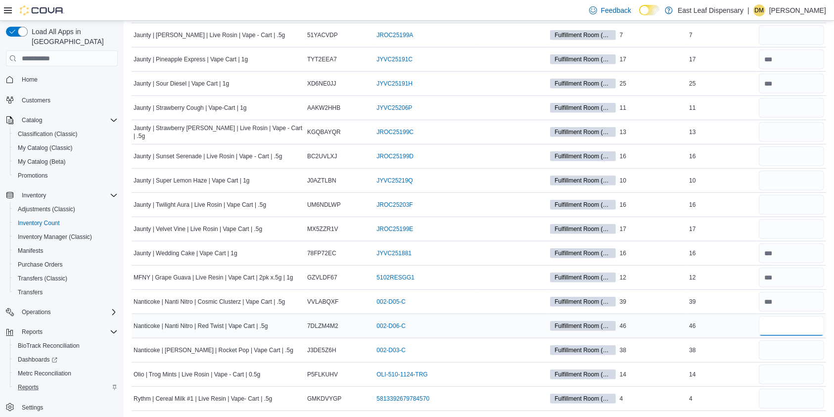
click at [793, 324] on input "number" at bounding box center [791, 326] width 65 height 20
click at [774, 348] on input "number" at bounding box center [791, 350] width 65 height 20
click at [780, 379] on input "number" at bounding box center [791, 375] width 65 height 20
click at [776, 372] on input "number" at bounding box center [791, 375] width 65 height 20
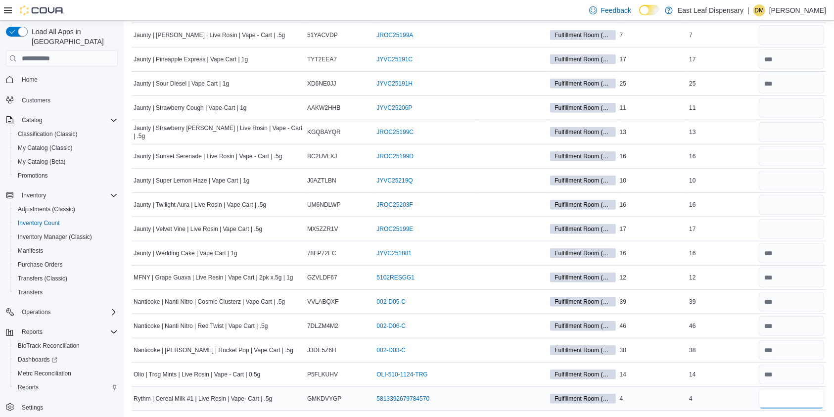
click at [797, 398] on input "number" at bounding box center [791, 399] width 65 height 20
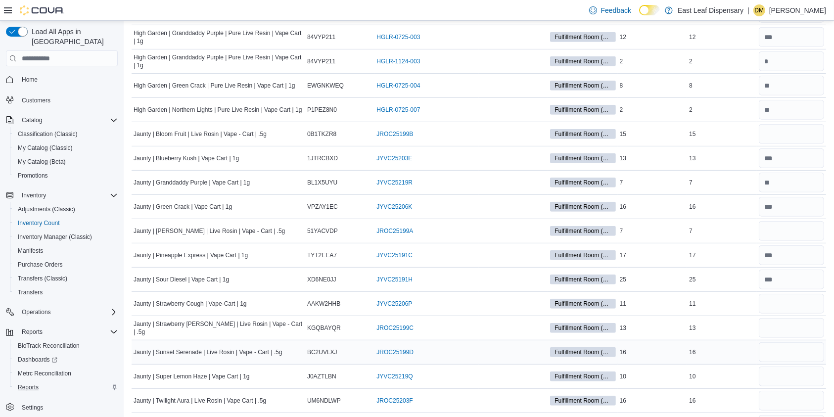
scroll to position [487, 0]
click at [778, 129] on input "number" at bounding box center [791, 135] width 65 height 20
click at [797, 233] on input "number" at bounding box center [791, 232] width 65 height 20
click at [804, 308] on input "number" at bounding box center [791, 304] width 65 height 20
click at [796, 326] on input "number" at bounding box center [791, 329] width 65 height 20
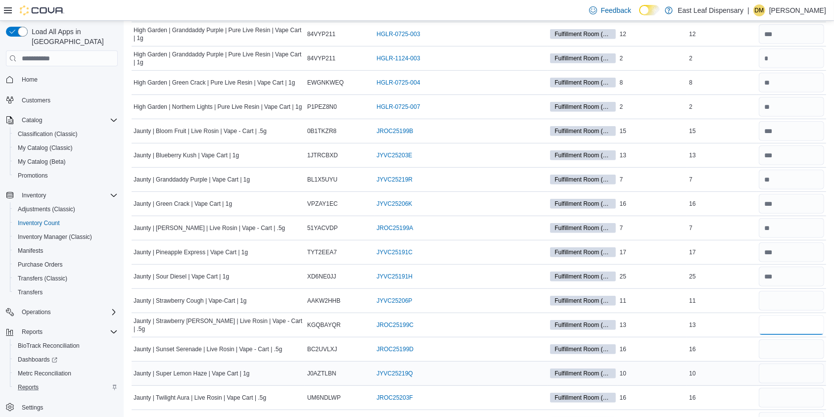
scroll to position [491, 0]
click at [781, 354] on input "number" at bounding box center [791, 349] width 65 height 20
click at [777, 298] on input "number" at bounding box center [791, 300] width 65 height 20
click at [806, 354] on input "number" at bounding box center [791, 349] width 65 height 20
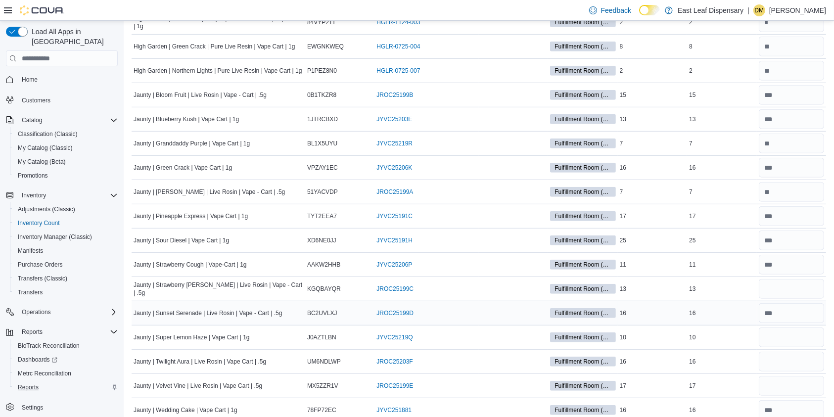
scroll to position [527, 0]
click at [796, 278] on input "number" at bounding box center [791, 288] width 65 height 20
click at [793, 335] on input "number" at bounding box center [791, 336] width 65 height 20
click at [787, 356] on input "number" at bounding box center [791, 361] width 65 height 20
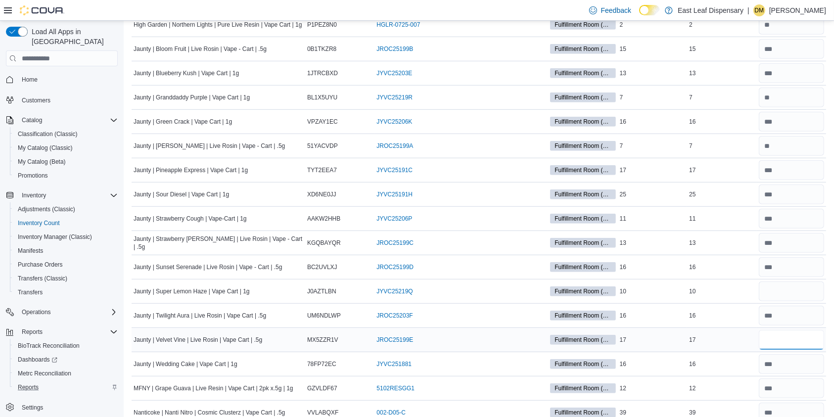
click at [793, 332] on input "number" at bounding box center [791, 340] width 65 height 20
click at [790, 287] on input "number" at bounding box center [791, 291] width 65 height 20
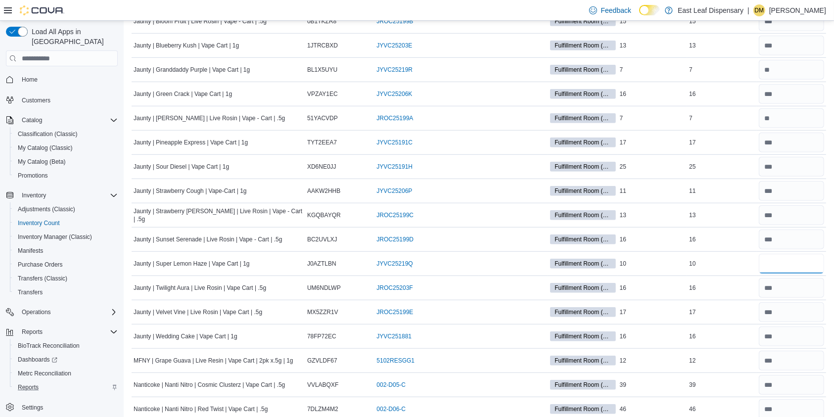
scroll to position [607, 0]
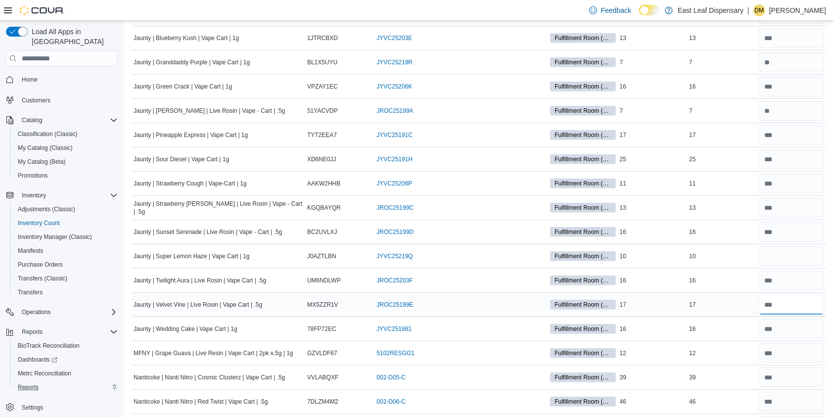
click at [782, 301] on input "number" at bounding box center [791, 305] width 65 height 20
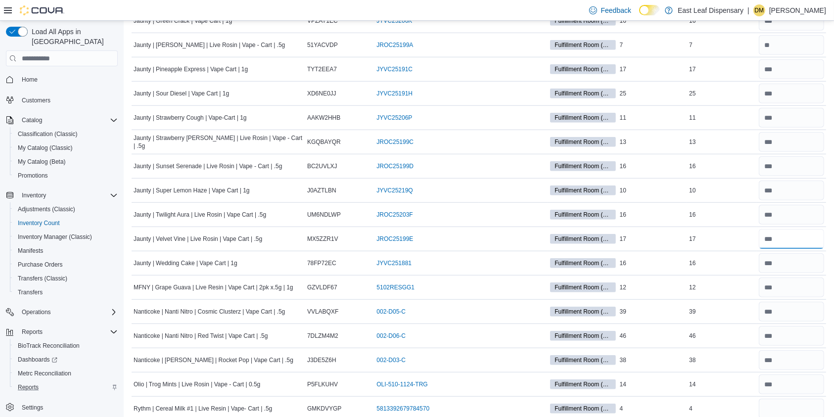
scroll to position [683, 0]
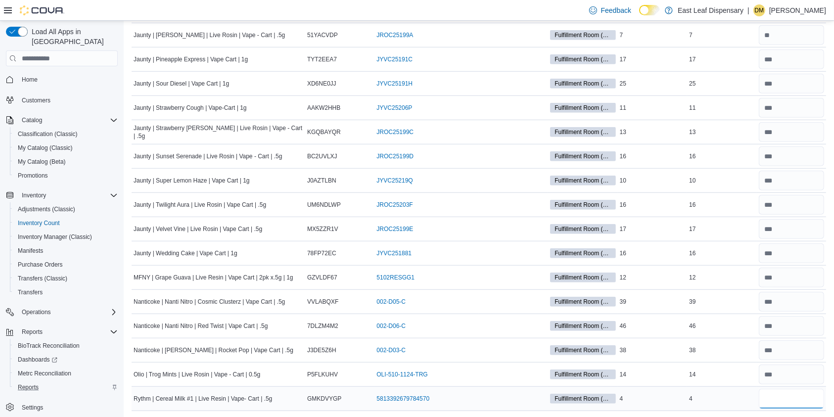
click at [788, 391] on input "number" at bounding box center [791, 399] width 65 height 20
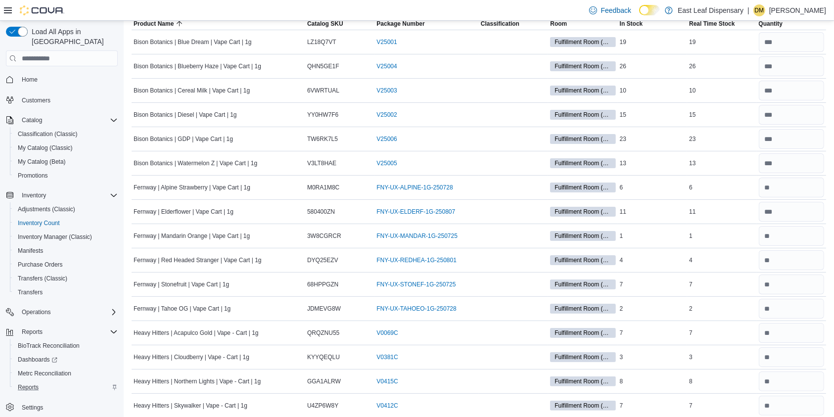
scroll to position [0, 0]
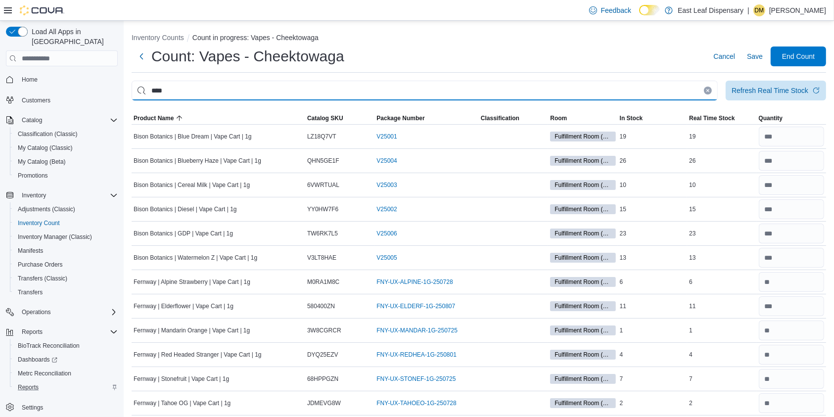
click at [670, 98] on input "****" at bounding box center [425, 91] width 586 height 20
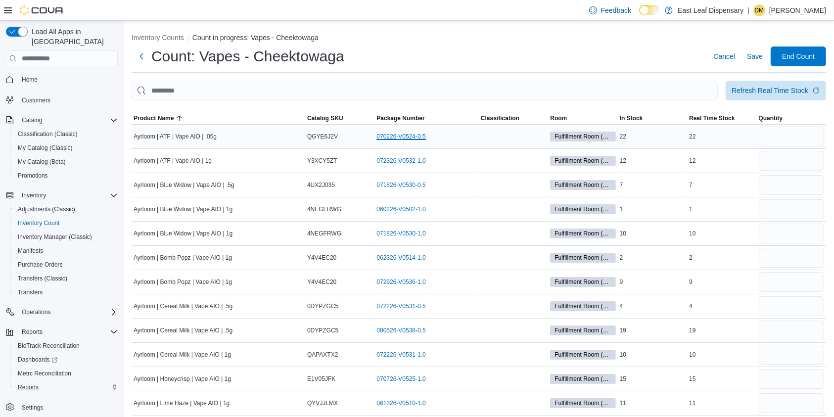
click at [406, 140] on link "070226-V0524-0.5 (opens in a new tab or window)" at bounding box center [400, 137] width 49 height 8
click at [402, 114] on span "Package Number" at bounding box center [400, 118] width 48 height 8
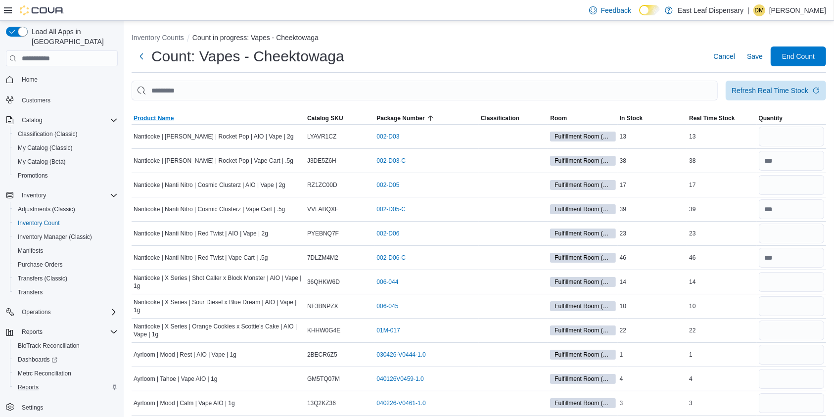
click at [154, 117] on span "Product Name" at bounding box center [154, 118] width 40 height 8
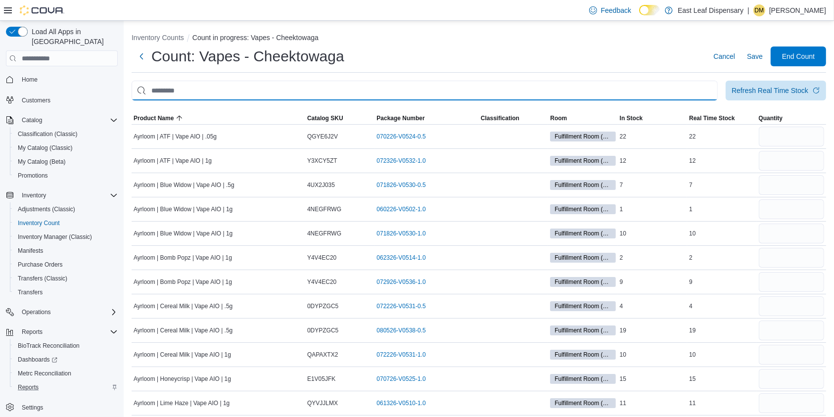
click at [210, 93] on input "This is a search bar. After typing your query, hit enter to filter the results …" at bounding box center [425, 91] width 586 height 20
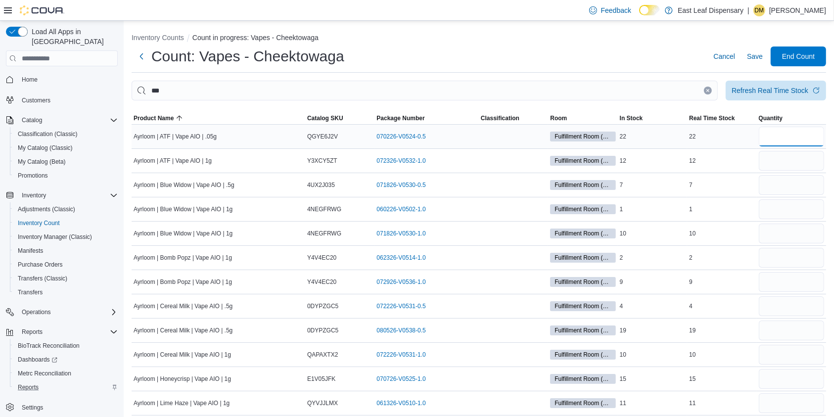
click at [796, 136] on input "number" at bounding box center [791, 137] width 65 height 20
click at [791, 156] on input "number" at bounding box center [791, 161] width 65 height 20
click at [780, 180] on input "number" at bounding box center [791, 185] width 65 height 20
click at [786, 312] on input "number" at bounding box center [791, 306] width 65 height 20
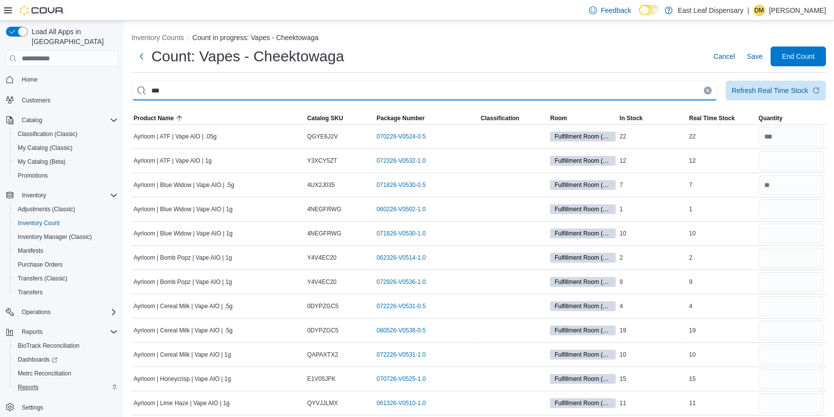
click at [501, 96] on input "***" at bounding box center [425, 91] width 586 height 20
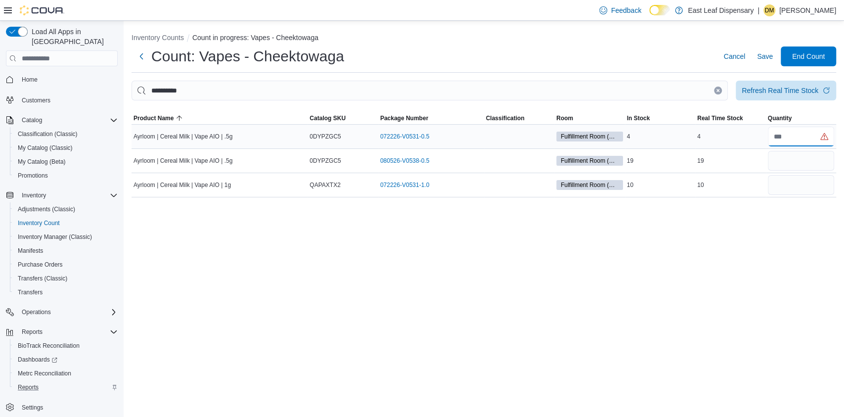
click at [788, 131] on input "number" at bounding box center [801, 137] width 67 height 20
click at [787, 157] on input "number" at bounding box center [801, 161] width 67 height 20
click at [788, 187] on input "number" at bounding box center [801, 185] width 67 height 20
click at [637, 101] on div at bounding box center [484, 106] width 705 height 12
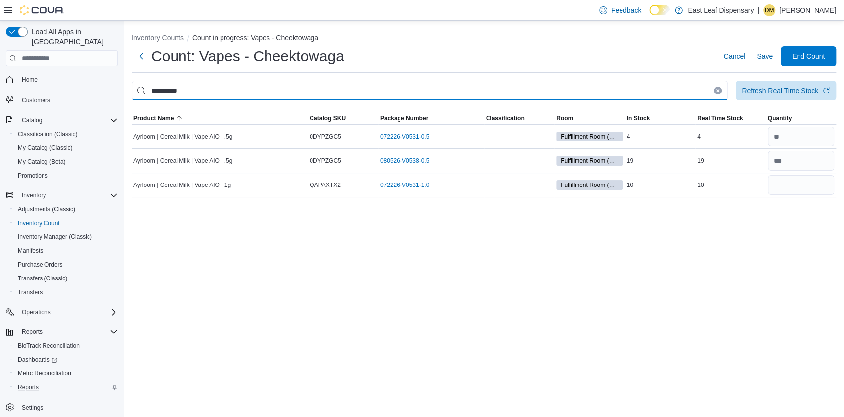
click at [643, 93] on input "**********" at bounding box center [430, 91] width 597 height 20
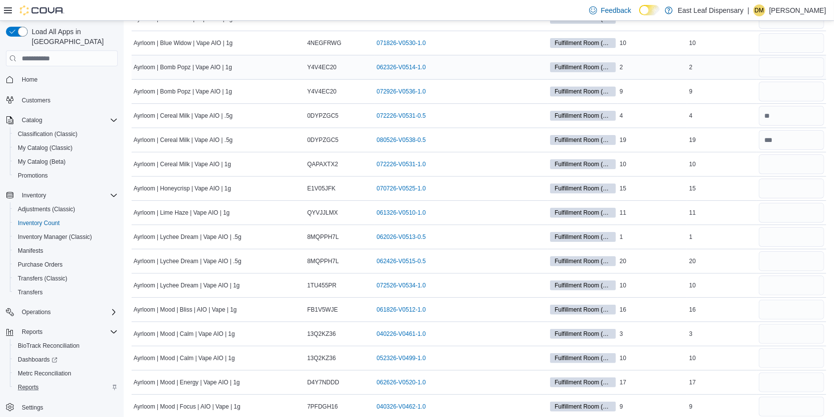
scroll to position [204, 0]
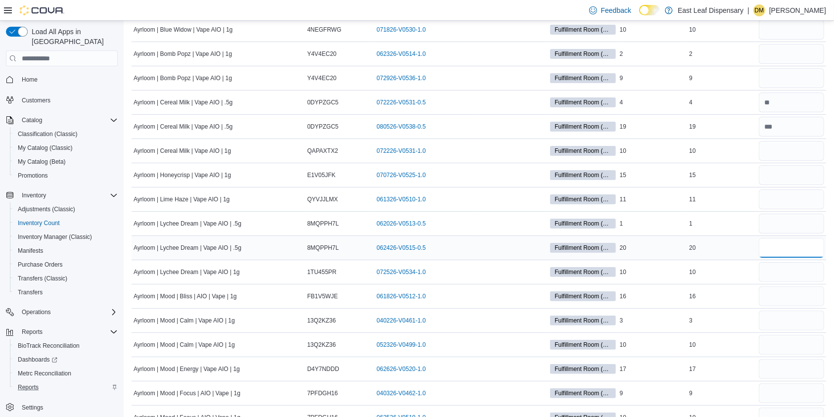
click at [811, 249] on input "number" at bounding box center [791, 248] width 65 height 20
click at [802, 226] on input "number" at bounding box center [791, 224] width 65 height 20
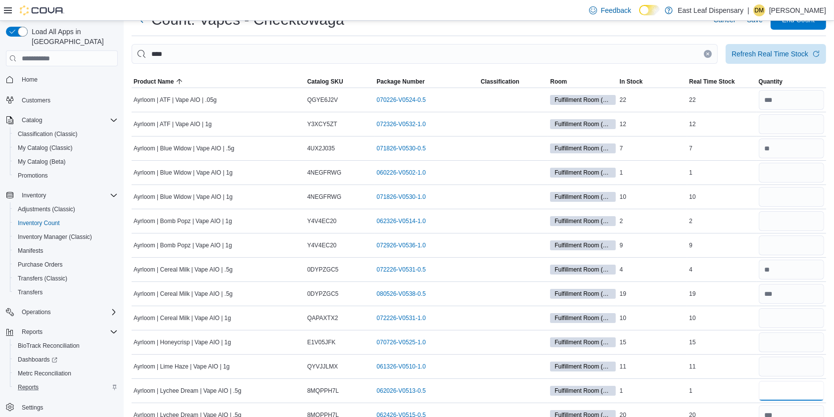
scroll to position [42, 0]
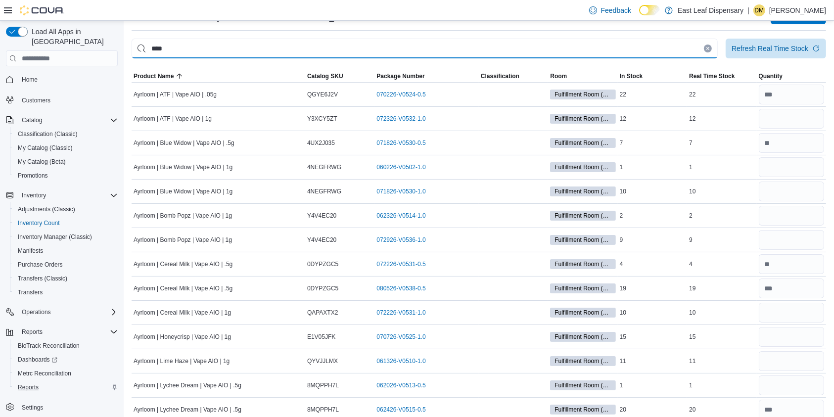
click at [671, 49] on input "***" at bounding box center [425, 49] width 586 height 20
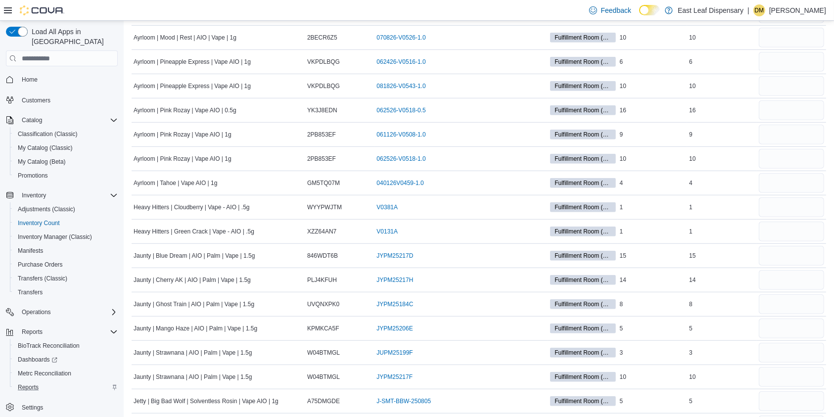
scroll to position [676, 0]
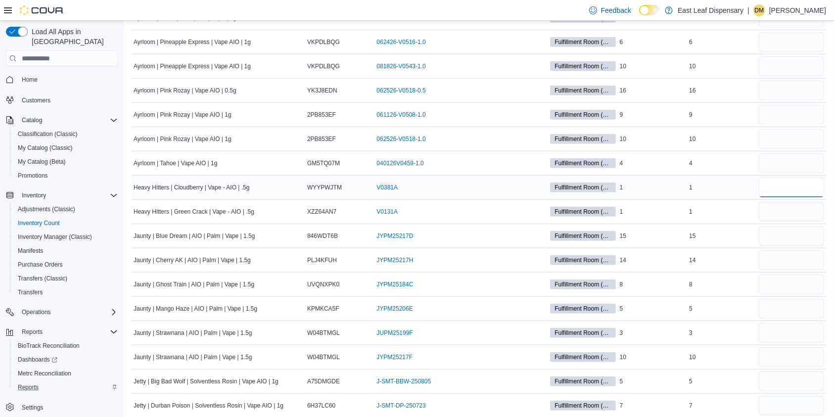
click at [785, 188] on input "number" at bounding box center [791, 188] width 65 height 20
click at [781, 230] on input "number" at bounding box center [791, 236] width 65 height 20
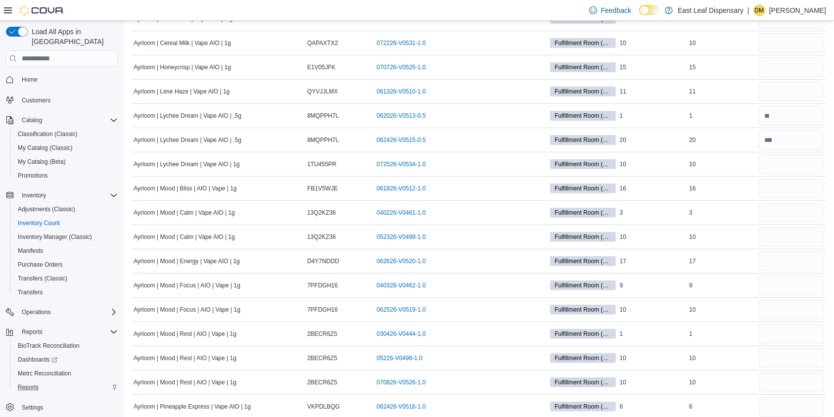
scroll to position [0, 0]
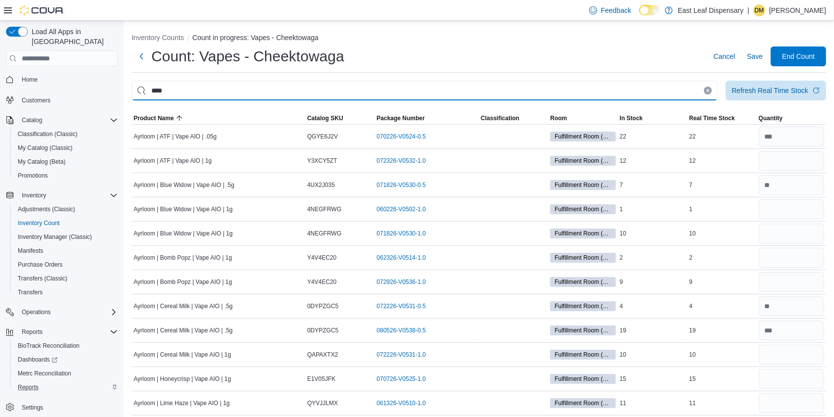
click at [348, 92] on input "***" at bounding box center [425, 91] width 586 height 20
click at [449, 87] on input "********" at bounding box center [425, 91] width 586 height 20
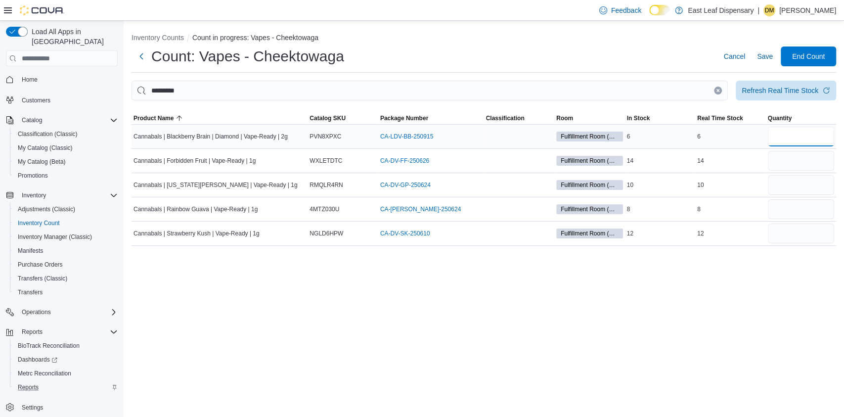
click at [788, 141] on input "number" at bounding box center [801, 137] width 67 height 20
click at [795, 186] on input "number" at bounding box center [801, 185] width 67 height 20
click at [797, 162] on input "number" at bounding box center [801, 161] width 67 height 20
click at [795, 209] on input "number" at bounding box center [801, 209] width 67 height 20
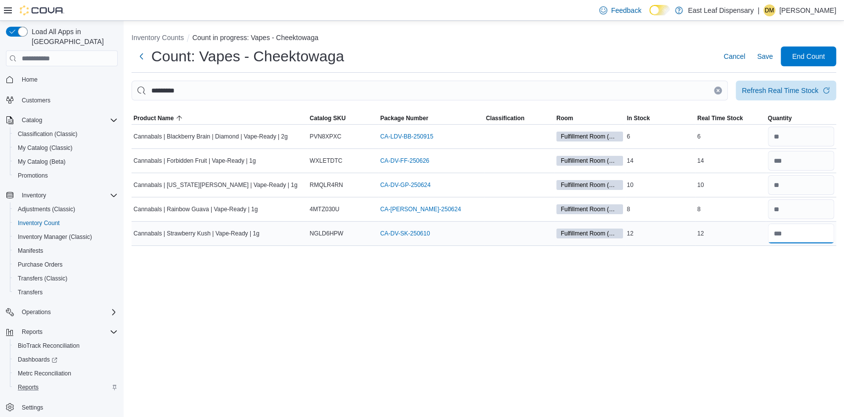
click at [797, 232] on input "number" at bounding box center [801, 234] width 67 height 20
click at [801, 188] on input "number" at bounding box center [801, 185] width 67 height 20
drag, startPoint x: 144, startPoint y: 41, endPoint x: 135, endPoint y: 197, distance: 156.6
click at [135, 197] on div "Inventory Counts Count in progress: Vapes - Cheektowaga Count: Vapes - Cheektow…" at bounding box center [484, 137] width 721 height 233
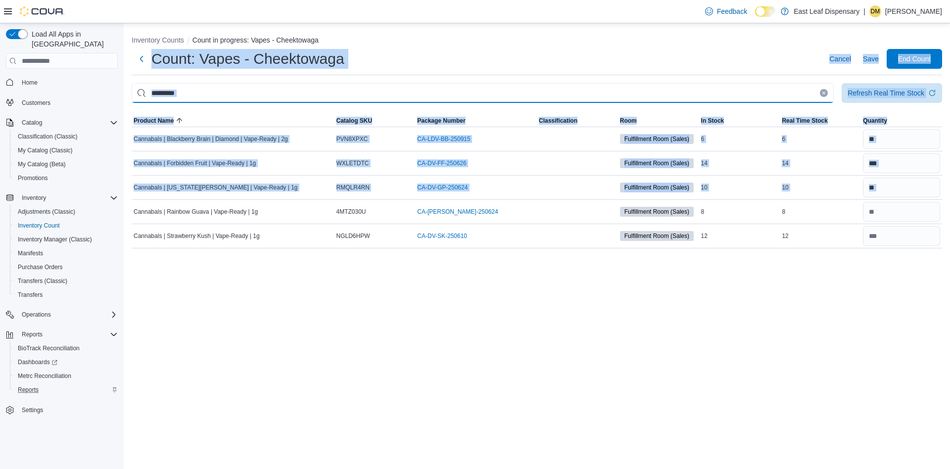
click at [622, 86] on input "*********" at bounding box center [483, 93] width 702 height 20
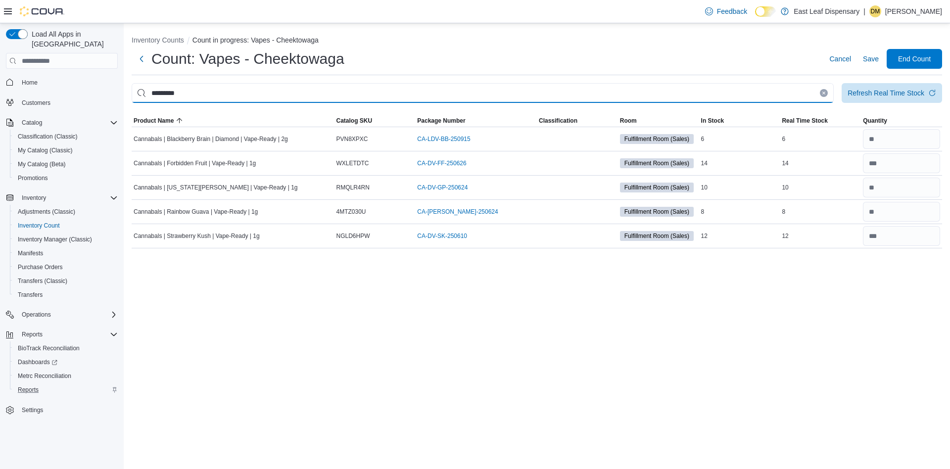
click at [622, 86] on input "*********" at bounding box center [483, 93] width 702 height 20
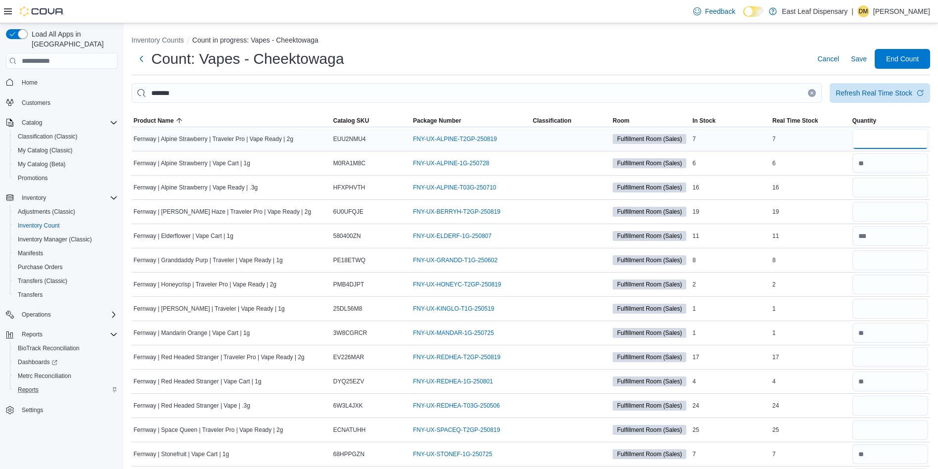
click at [844, 146] on input "number" at bounding box center [891, 139] width 76 height 20
click at [844, 184] on input "number" at bounding box center [891, 188] width 76 height 20
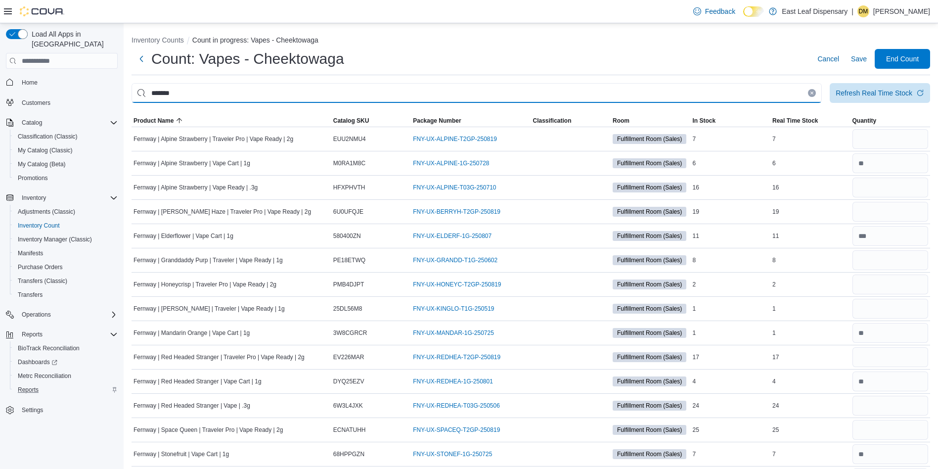
click at [753, 89] on input "*******" at bounding box center [477, 93] width 690 height 20
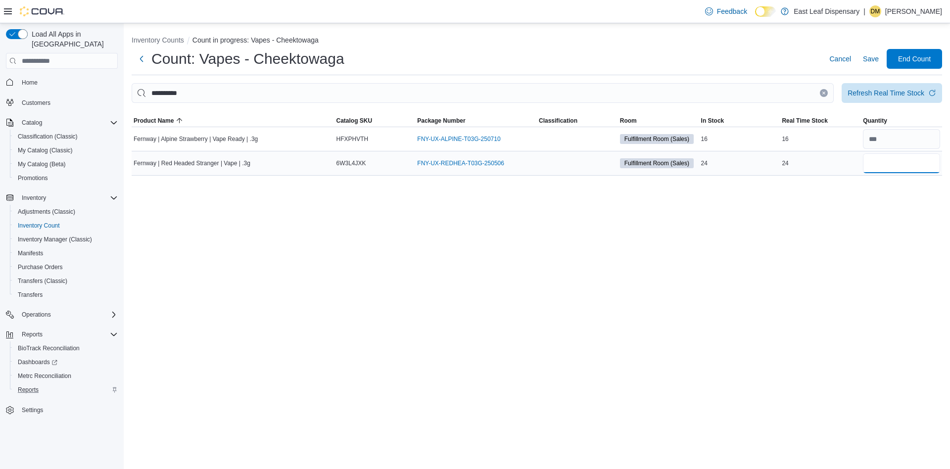
click at [844, 170] on input "number" at bounding box center [901, 163] width 77 height 20
click at [822, 91] on icon "Clear input" at bounding box center [824, 93] width 4 height 4
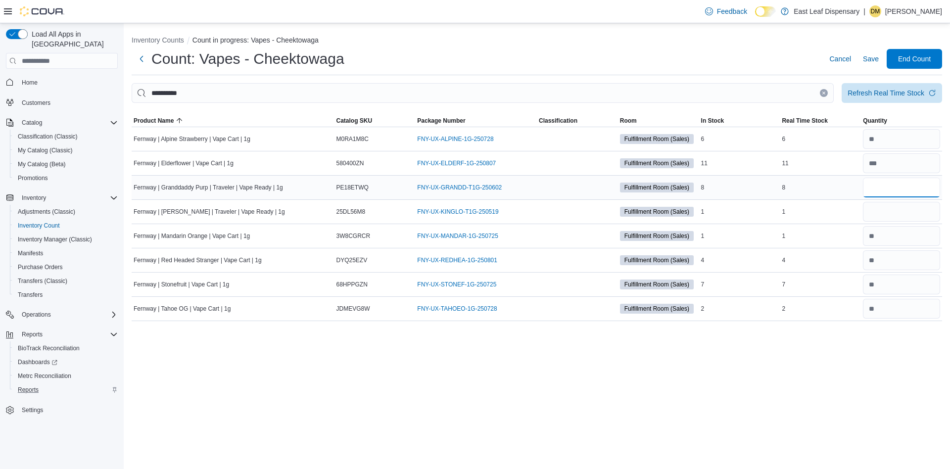
click at [844, 184] on input "number" at bounding box center [901, 188] width 77 height 20
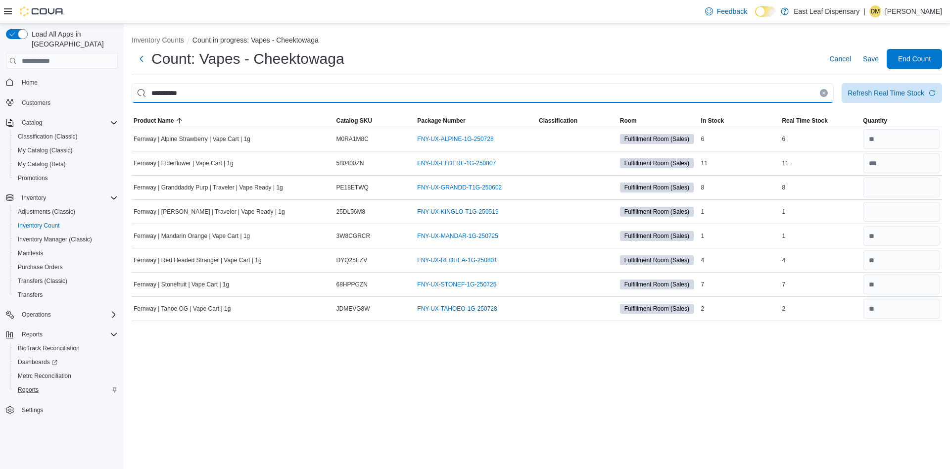
click at [775, 95] on input "**********" at bounding box center [483, 93] width 702 height 20
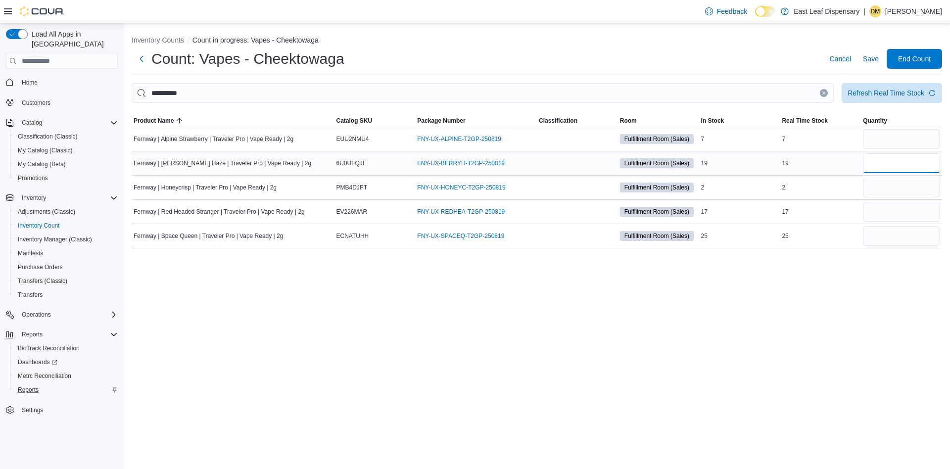
click at [844, 161] on input "number" at bounding box center [901, 163] width 77 height 20
click at [844, 211] on input "number" at bounding box center [901, 212] width 77 height 20
click at [844, 138] on input "number" at bounding box center [901, 139] width 77 height 20
click at [844, 239] on input "number" at bounding box center [901, 236] width 77 height 20
click at [844, 184] on input "number" at bounding box center [901, 188] width 77 height 20
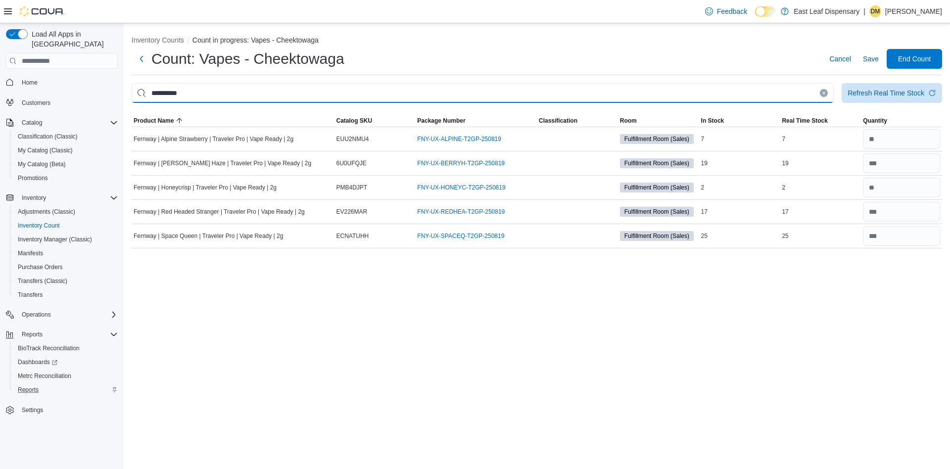
click at [816, 92] on input "**********" at bounding box center [483, 93] width 702 height 20
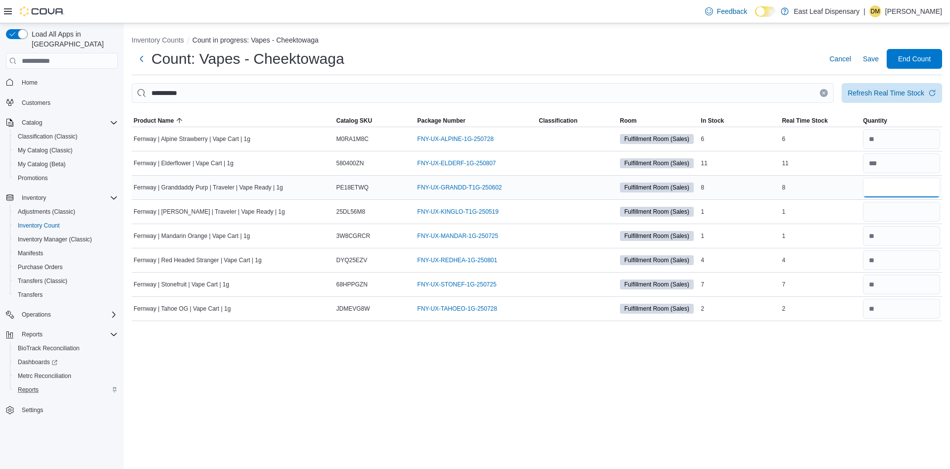
click at [844, 188] on input "number" at bounding box center [901, 188] width 77 height 20
click at [844, 207] on input "number" at bounding box center [901, 212] width 77 height 20
click at [844, 230] on input "number" at bounding box center [901, 236] width 77 height 20
click at [844, 189] on input "number" at bounding box center [901, 188] width 77 height 20
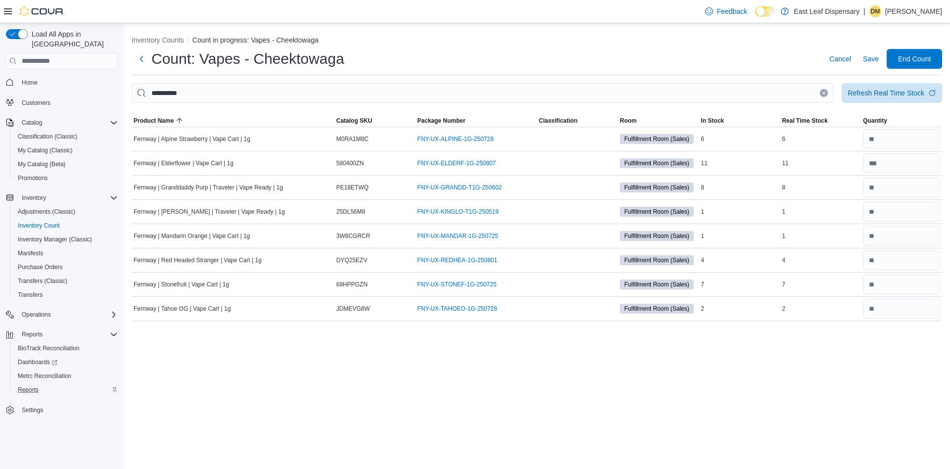
click at [822, 93] on icon "Clear input" at bounding box center [824, 93] width 4 height 4
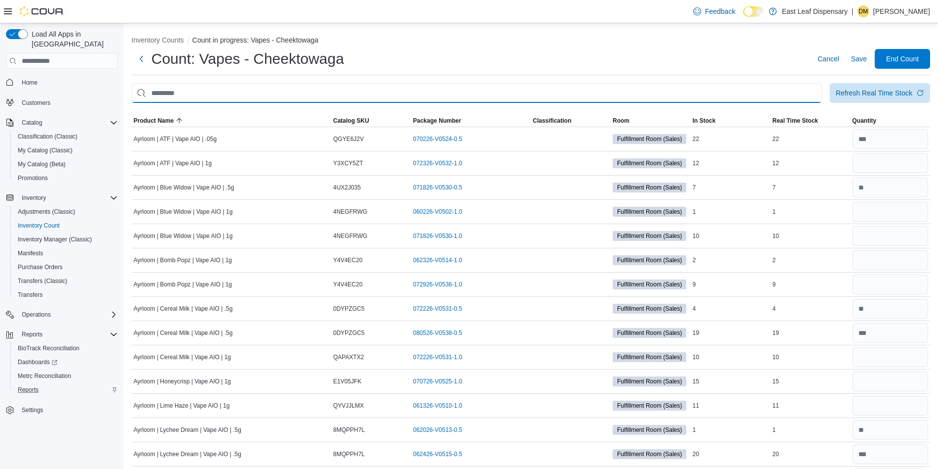
click at [797, 93] on input "This is a search bar. After typing your query, hit enter to filter the results …" at bounding box center [477, 93] width 690 height 20
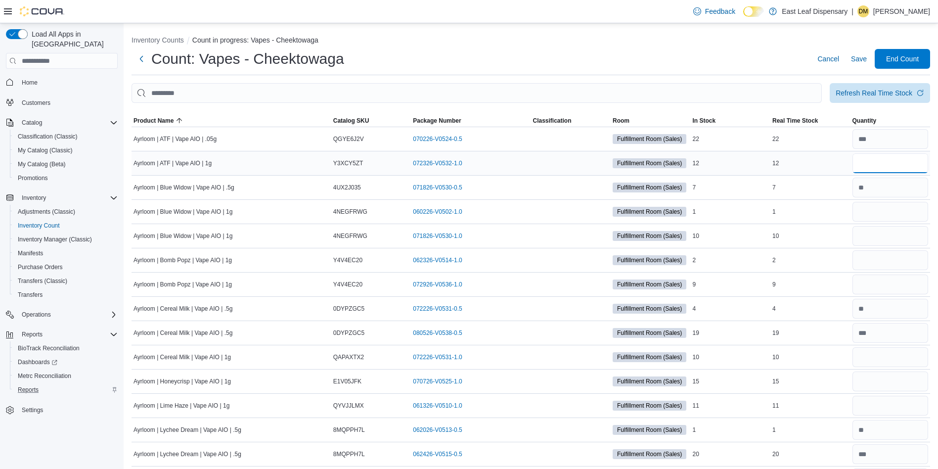
click at [844, 164] on input "number" at bounding box center [891, 163] width 76 height 20
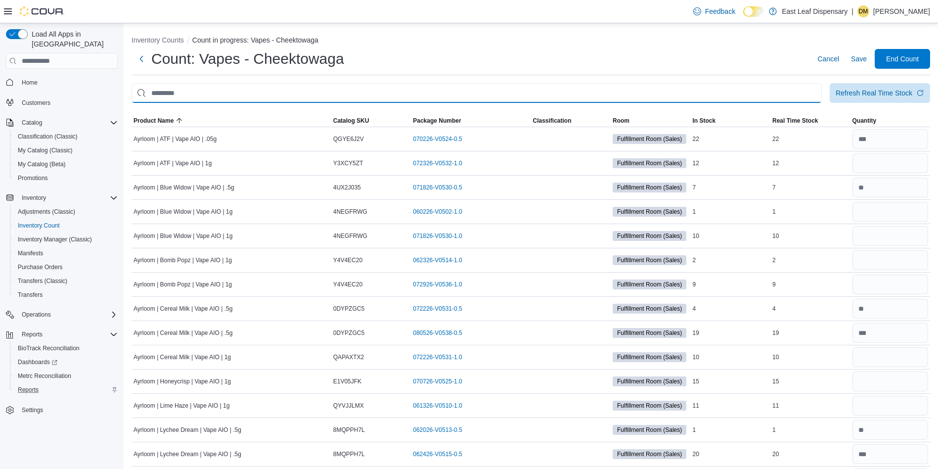
click at [798, 91] on input "This is a search bar. After typing your query, hit enter to filter the results …" at bounding box center [477, 93] width 690 height 20
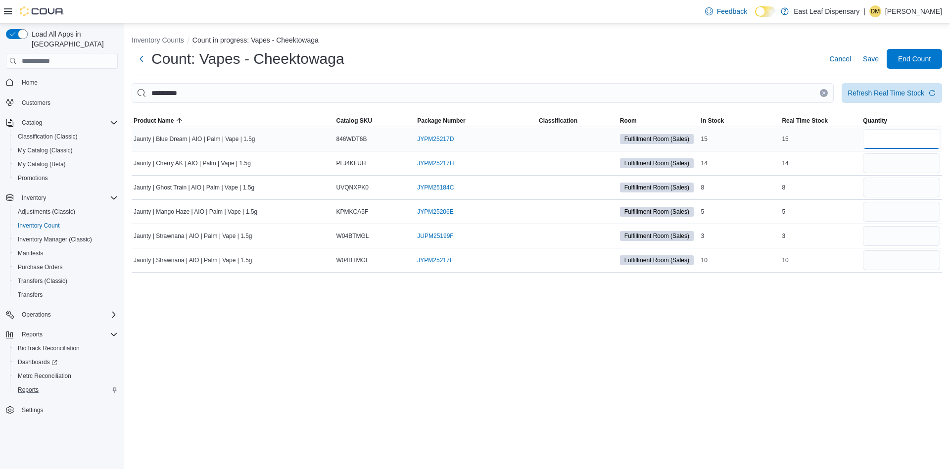
click at [844, 140] on input "number" at bounding box center [901, 139] width 77 height 20
click at [844, 158] on input "number" at bounding box center [901, 163] width 77 height 20
click at [844, 192] on input "number" at bounding box center [901, 188] width 77 height 20
click at [844, 205] on input "number" at bounding box center [901, 212] width 77 height 20
click at [844, 239] on input "number" at bounding box center [901, 236] width 77 height 20
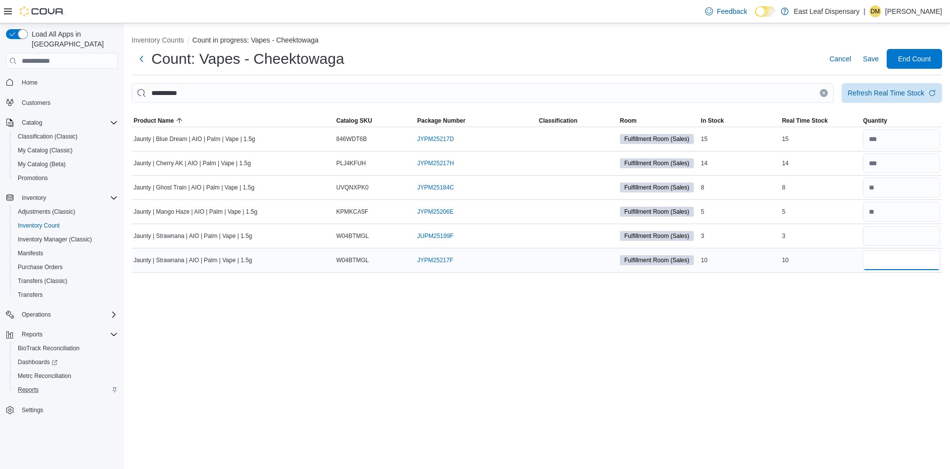
click at [844, 263] on input "number" at bounding box center [901, 260] width 77 height 20
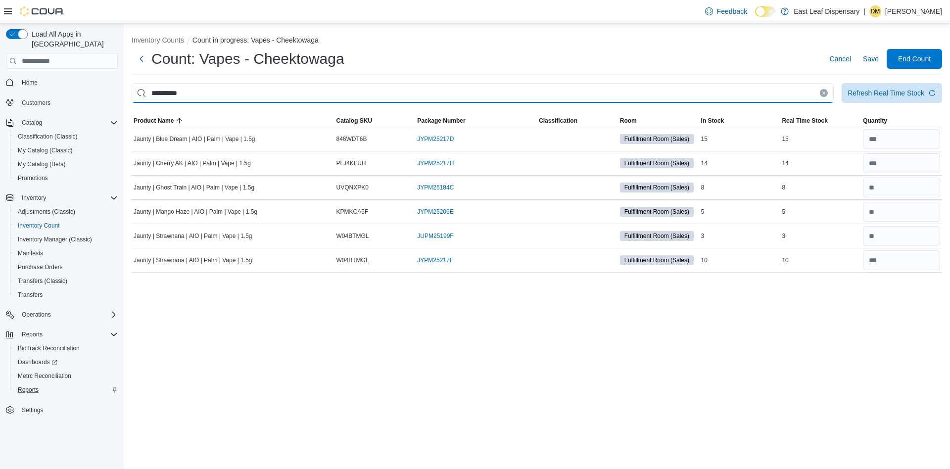
drag, startPoint x: 210, startPoint y: 98, endPoint x: 0, endPoint y: 159, distance: 218.2
click at [0, 159] on div "**********" at bounding box center [475, 246] width 950 height 446
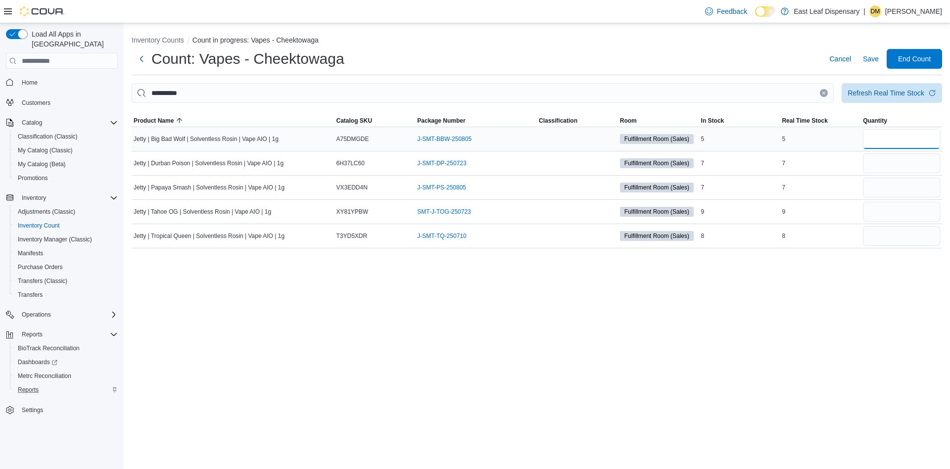
click at [844, 132] on input "number" at bounding box center [901, 139] width 77 height 20
click at [844, 156] on input "number" at bounding box center [901, 163] width 77 height 20
click at [844, 187] on input "number" at bounding box center [901, 188] width 77 height 20
click at [844, 214] on input "number" at bounding box center [901, 212] width 77 height 20
click at [844, 236] on input "number" at bounding box center [901, 236] width 77 height 20
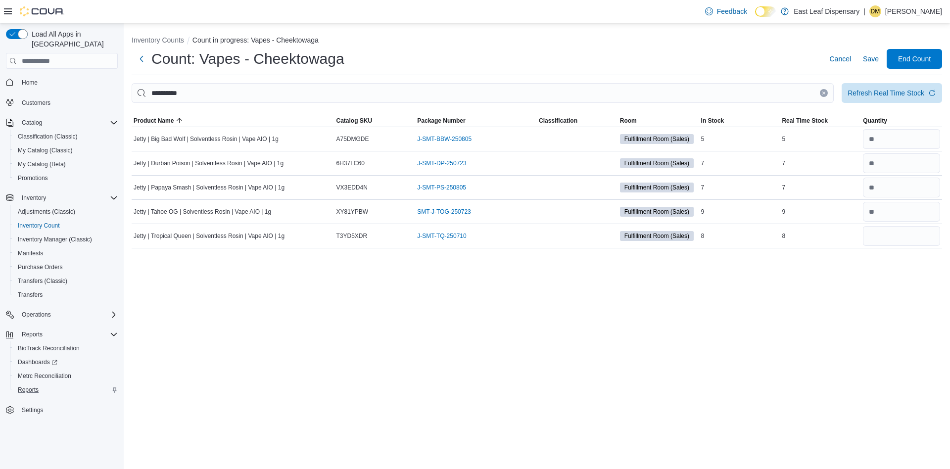
click at [719, 306] on div "Inventory Counts Count in progress: Vapes - Cheektowaga Count: Vapes - Cheektow…" at bounding box center [537, 246] width 826 height 446
click at [844, 51] on span "Save" at bounding box center [871, 59] width 16 height 20
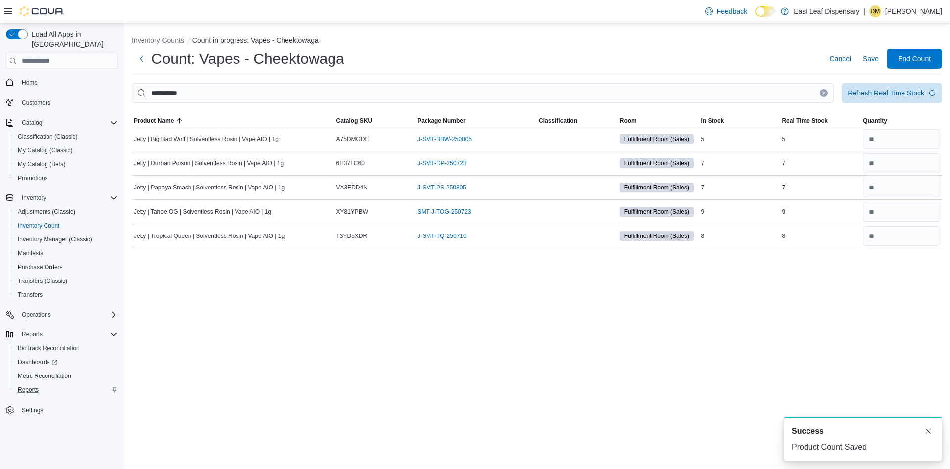
click at [824, 93] on icon "Clear input" at bounding box center [824, 93] width 2 height 2
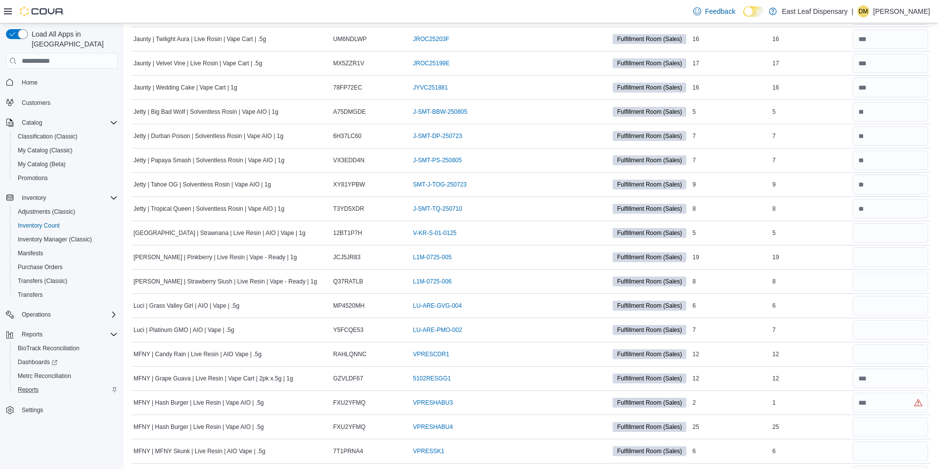
scroll to position [2188, 0]
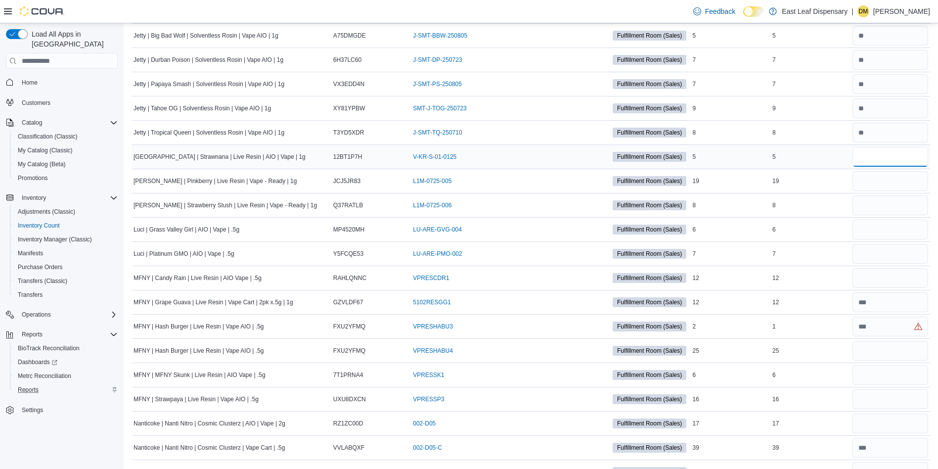
click at [844, 156] on input "number" at bounding box center [891, 157] width 76 height 20
click at [844, 177] on input "number" at bounding box center [891, 181] width 76 height 20
click at [844, 204] on input "number" at bounding box center [891, 205] width 76 height 20
click at [844, 229] on input "number" at bounding box center [891, 230] width 76 height 20
click at [844, 259] on input "number" at bounding box center [891, 254] width 76 height 20
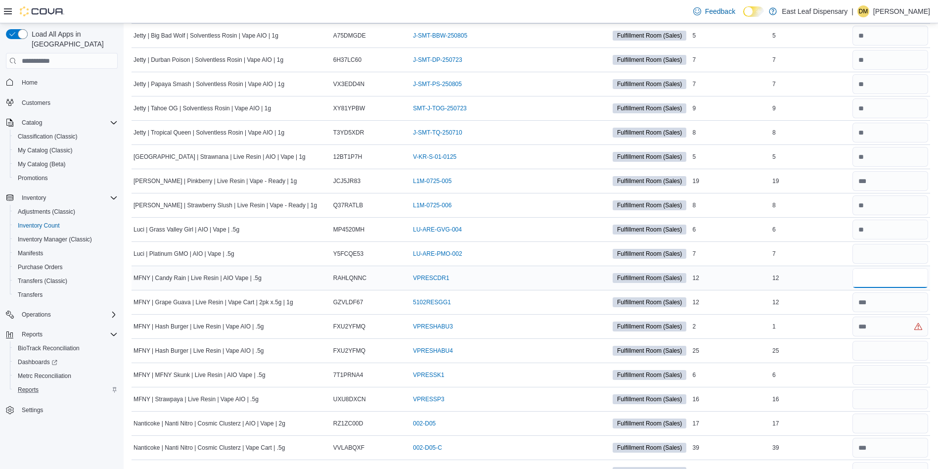
click at [844, 283] on input "number" at bounding box center [891, 278] width 76 height 20
click at [844, 328] on input "number" at bounding box center [891, 327] width 76 height 20
click at [844, 351] on input "number" at bounding box center [891, 351] width 76 height 20
click at [844, 381] on input "number" at bounding box center [891, 375] width 76 height 20
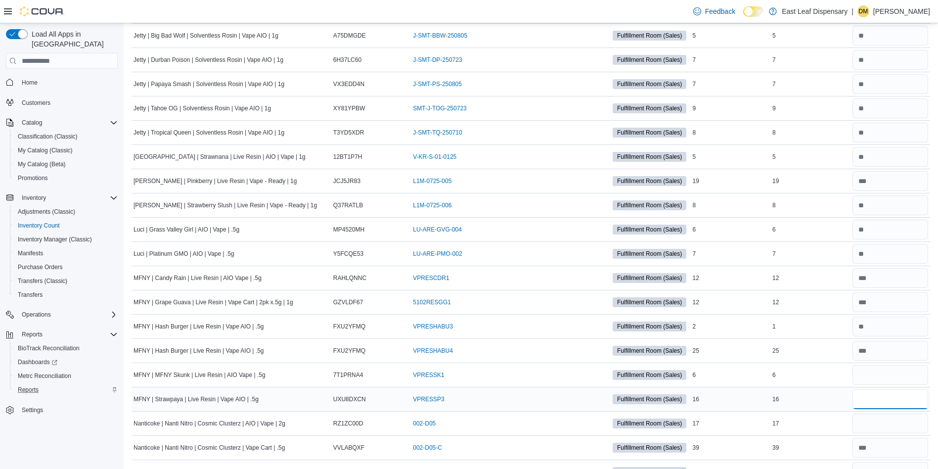
click at [844, 396] on input "number" at bounding box center [891, 399] width 76 height 20
click at [844, 416] on input "number" at bounding box center [891, 424] width 76 height 20
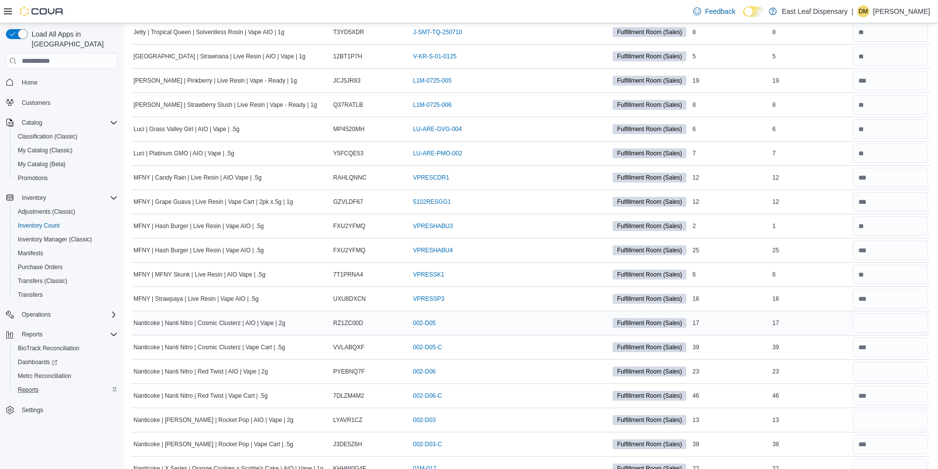
scroll to position [2290, 0]
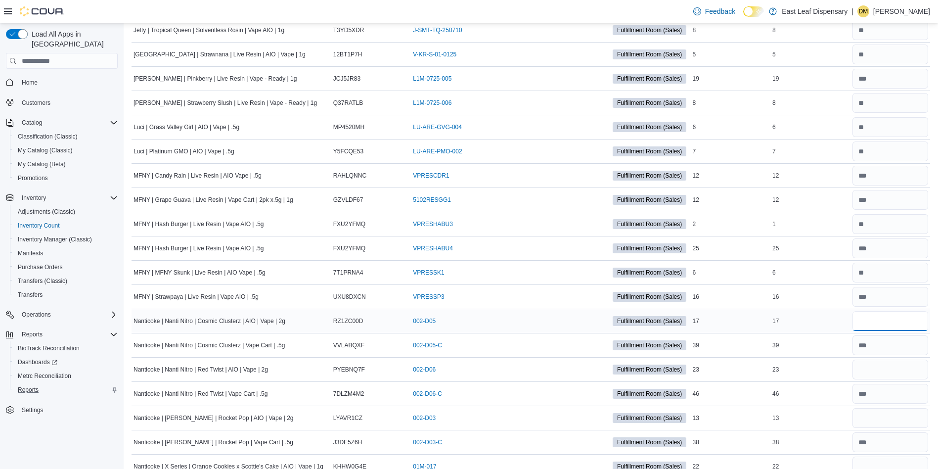
click at [844, 327] on input "number" at bounding box center [891, 321] width 76 height 20
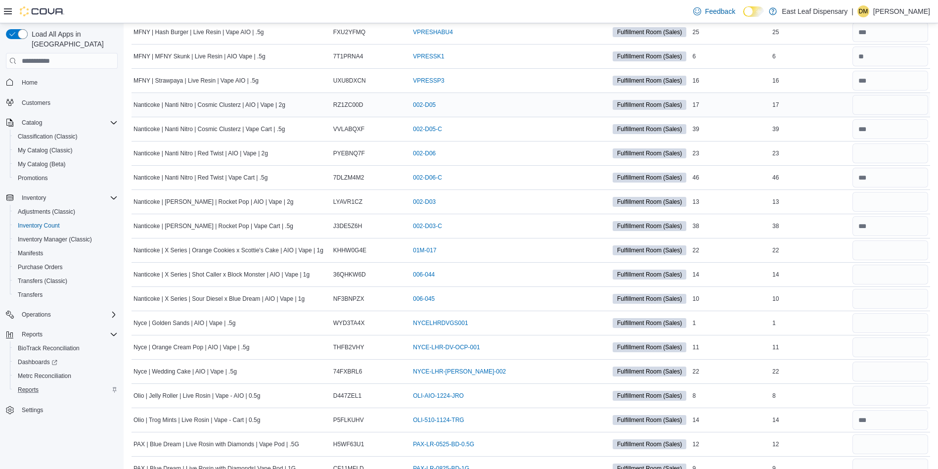
scroll to position [2508, 0]
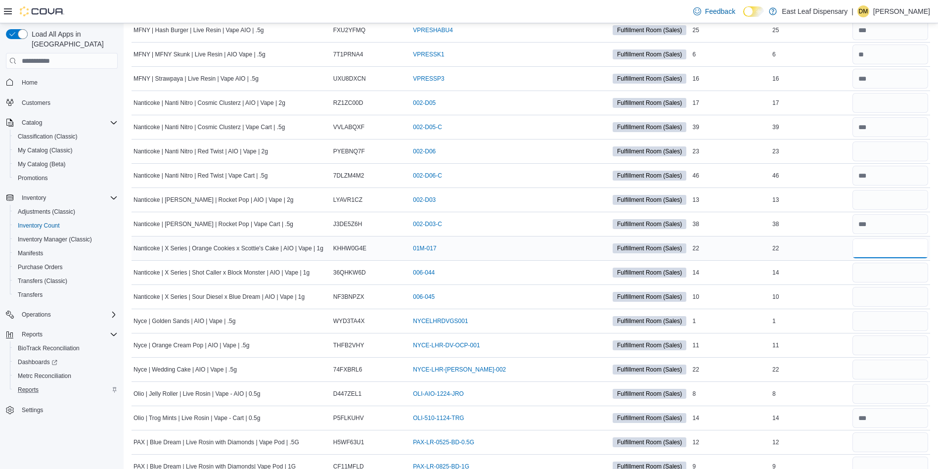
click at [844, 250] on input "number" at bounding box center [891, 248] width 76 height 20
click at [844, 268] on input "number" at bounding box center [891, 273] width 76 height 20
click at [844, 300] on input "number" at bounding box center [891, 297] width 76 height 20
click at [844, 320] on input "number" at bounding box center [891, 321] width 76 height 20
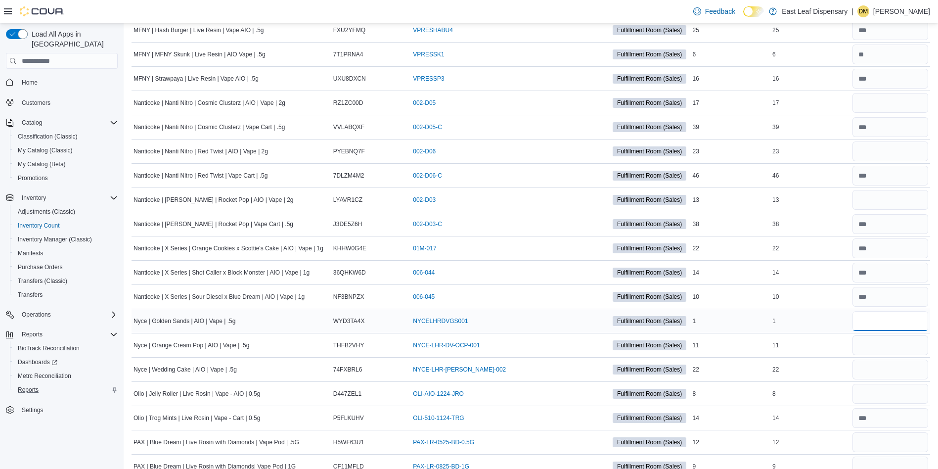
click at [844, 320] on input "number" at bounding box center [891, 321] width 76 height 20
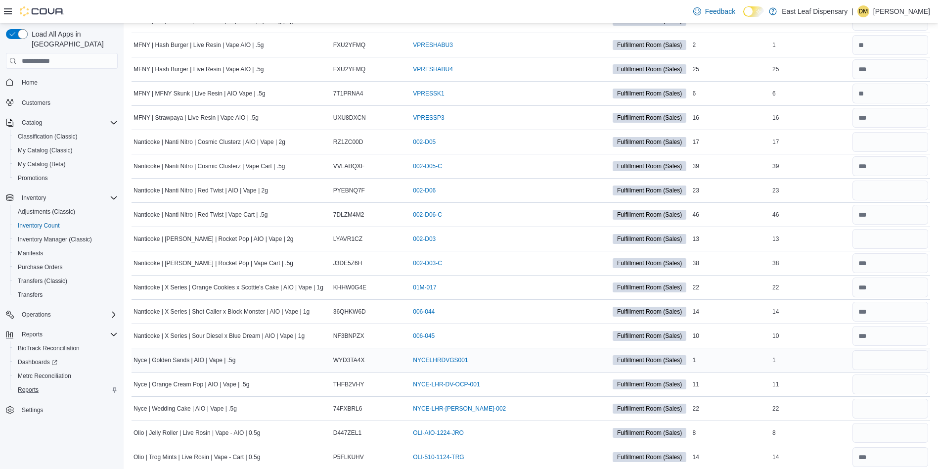
scroll to position [2465, 0]
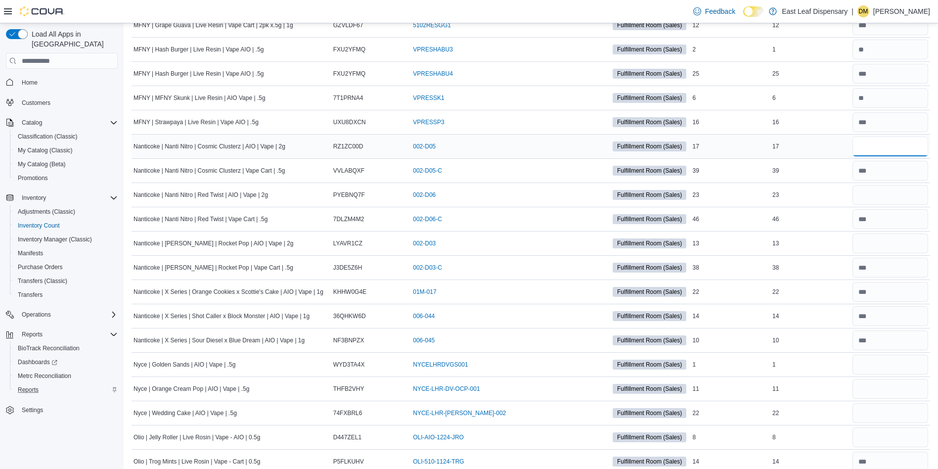
click at [844, 154] on input "number" at bounding box center [891, 147] width 76 height 20
click at [844, 193] on input "number" at bounding box center [891, 195] width 76 height 20
click at [844, 233] on input "number" at bounding box center [891, 243] width 76 height 20
click at [844, 368] on input "number" at bounding box center [891, 365] width 76 height 20
click at [844, 392] on input "number" at bounding box center [891, 389] width 76 height 20
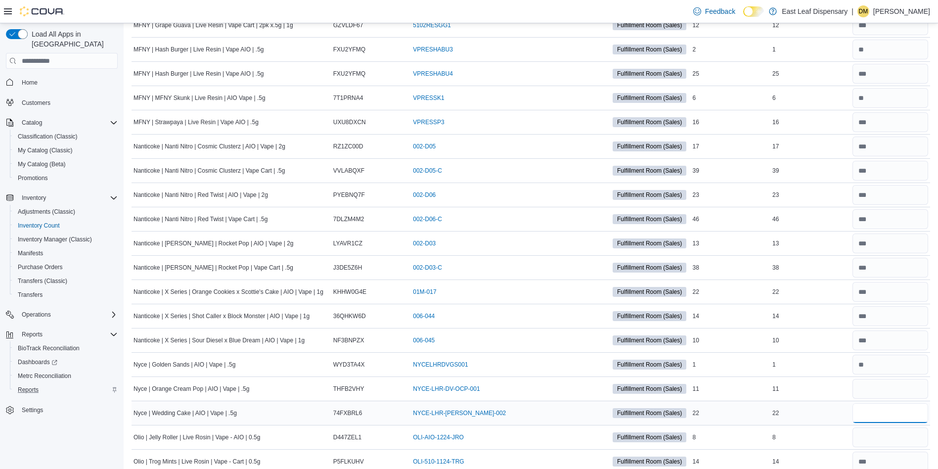
click at [844, 411] on input "number" at bounding box center [891, 413] width 76 height 20
click at [844, 386] on input "number" at bounding box center [891, 389] width 76 height 20
click at [844, 416] on input "number" at bounding box center [891, 437] width 76 height 20
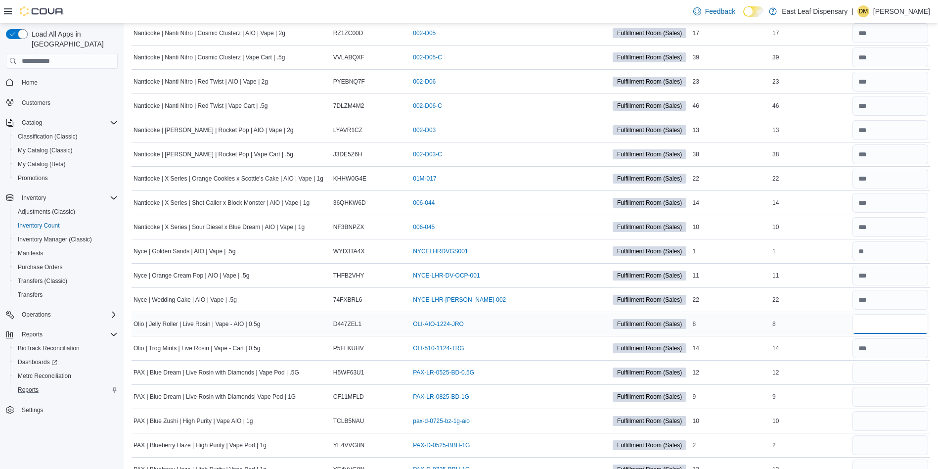
scroll to position [2579, 0]
click at [844, 375] on input "number" at bounding box center [891, 372] width 76 height 20
click at [844, 416] on input "number" at bounding box center [891, 420] width 76 height 20
drag, startPoint x: 893, startPoint y: 366, endPoint x: 871, endPoint y: 387, distance: 30.8
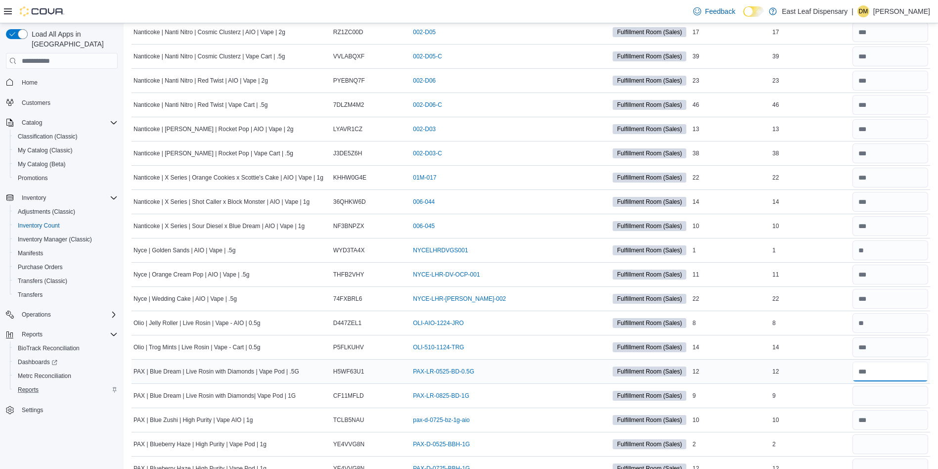
click at [844, 372] on input "number" at bounding box center [891, 372] width 76 height 20
click at [844, 370] on input "number" at bounding box center [891, 372] width 76 height 20
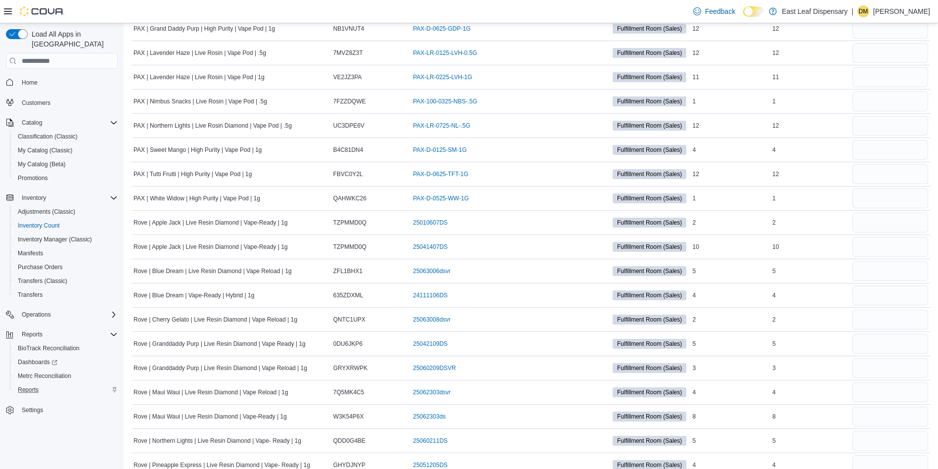
scroll to position [3132, 0]
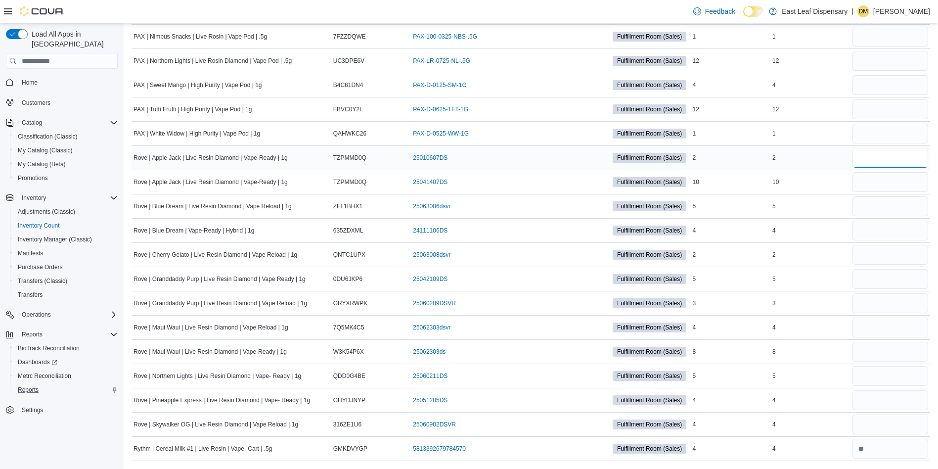
click at [844, 156] on input "number" at bounding box center [891, 158] width 76 height 20
click at [844, 179] on input "number" at bounding box center [891, 182] width 76 height 20
click at [844, 205] on input "number" at bounding box center [891, 206] width 76 height 20
click at [844, 232] on input "number" at bounding box center [891, 231] width 76 height 20
click at [844, 279] on input "number" at bounding box center [891, 279] width 76 height 20
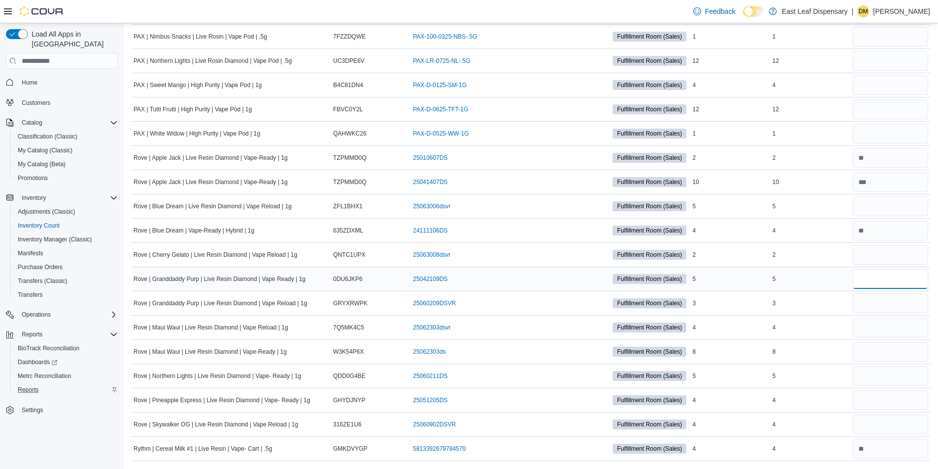
click at [844, 279] on input "number" at bounding box center [891, 279] width 76 height 20
click at [844, 362] on div at bounding box center [891, 352] width 80 height 24
click at [844, 355] on input "number" at bounding box center [891, 352] width 76 height 20
click at [844, 382] on input "number" at bounding box center [891, 376] width 76 height 20
click at [844, 405] on input "number" at bounding box center [891, 400] width 76 height 20
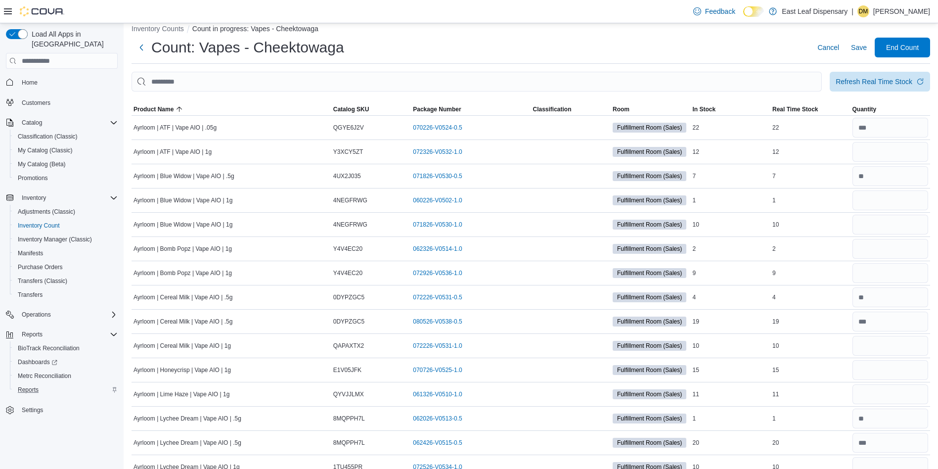
scroll to position [0, 0]
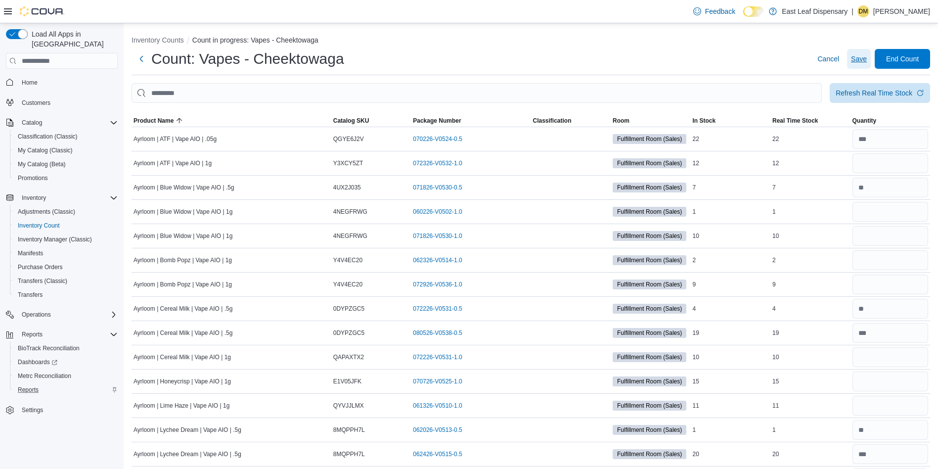
click at [844, 63] on span "Save" at bounding box center [859, 59] width 16 height 10
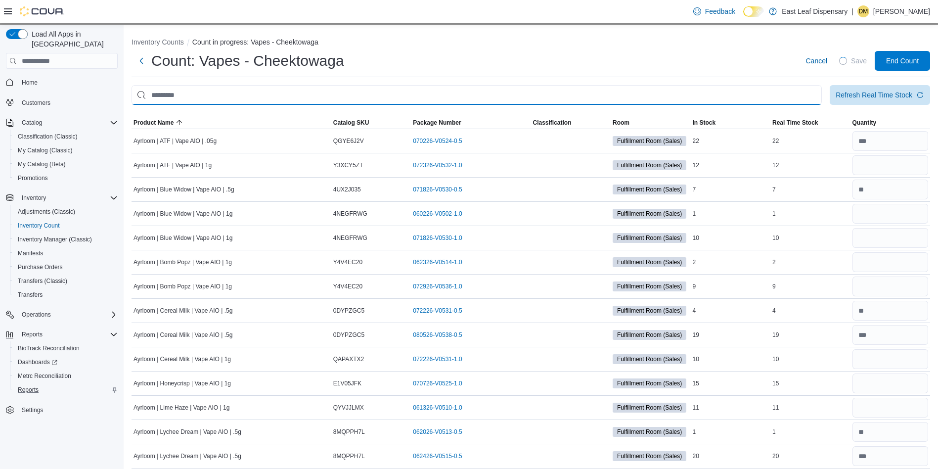
click at [424, 89] on input "This is a search bar. After typing your query, hit enter to filter the results …" at bounding box center [477, 95] width 690 height 20
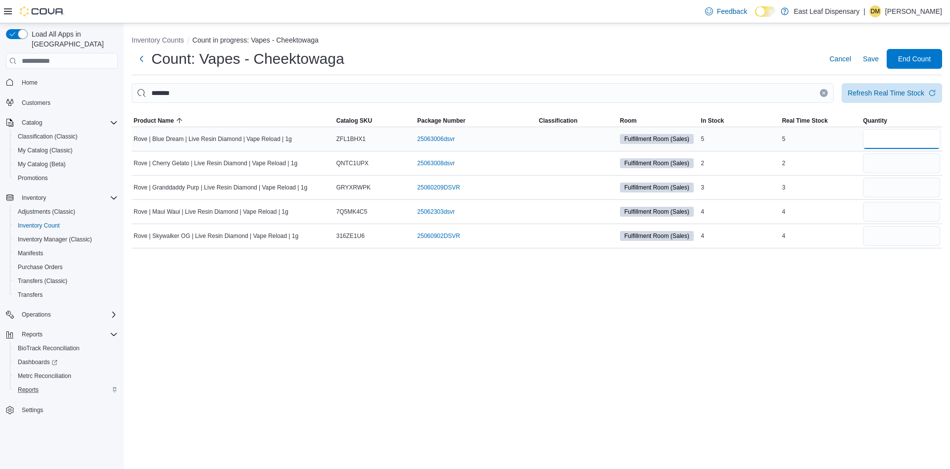
click at [844, 147] on input "number" at bounding box center [901, 139] width 77 height 20
click at [844, 161] on input "number" at bounding box center [901, 163] width 77 height 20
click at [844, 182] on input "number" at bounding box center [901, 188] width 77 height 20
click at [844, 215] on input "number" at bounding box center [901, 212] width 77 height 20
click at [844, 235] on input "number" at bounding box center [901, 236] width 77 height 20
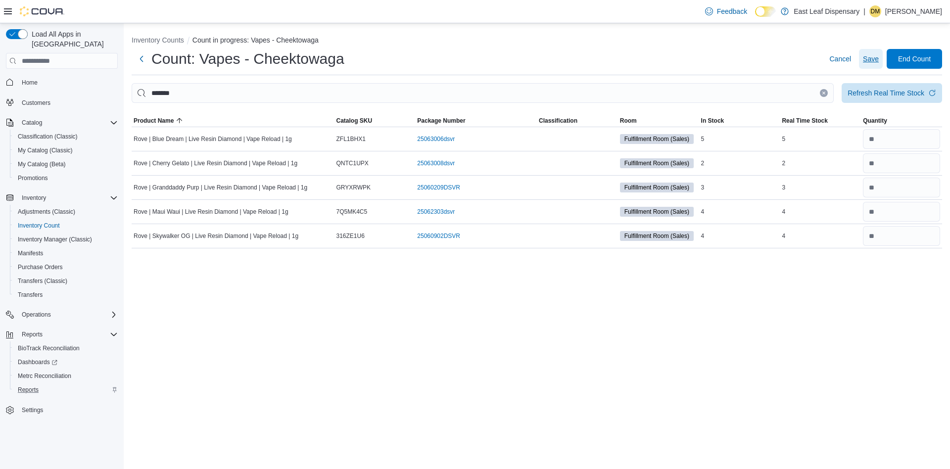
click at [844, 60] on span "Save" at bounding box center [871, 59] width 16 height 10
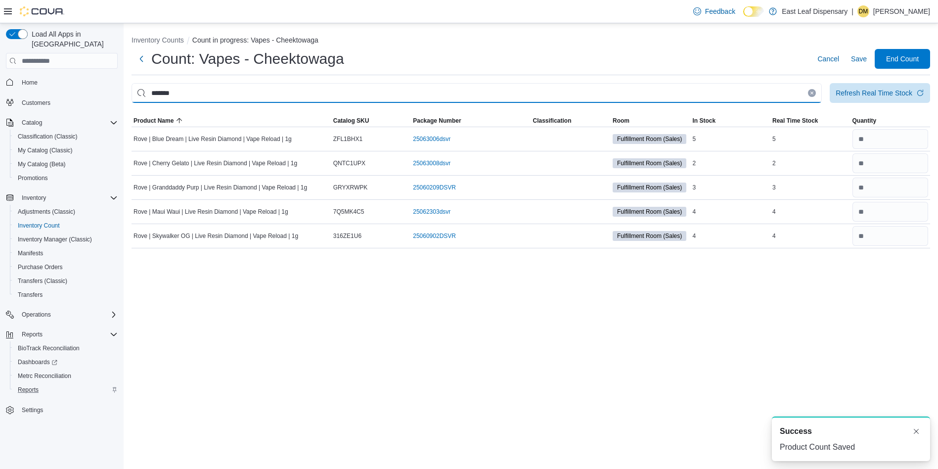
click at [398, 93] on input "******" at bounding box center [477, 93] width 690 height 20
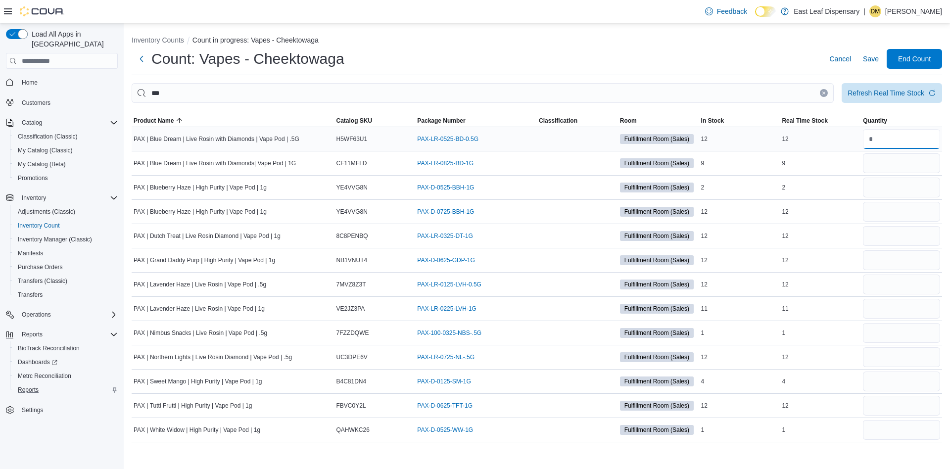
click at [844, 132] on input "number" at bounding box center [901, 139] width 77 height 20
click at [844, 163] on input "number" at bounding box center [901, 163] width 77 height 20
click at [844, 185] on input "number" at bounding box center [901, 188] width 77 height 20
click at [844, 208] on input "number" at bounding box center [901, 212] width 77 height 20
click at [844, 240] on input "number" at bounding box center [901, 236] width 77 height 20
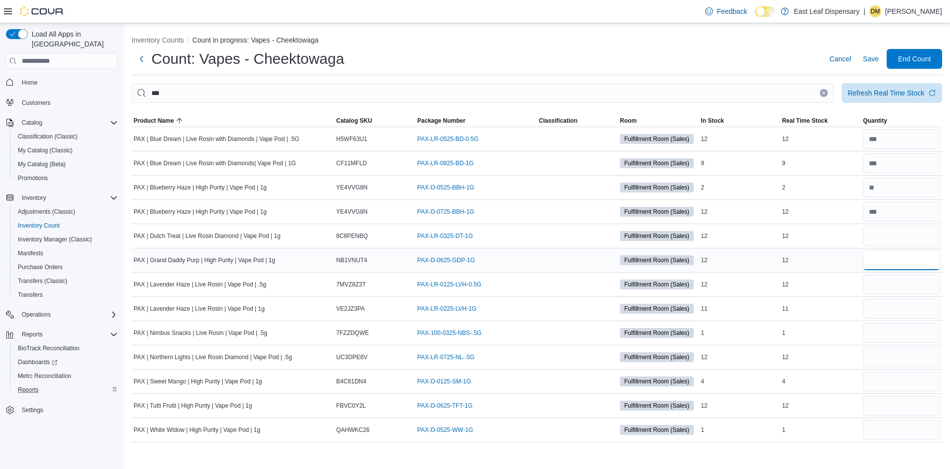
click at [844, 255] on input "number" at bounding box center [901, 260] width 77 height 20
click at [844, 277] on input "number" at bounding box center [901, 285] width 77 height 20
click at [844, 306] on input "number" at bounding box center [901, 309] width 77 height 20
click at [844, 281] on input "number" at bounding box center [901, 285] width 77 height 20
click at [844, 332] on input "number" at bounding box center [901, 333] width 77 height 20
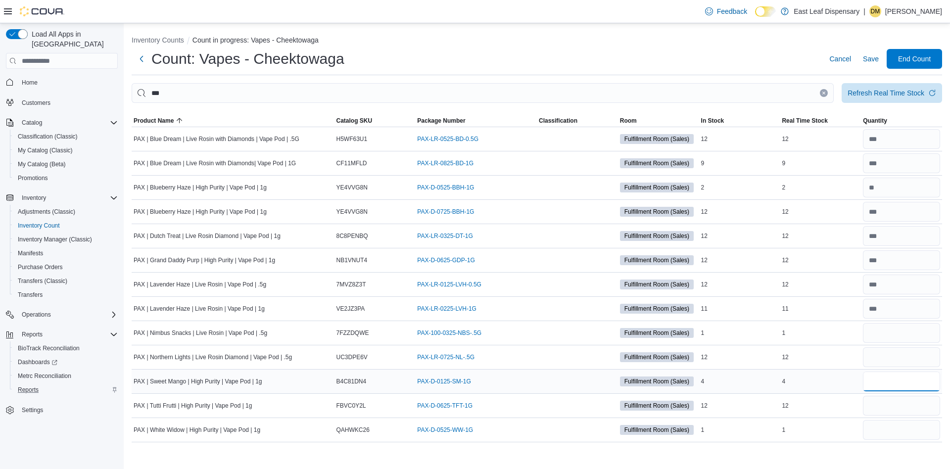
click at [844, 378] on input "number" at bounding box center [901, 381] width 77 height 20
click at [844, 341] on input "number" at bounding box center [901, 333] width 77 height 20
click at [844, 356] on input "number" at bounding box center [901, 357] width 77 height 20
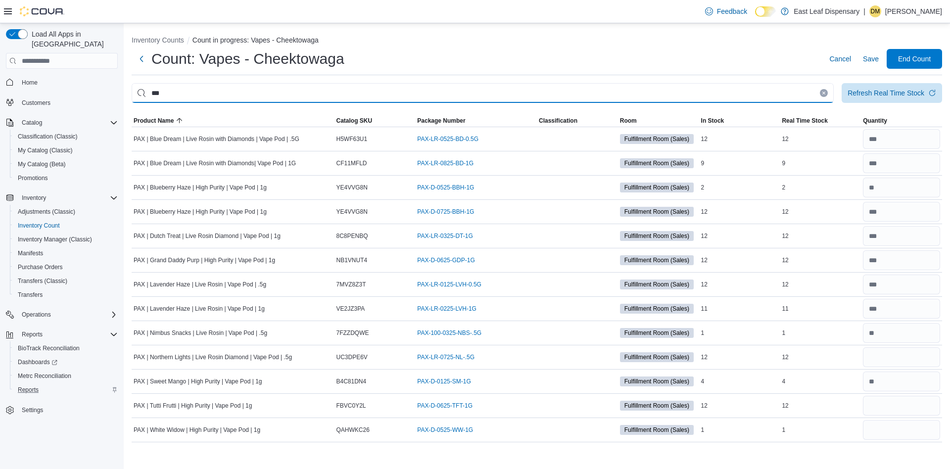
click at [295, 94] on input "***" at bounding box center [483, 93] width 702 height 20
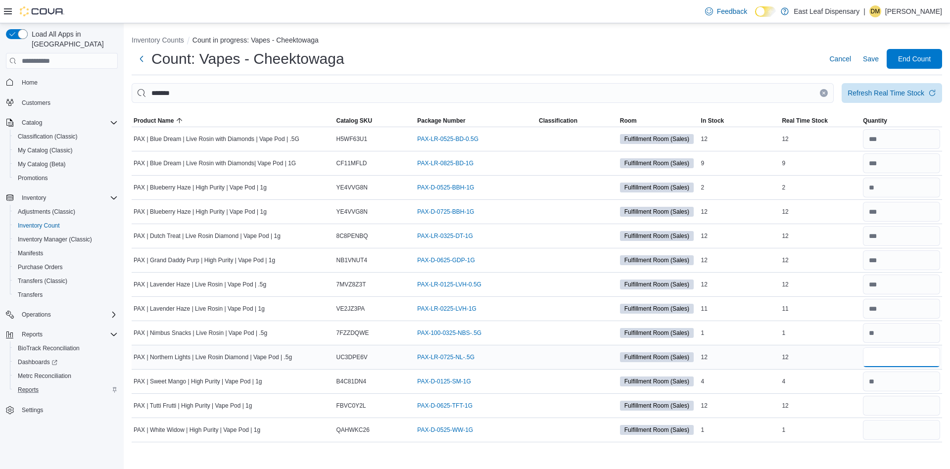
click at [844, 353] on input "number" at bounding box center [901, 357] width 77 height 20
click at [844, 416] on input "number" at bounding box center [901, 430] width 77 height 20
click at [844, 58] on span "Save" at bounding box center [871, 59] width 16 height 10
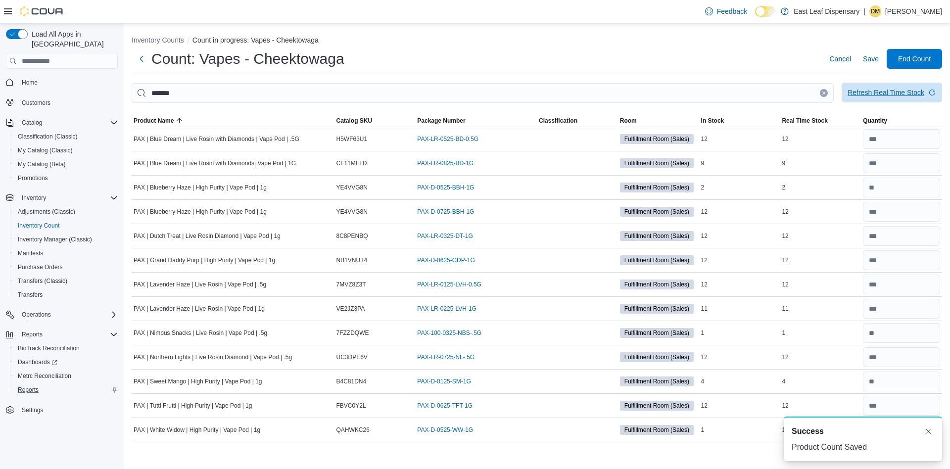
click at [844, 101] on span "Refresh Real Time Stock" at bounding box center [891, 93] width 89 height 20
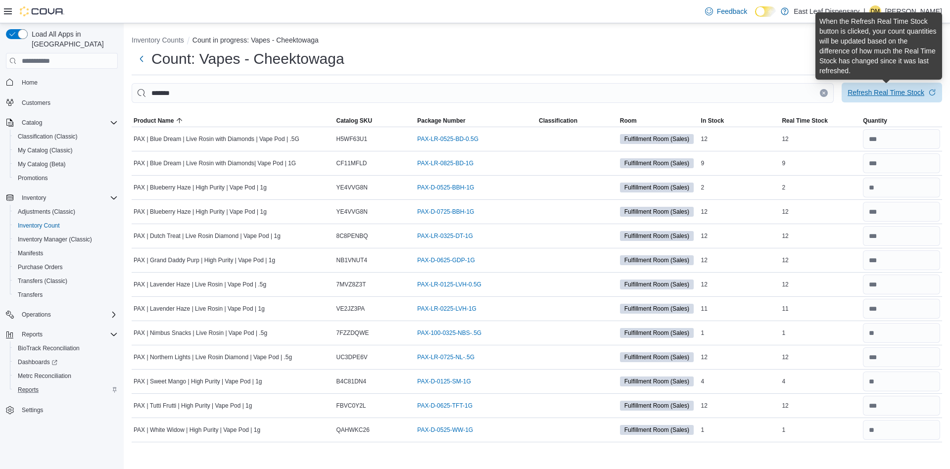
click at [844, 95] on div "Refresh Real Time Stock" at bounding box center [885, 93] width 77 height 10
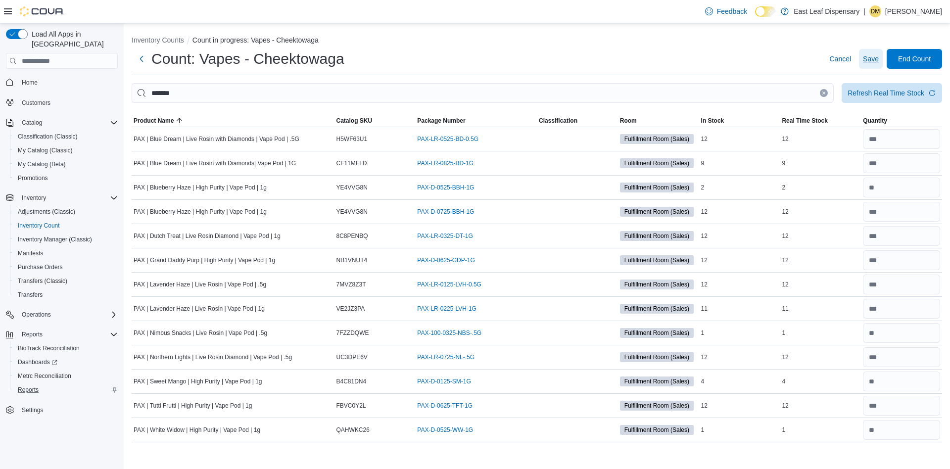
click at [844, 55] on span "Save" at bounding box center [871, 59] width 16 height 10
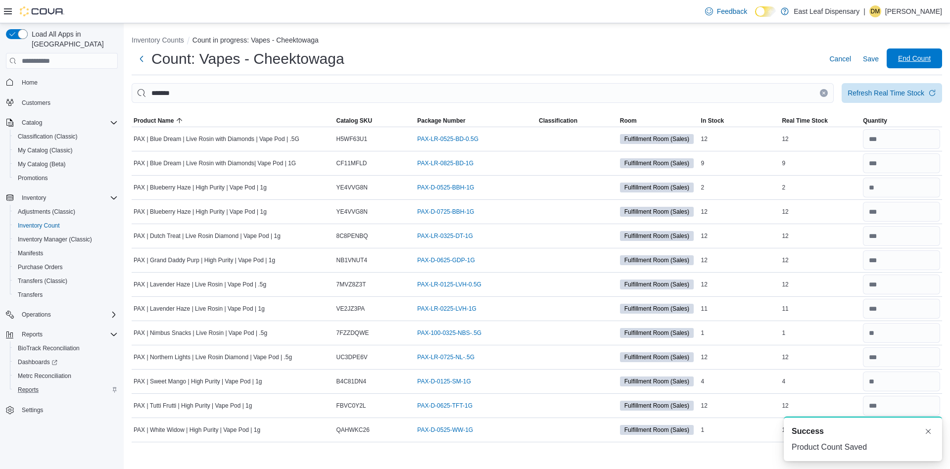
click at [844, 54] on span "End Count" at bounding box center [914, 58] width 44 height 20
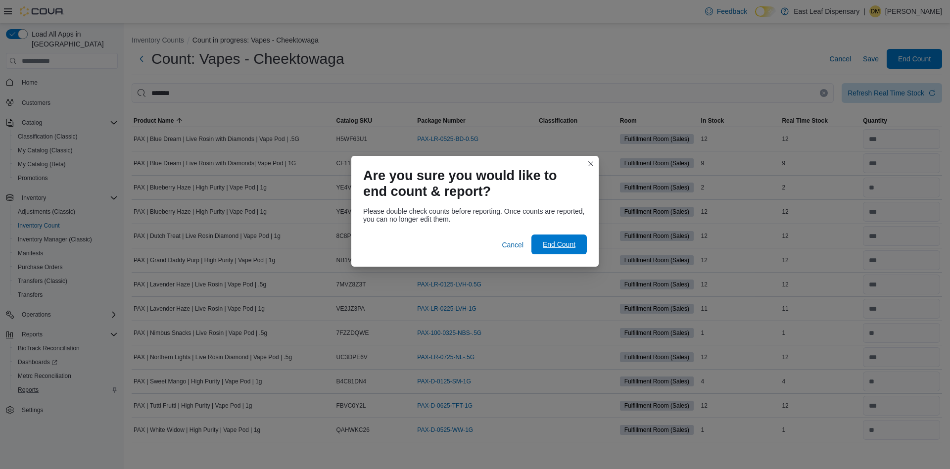
click at [566, 246] on span "End Count" at bounding box center [559, 244] width 33 height 10
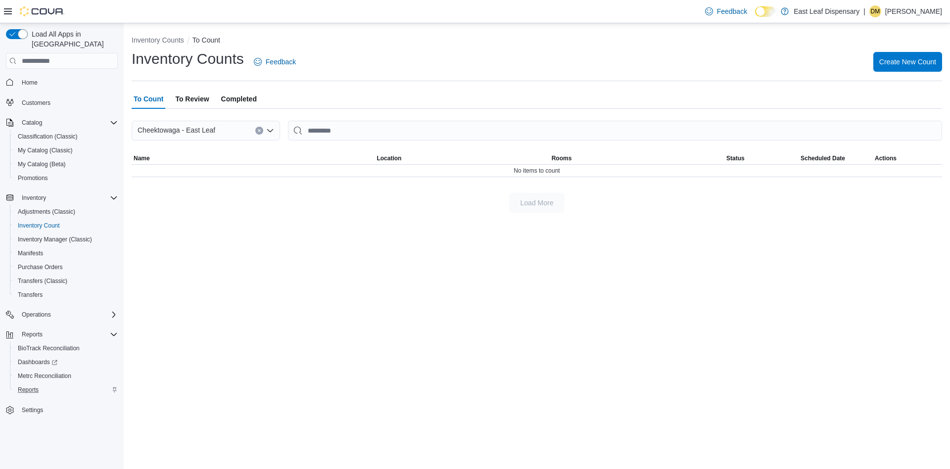
click at [188, 96] on span "To Review" at bounding box center [192, 99] width 34 height 20
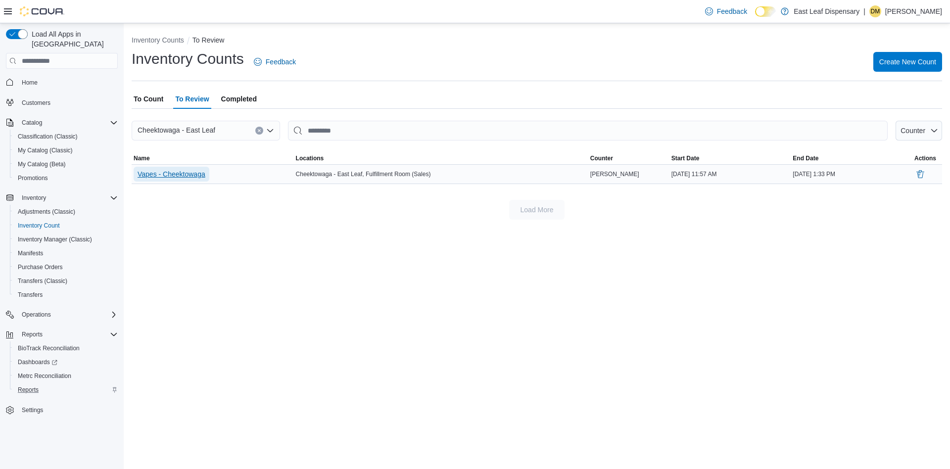
click at [174, 176] on span "Vapes - Cheektowaga" at bounding box center [172, 174] width 68 height 10
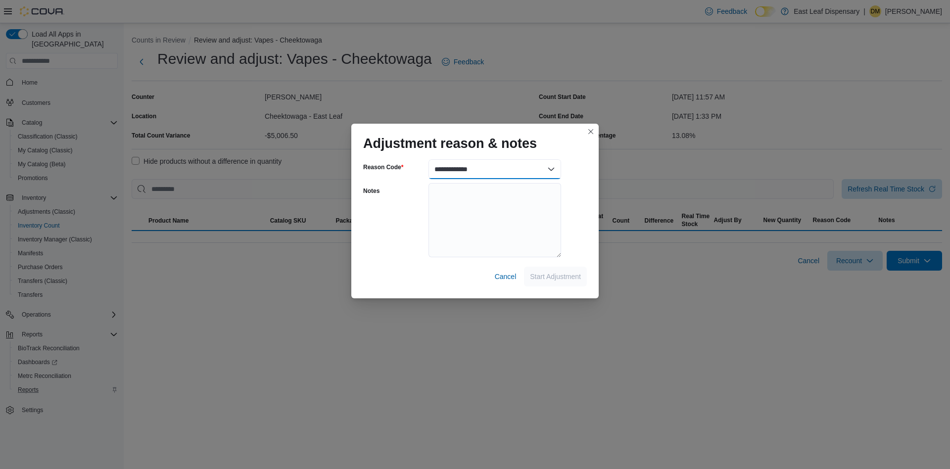
click at [512, 169] on select "**********" at bounding box center [494, 169] width 133 height 20
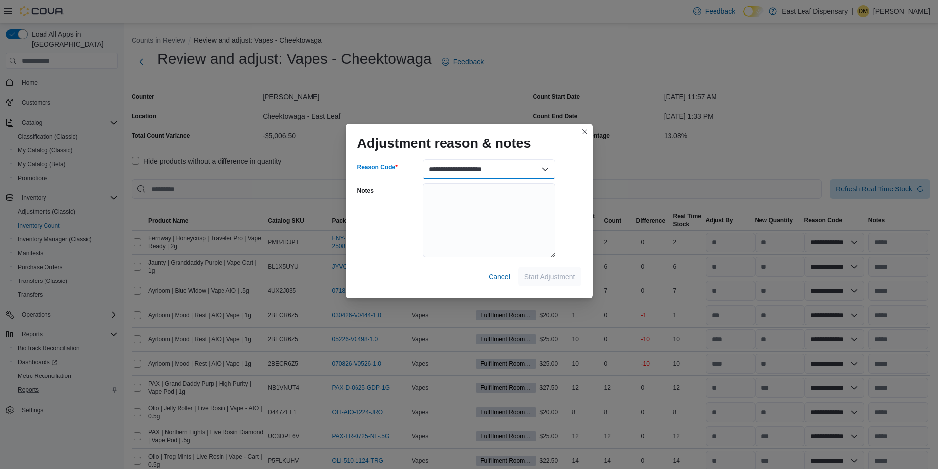
click at [423, 159] on select "**********" at bounding box center [489, 169] width 133 height 20
click at [543, 283] on span "Start Adjustment" at bounding box center [549, 276] width 51 height 20
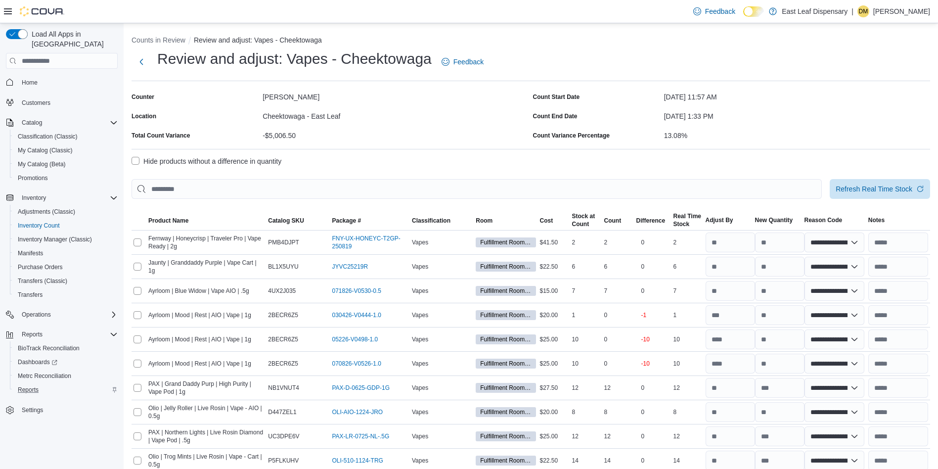
click at [138, 163] on label "Hide products without a difference in quantity" at bounding box center [207, 161] width 150 height 12
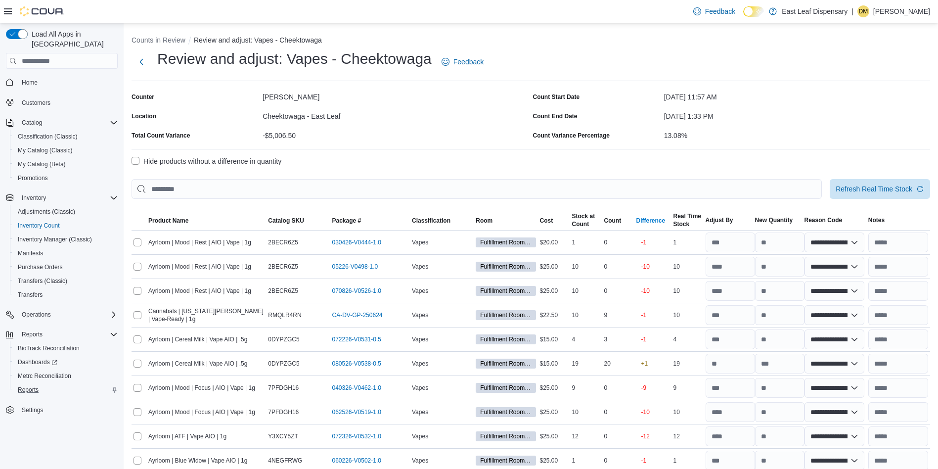
click at [654, 218] on div "Difference" at bounding box center [651, 221] width 29 height 8
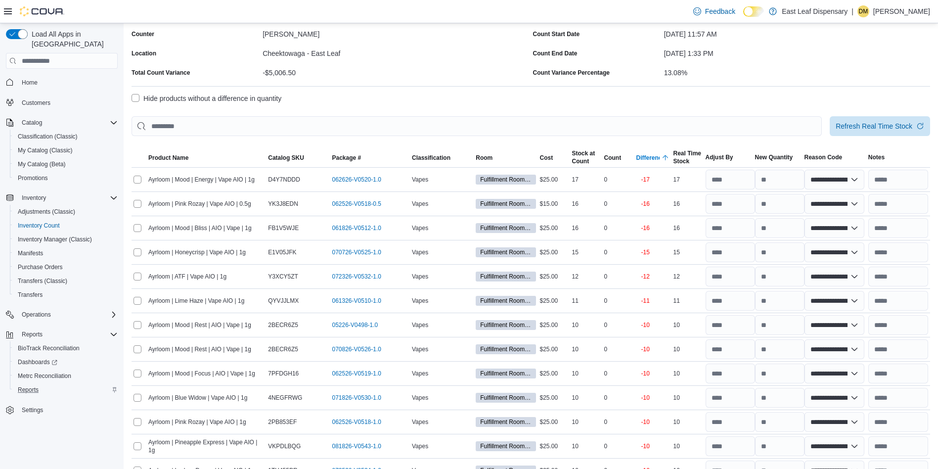
scroll to position [57, 0]
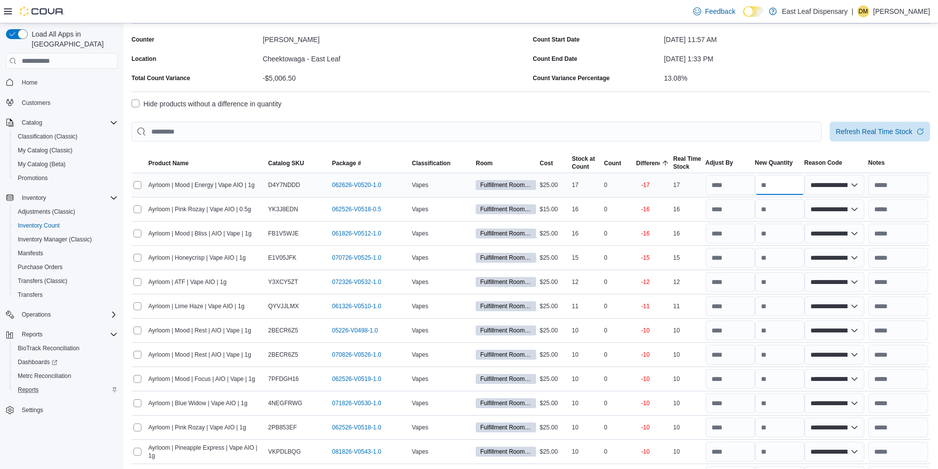
click at [782, 184] on input "number" at bounding box center [779, 185] width 49 height 20
click at [731, 184] on input "number" at bounding box center [730, 185] width 49 height 20
click at [737, 184] on input "number" at bounding box center [730, 185] width 49 height 20
click at [749, 187] on input "number" at bounding box center [730, 185] width 49 height 20
click at [740, 211] on input "number" at bounding box center [730, 209] width 49 height 20
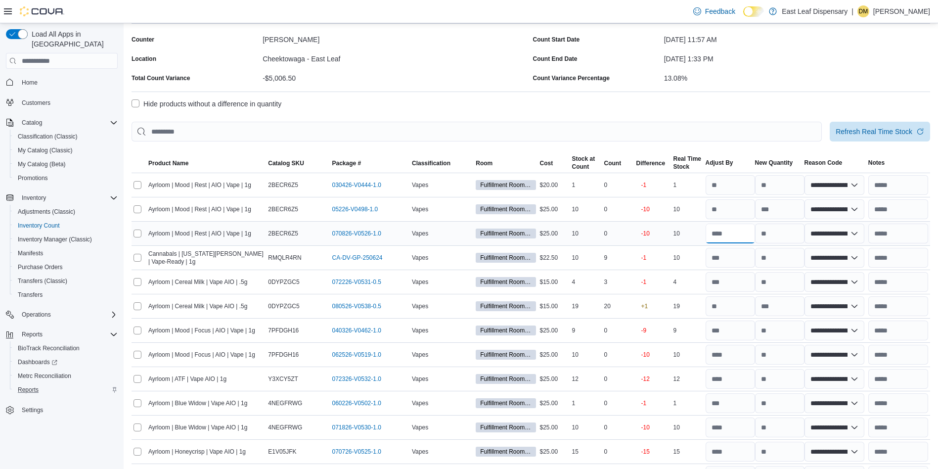
click at [741, 235] on input "number" at bounding box center [730, 234] width 49 height 20
click at [736, 266] on input "number" at bounding box center [730, 258] width 49 height 20
click at [736, 282] on input "number" at bounding box center [730, 282] width 49 height 20
click at [734, 303] on input "number" at bounding box center [730, 306] width 49 height 20
click at [735, 333] on input "number" at bounding box center [730, 331] width 49 height 20
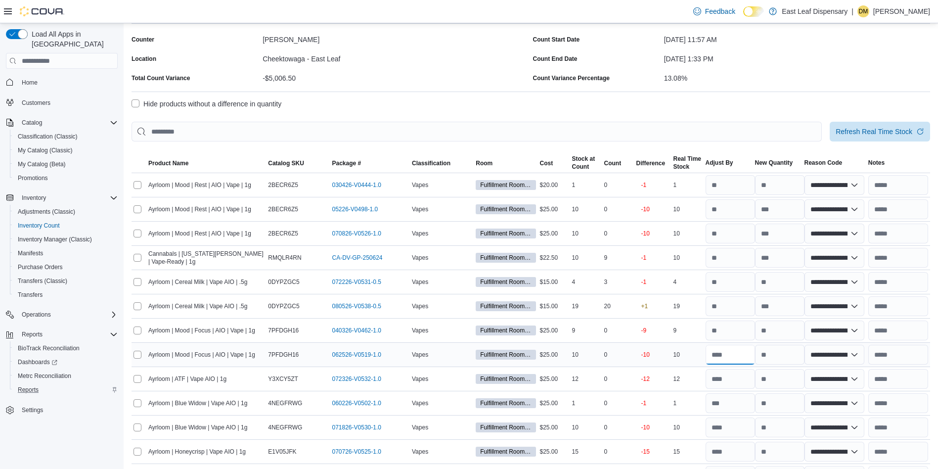
click at [735, 354] on input "number" at bounding box center [730, 355] width 49 height 20
click at [734, 257] on input "number" at bounding box center [730, 258] width 49 height 20
click at [735, 382] on input "number" at bounding box center [730, 379] width 49 height 20
click at [726, 406] on input "number" at bounding box center [730, 403] width 49 height 20
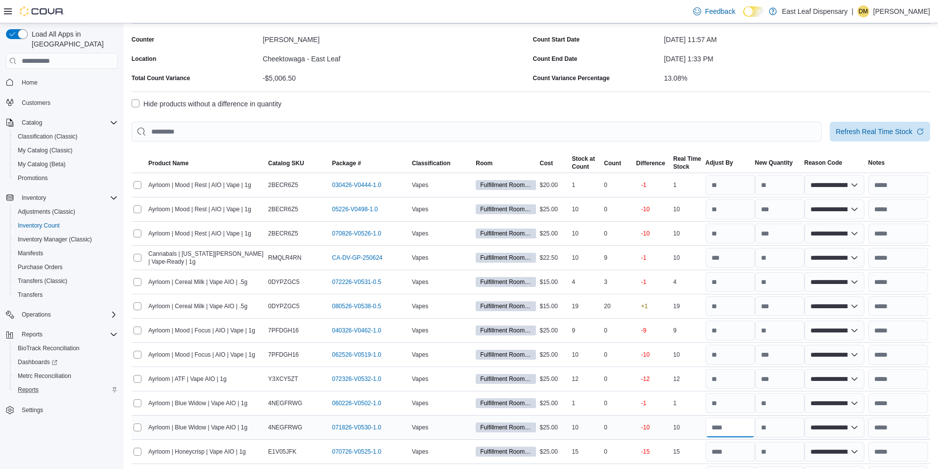
click at [725, 416] on input "number" at bounding box center [730, 427] width 49 height 20
click at [731, 416] on input "number" at bounding box center [730, 452] width 49 height 20
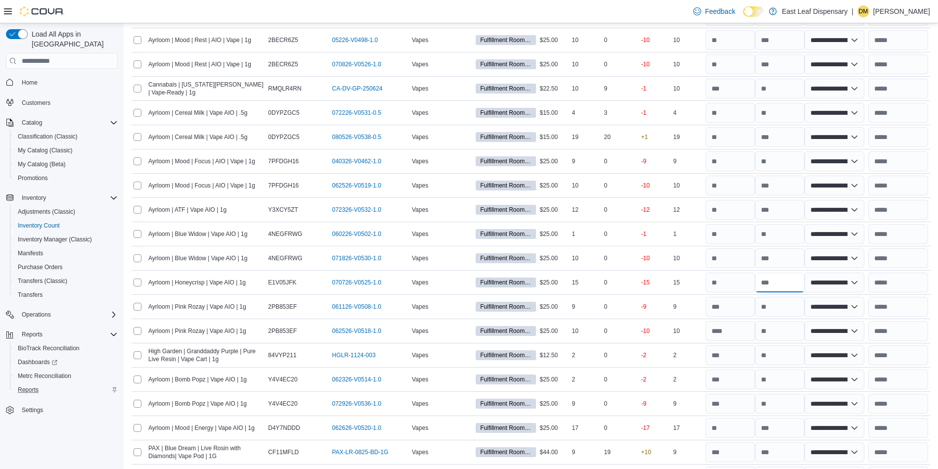
scroll to position [238, 1]
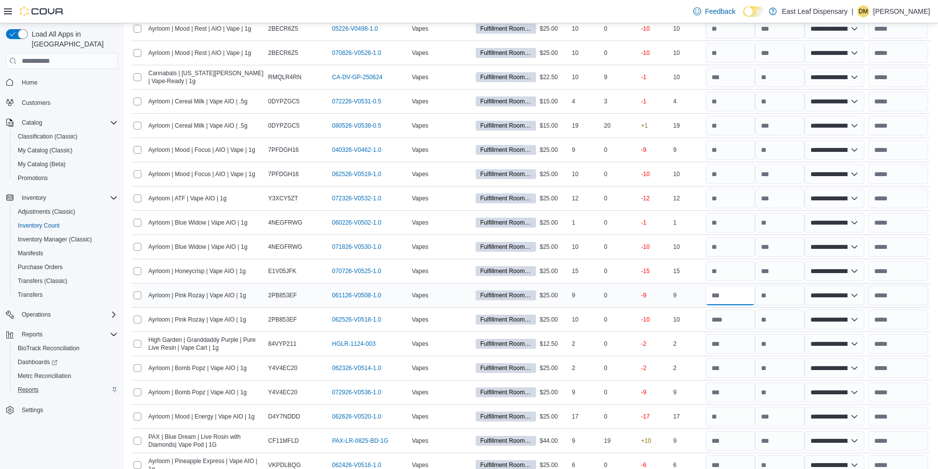
click at [736, 295] on input "number" at bounding box center [730, 295] width 49 height 20
click at [735, 324] on input "number" at bounding box center [730, 320] width 49 height 20
click at [844, 343] on input "text" at bounding box center [899, 344] width 60 height 20
click at [737, 371] on input "number" at bounding box center [730, 368] width 49 height 20
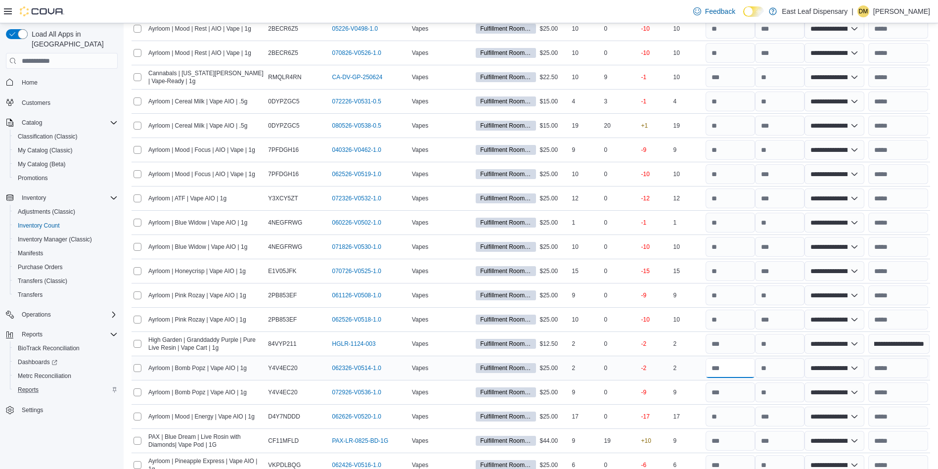
scroll to position [0, 0]
click at [734, 398] on input "number" at bounding box center [730, 392] width 49 height 20
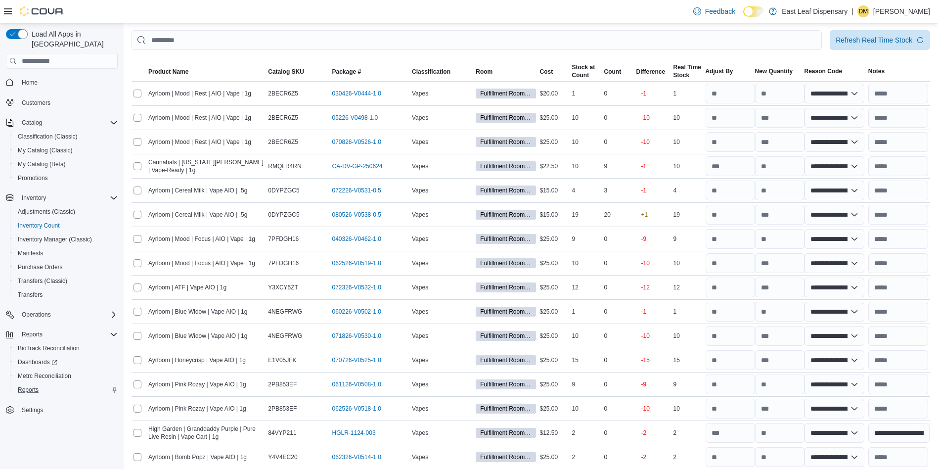
scroll to position [0, 1]
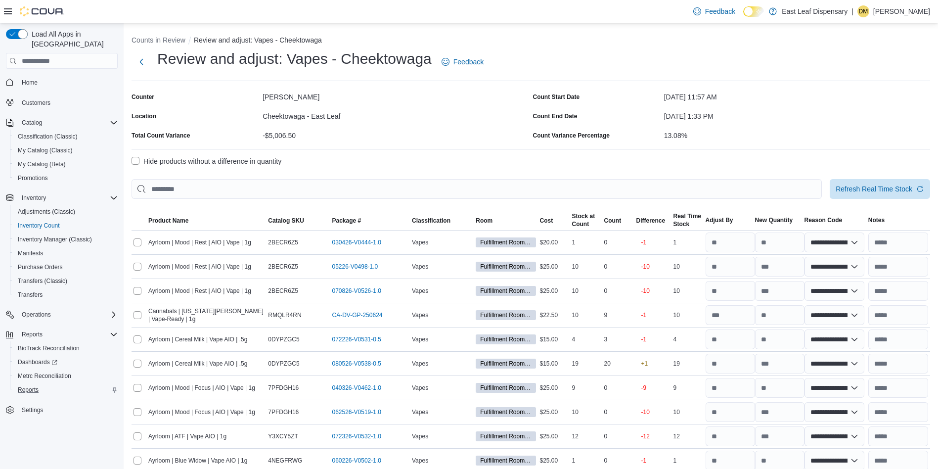
click at [654, 214] on th "Difference" at bounding box center [653, 220] width 37 height 20
click at [656, 222] on div "Difference" at bounding box center [651, 221] width 29 height 8
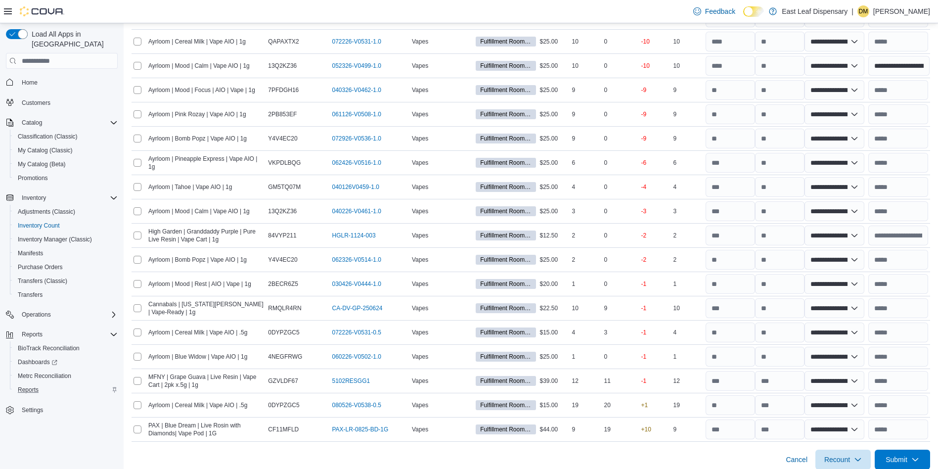
scroll to position [524, 1]
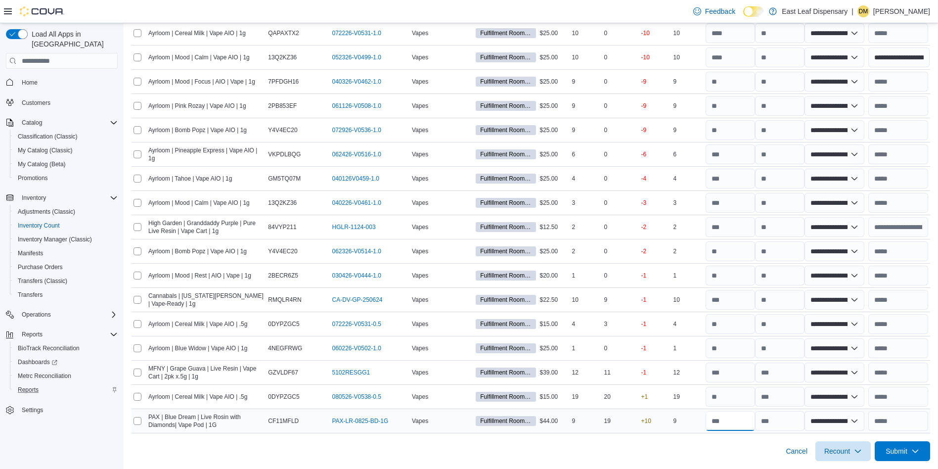
click at [735, 416] on input "number" at bounding box center [730, 421] width 49 height 20
click at [844, 375] on input "text" at bounding box center [899, 373] width 60 height 20
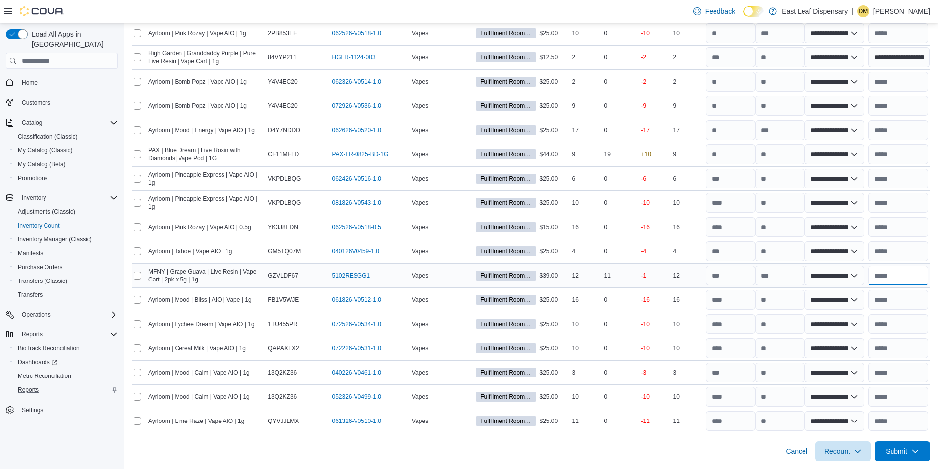
click at [844, 274] on input "text" at bounding box center [899, 276] width 60 height 20
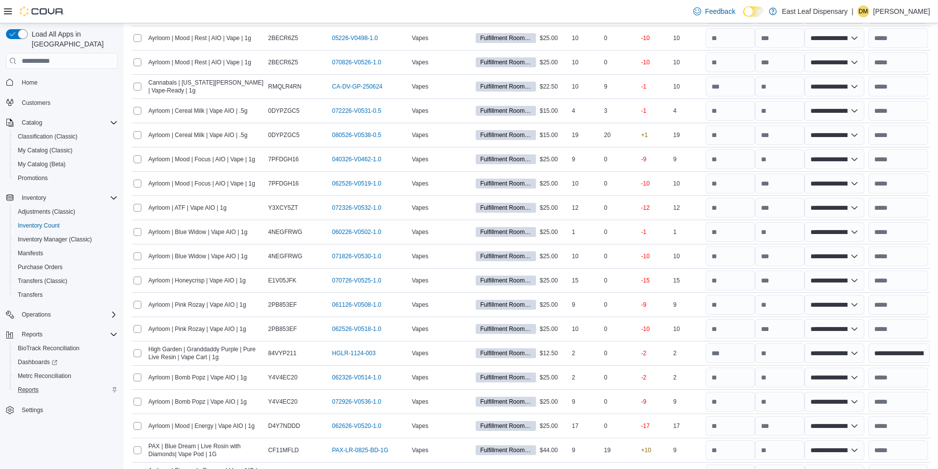
scroll to position [225, 1]
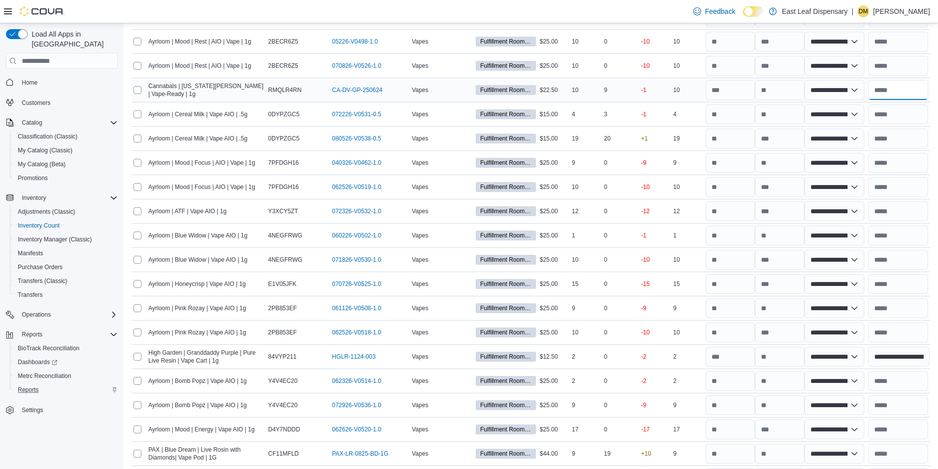
click at [844, 91] on input "text" at bounding box center [899, 90] width 60 height 20
click at [844, 89] on input "**********" at bounding box center [900, 90] width 62 height 20
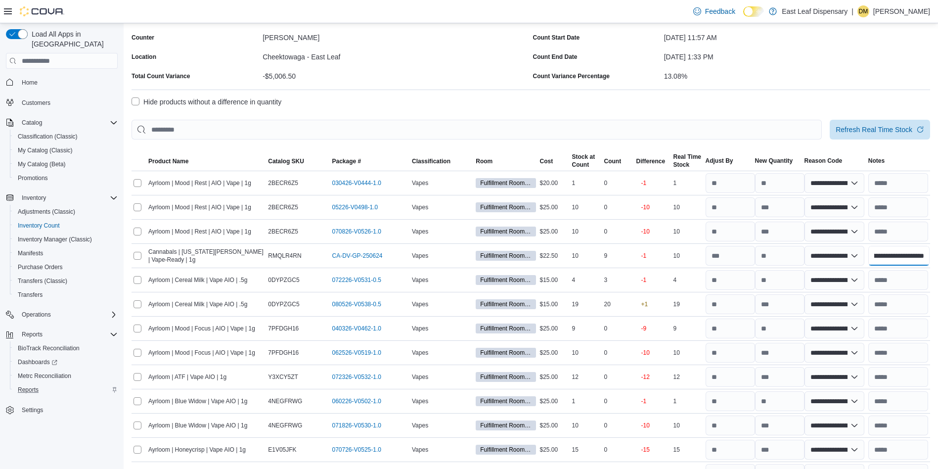
scroll to position [43, 1]
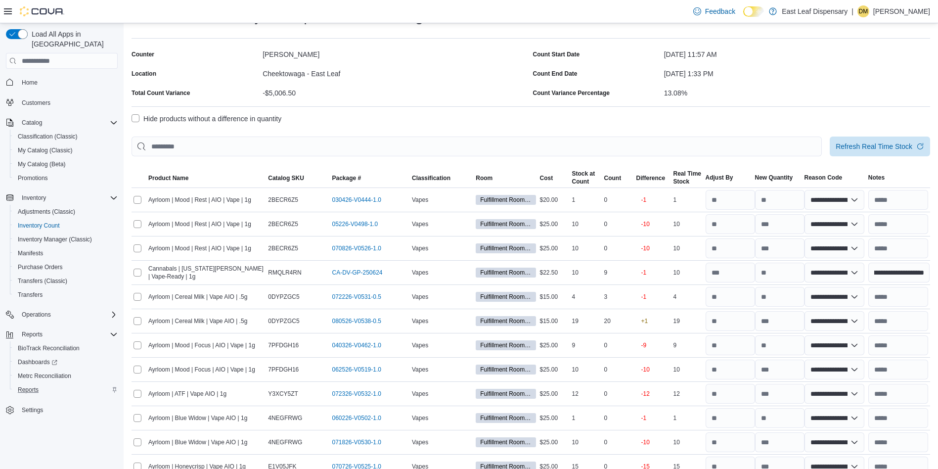
click at [135, 113] on label "Hide products without a difference in quantity" at bounding box center [207, 119] width 150 height 12
click at [136, 119] on label "Hide products without a difference in quantity" at bounding box center [207, 119] width 150 height 12
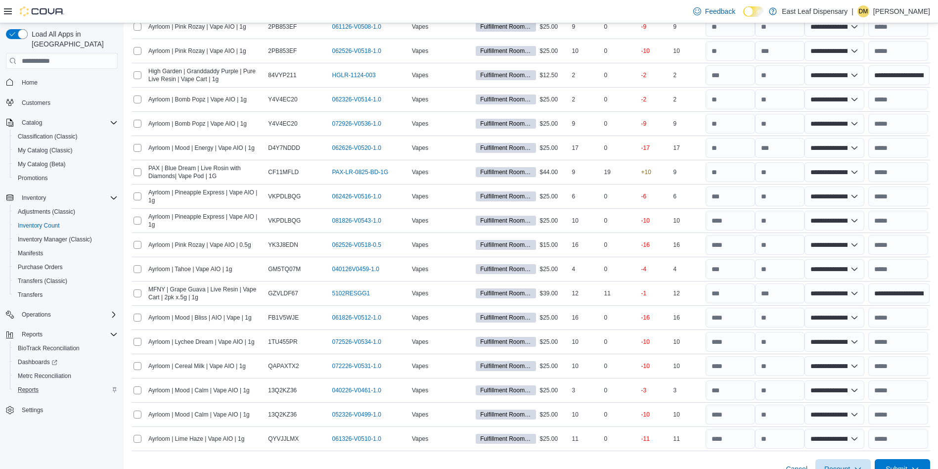
scroll to position [524, 1]
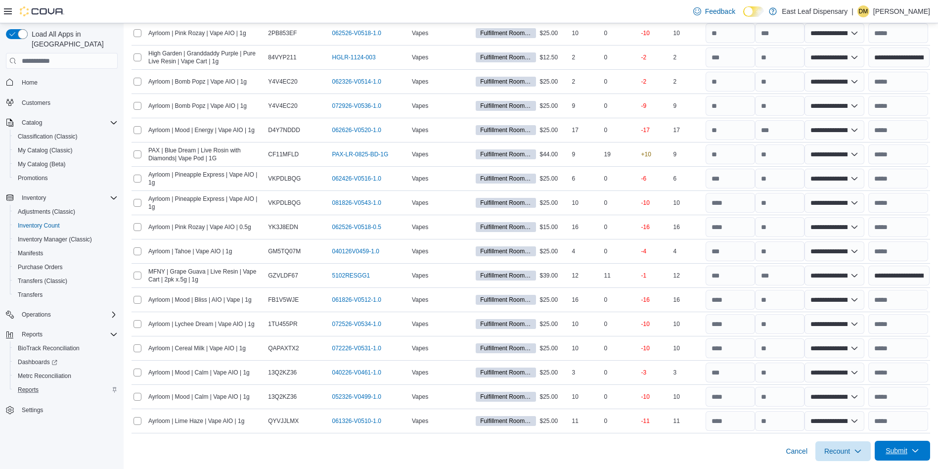
click at [844, 416] on span "Submit" at bounding box center [897, 451] width 22 height 10
click at [844, 406] on span "Submit Adjustments" at bounding box center [873, 407] width 61 height 10
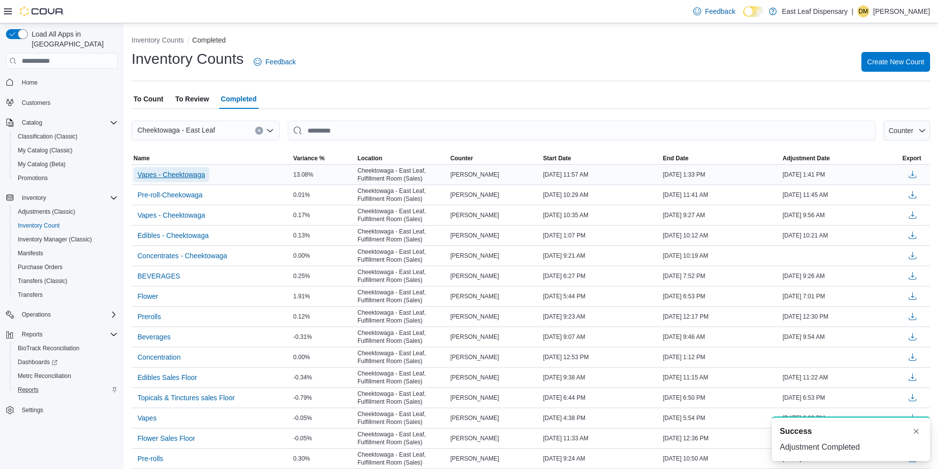
click at [185, 175] on span "Vapes - Cheektowaga" at bounding box center [172, 175] width 68 height 10
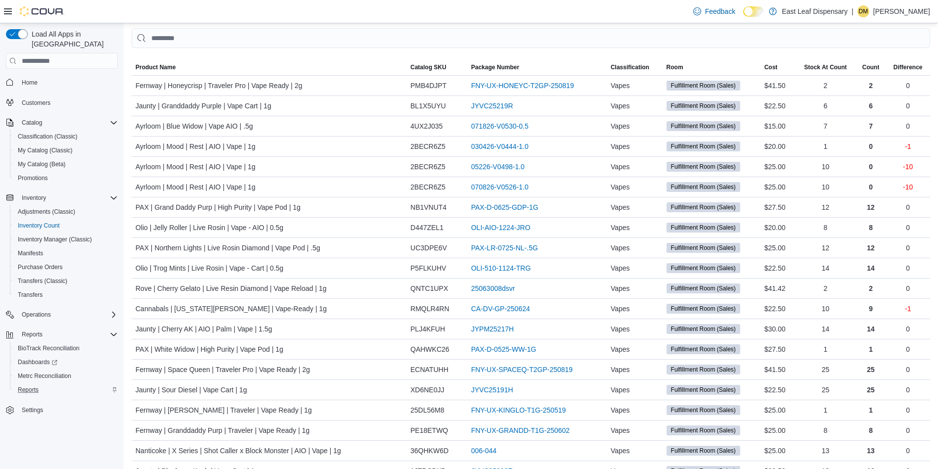
scroll to position [180, 0]
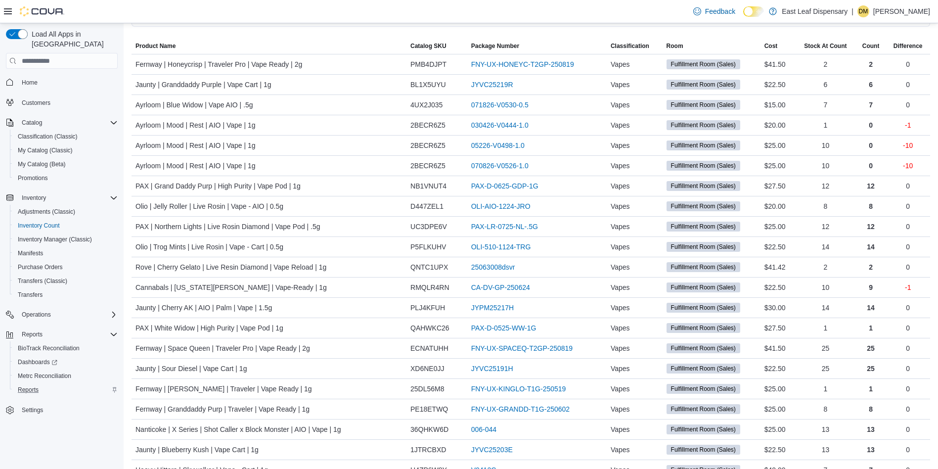
drag, startPoint x: 936, startPoint y: 77, endPoint x: 949, endPoint y: 49, distance: 30.5
click at [844, 49] on html "Feedback Dark Mode East Leaf Dispensary | DM [PERSON_NAME] Load All Apps in New…" at bounding box center [469, 54] width 938 height 469
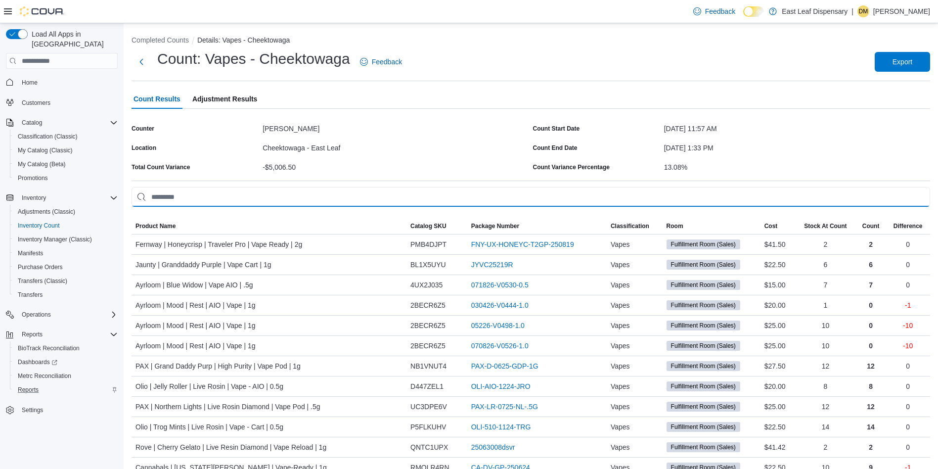
click at [556, 192] on input "This is a search bar. As you type, the results lower in the page will automatic…" at bounding box center [531, 197] width 799 height 20
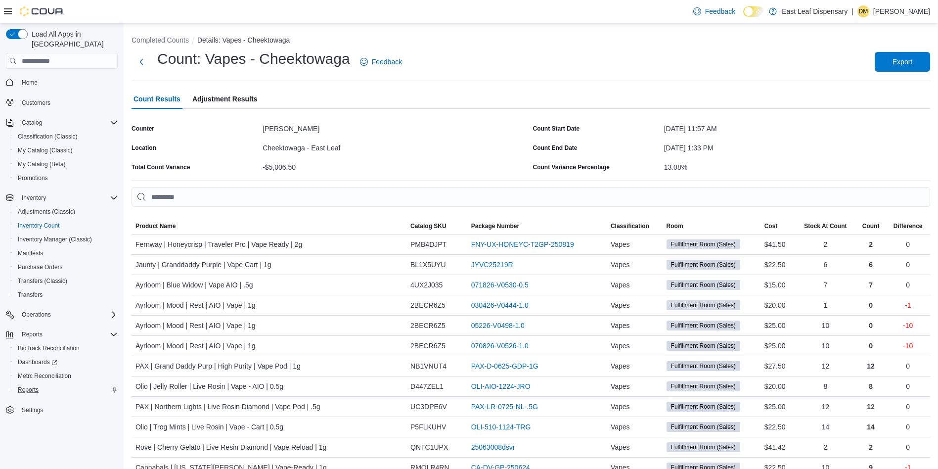
drag, startPoint x: 944, startPoint y: 69, endPoint x: 835, endPoint y: 38, distance: 113.2
click at [835, 38] on ol "Completed Counts Details: Vapes - Cheektowaga" at bounding box center [531, 41] width 799 height 12
click at [238, 94] on span "Adjustment Results" at bounding box center [224, 99] width 65 height 20
